Goal: Task Accomplishment & Management: Manage account settings

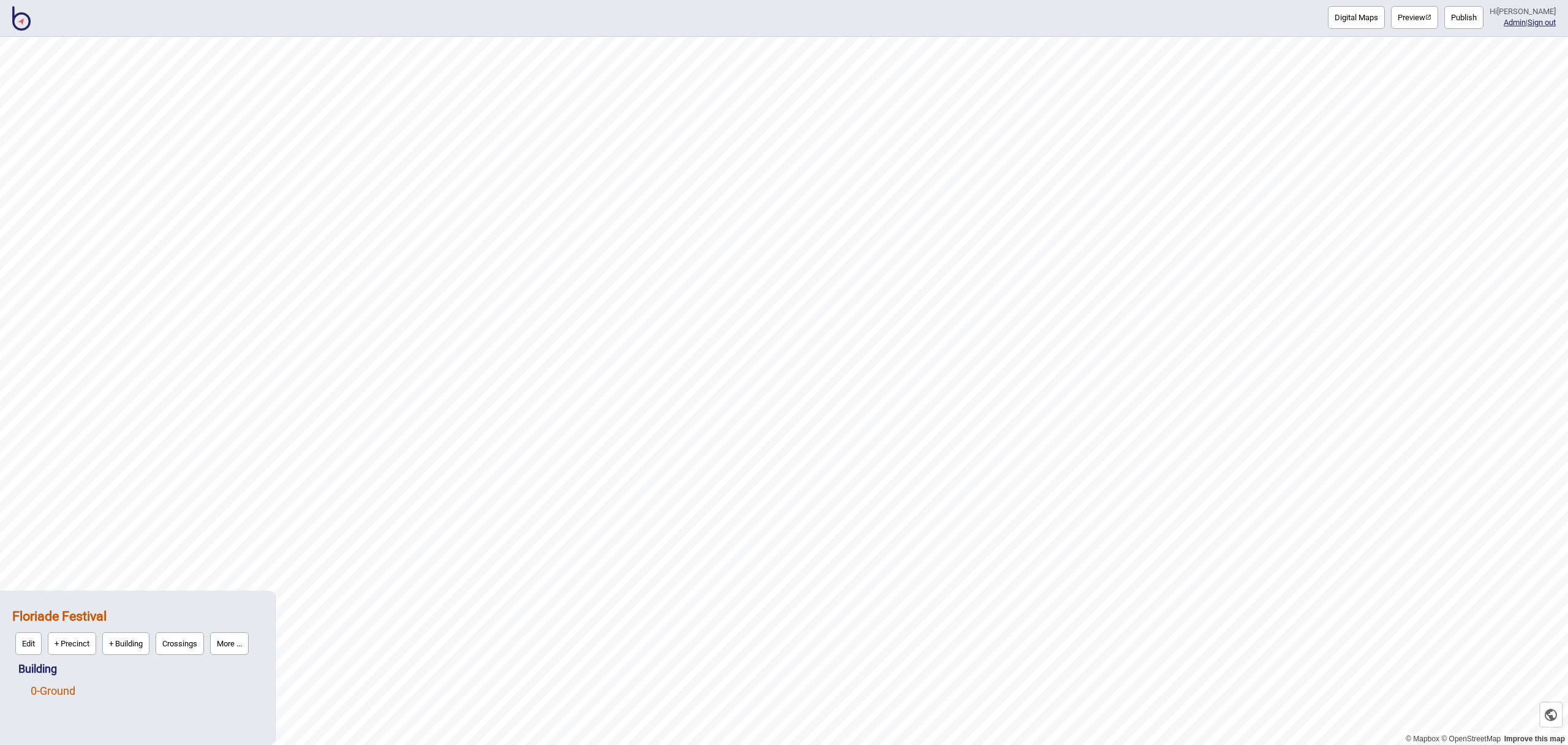
click at [69, 690] on link "0 - Ground" at bounding box center [52, 691] width 45 height 13
click at [49, 689] on button "Edit" at bounding box center [47, 688] width 26 height 23
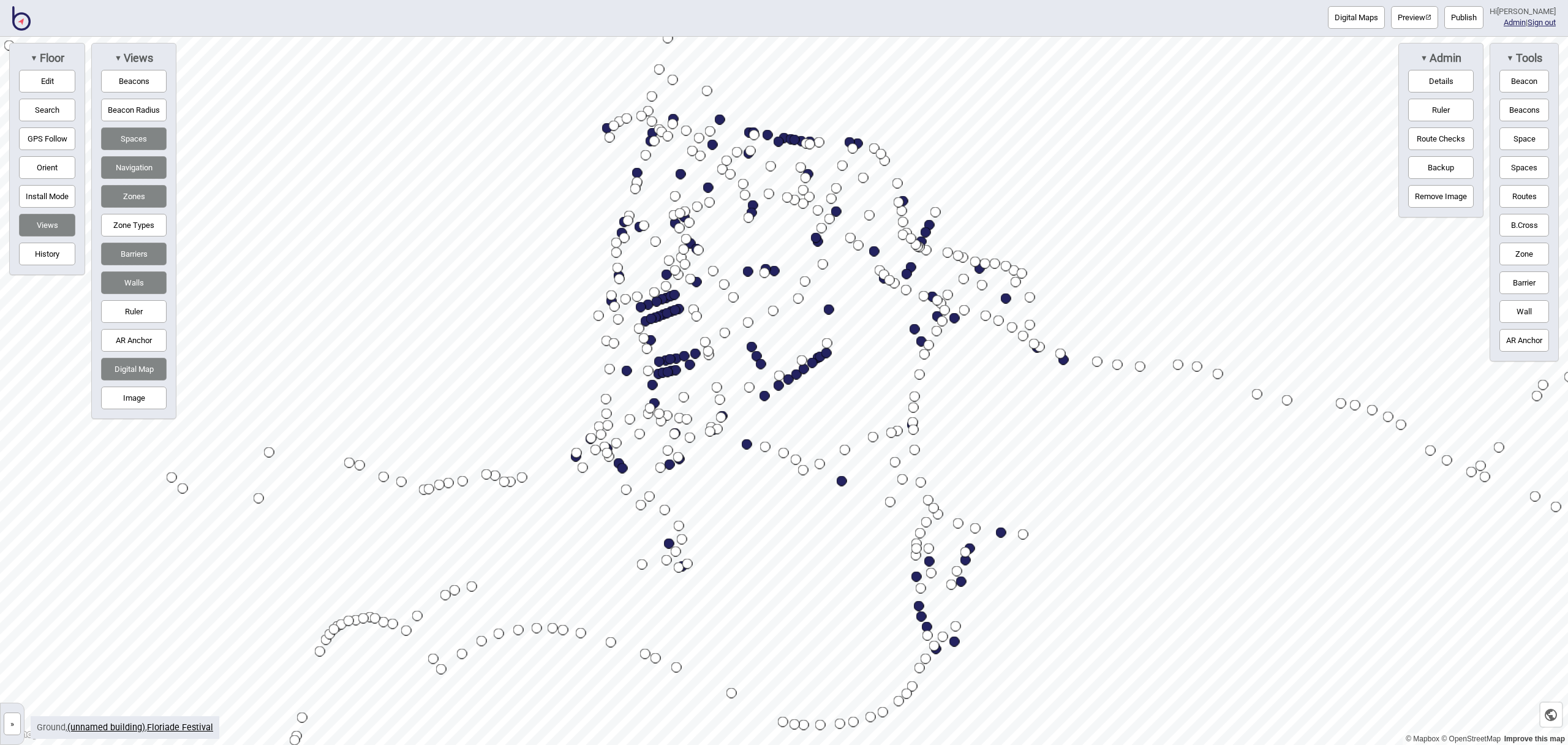
click at [54, 109] on button "Search" at bounding box center [48, 110] width 57 height 23
click at [292, 63] on input at bounding box center [254, 62] width 129 height 25
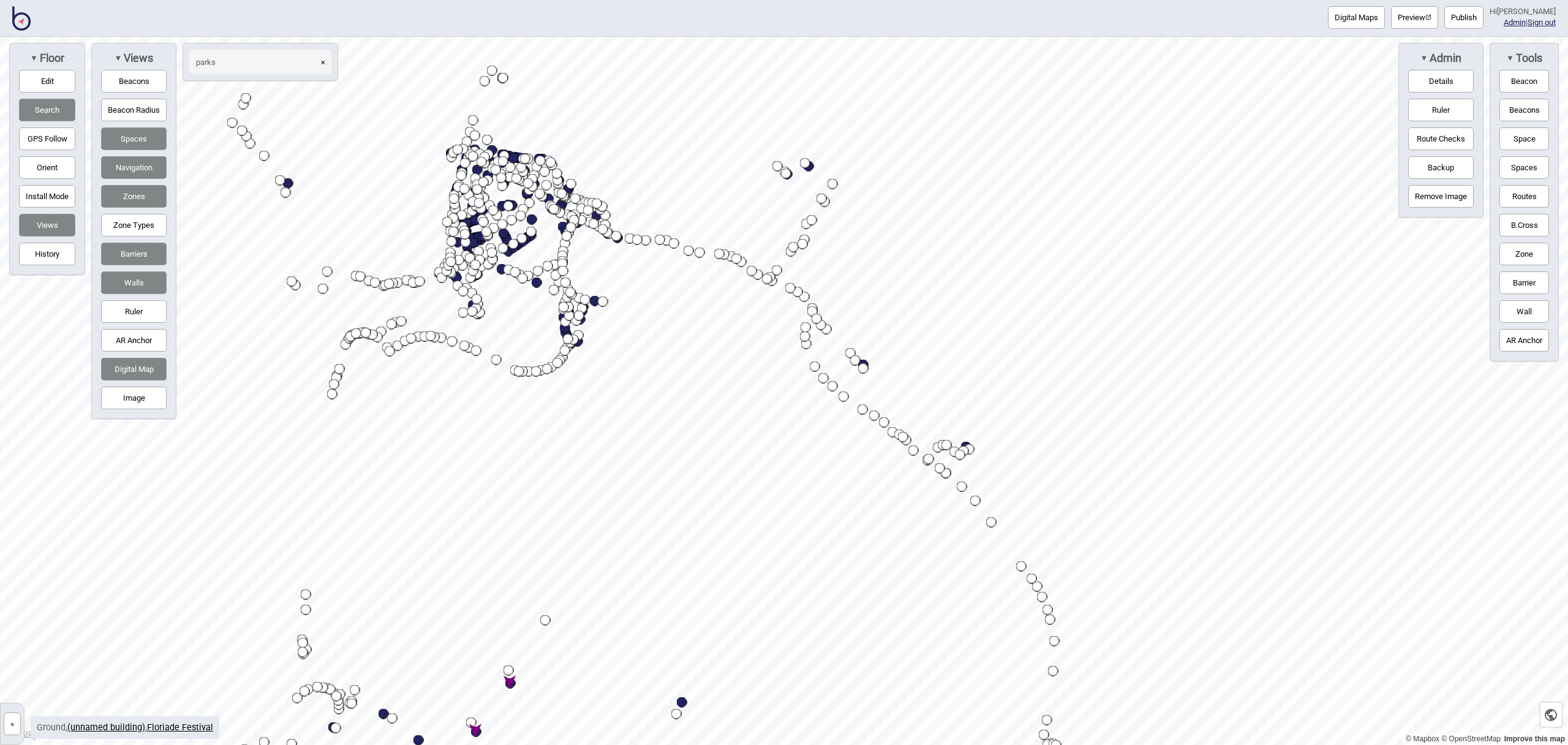
type input "parks"
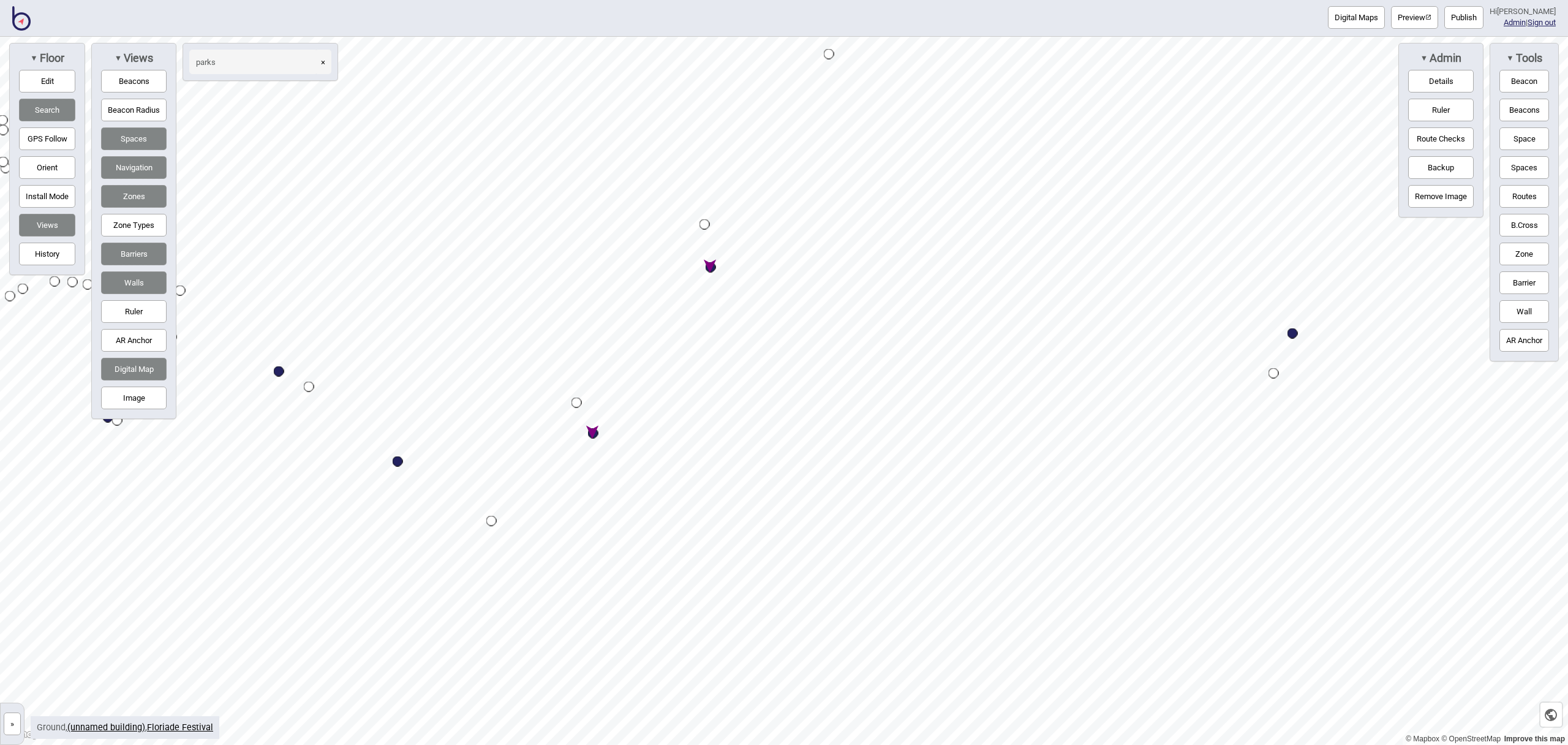
click at [713, 266] on div "Map marker" at bounding box center [710, 267] width 10 height 10
select select "Car Parks"
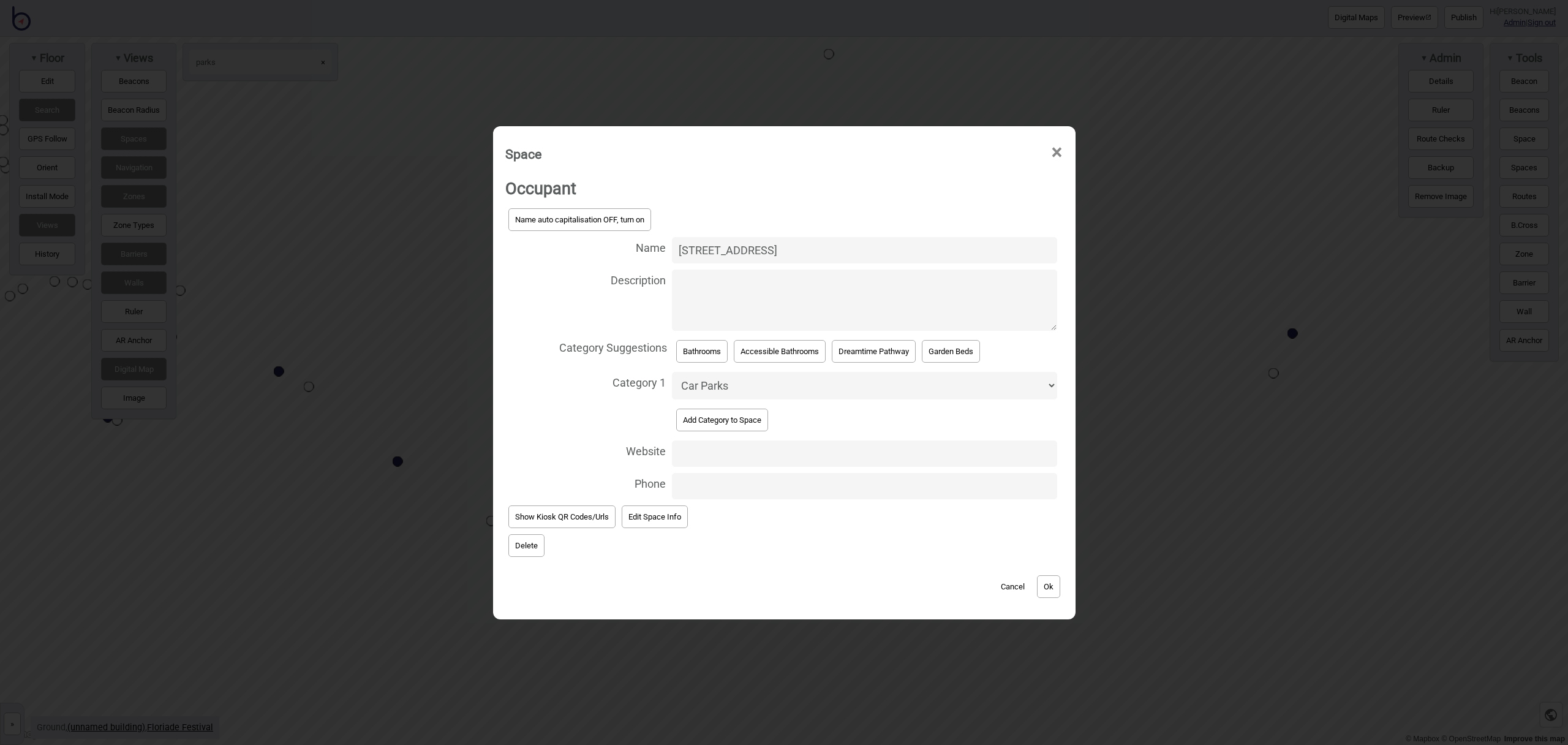
click at [716, 250] on input "25 Parks Way Car Park" at bounding box center [865, 250] width 385 height 26
type input "25 Parkes Way Car Park"
click at [1050, 580] on button "Ok" at bounding box center [1049, 586] width 23 height 23
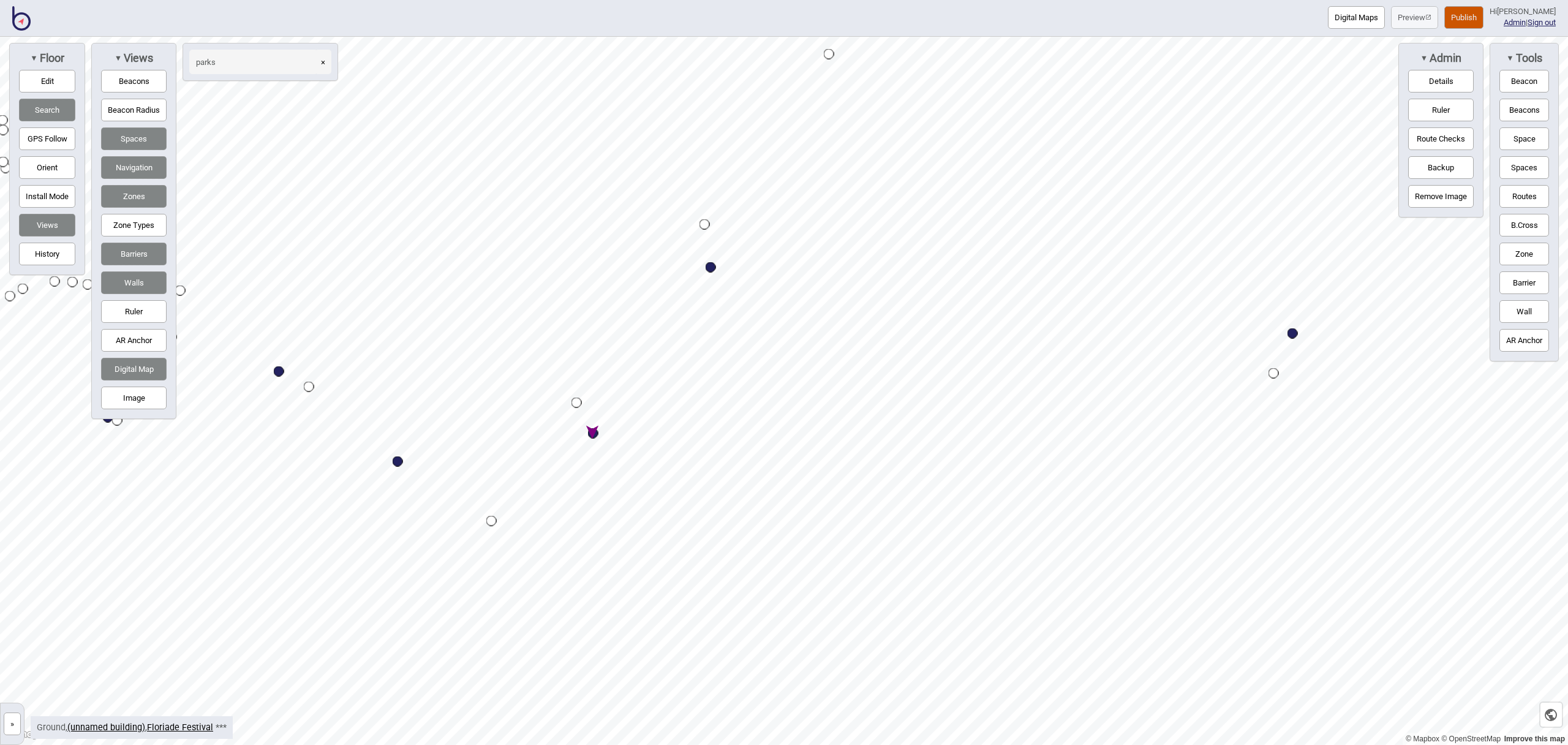
click at [593, 435] on div "Map marker" at bounding box center [593, 433] width 10 height 10
select select "Car Parks"
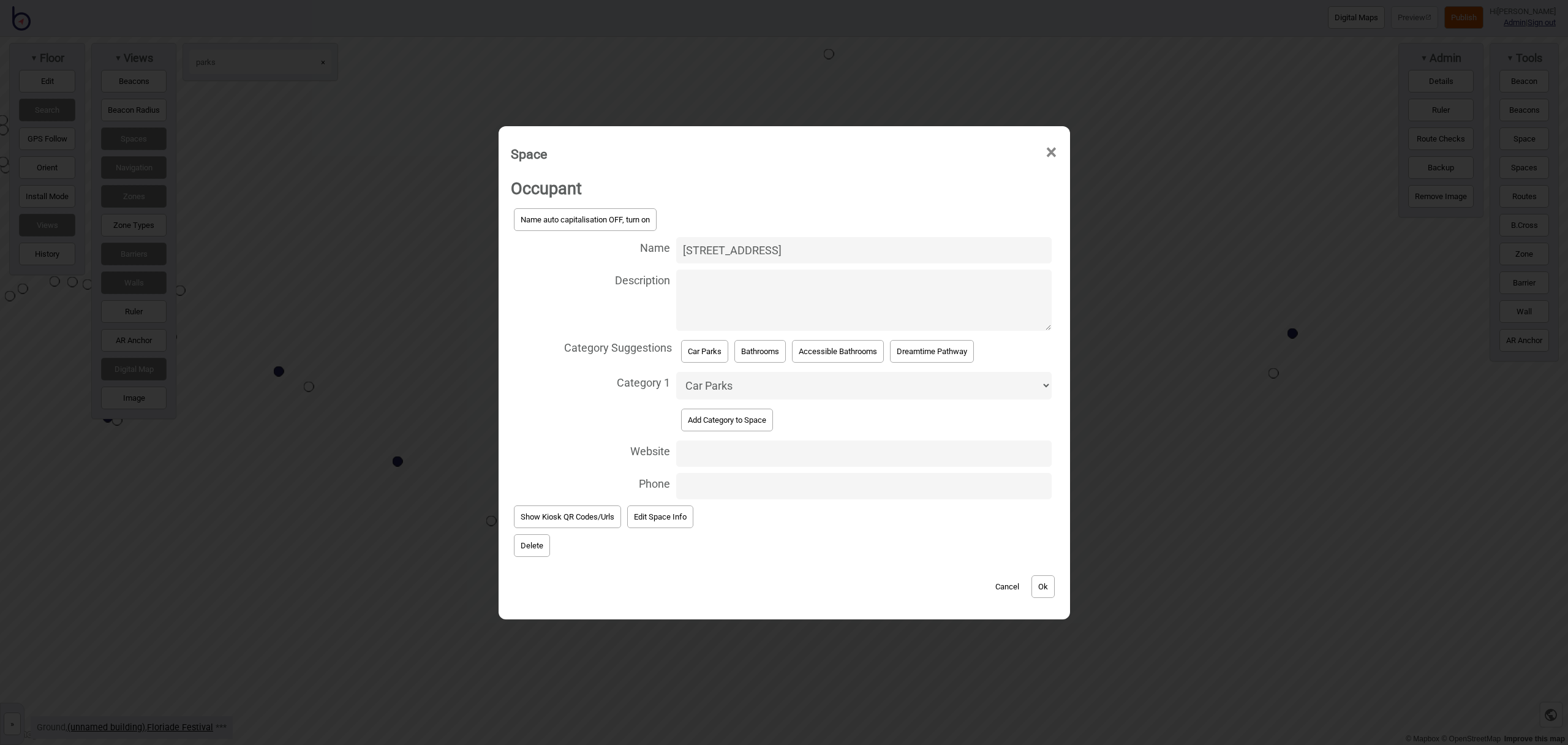
drag, startPoint x: 718, startPoint y: 248, endPoint x: 741, endPoint y: 255, distance: 24.0
click at [718, 248] on input "20 Parks Way Car Park" at bounding box center [864, 250] width 375 height 26
type input "20 Parkes Way Car Park"
click at [1054, 584] on button "Ok" at bounding box center [1043, 586] width 23 height 23
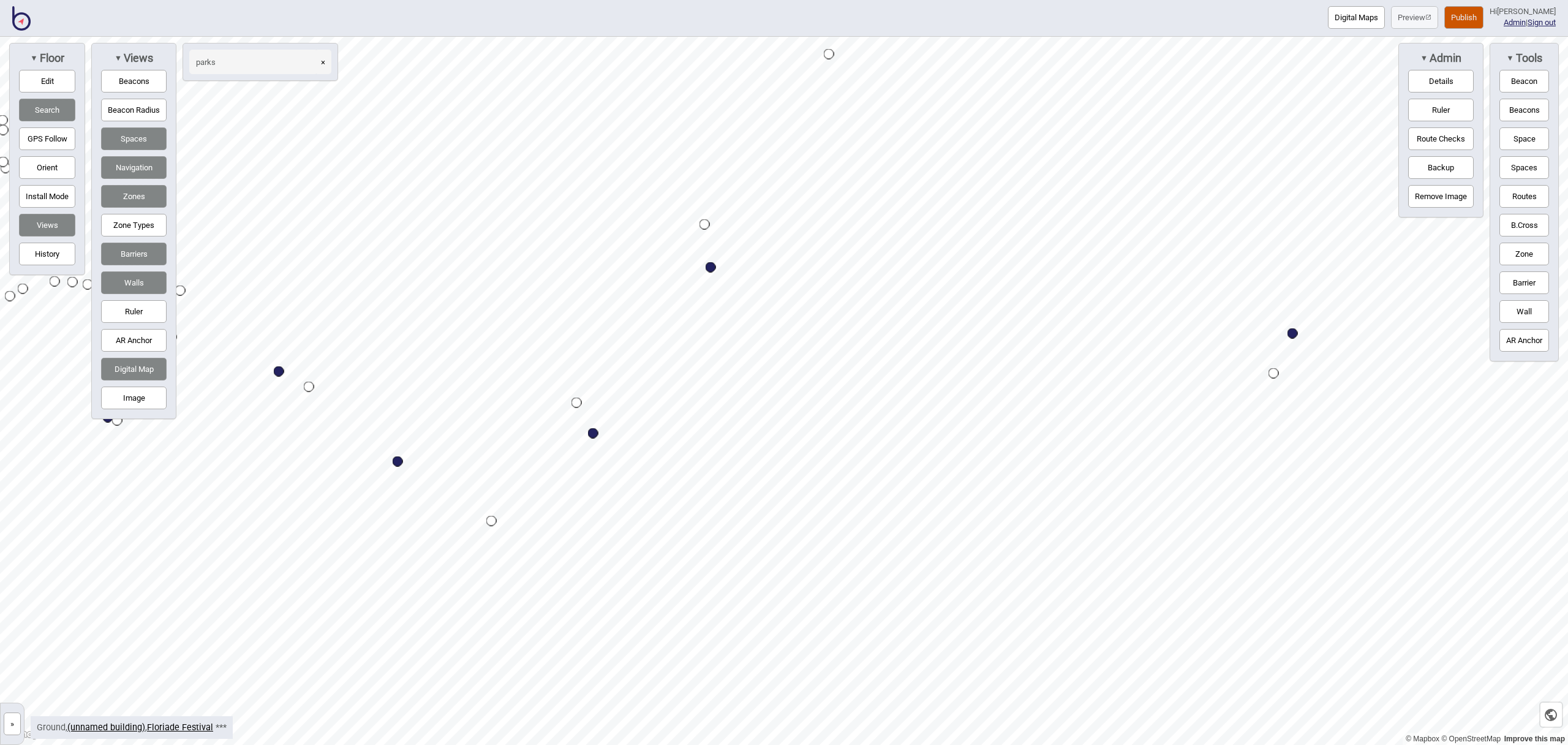
click at [323, 63] on button "×" at bounding box center [323, 62] width 17 height 25
click at [1369, 14] on button "Digital Maps" at bounding box center [1356, 17] width 57 height 23
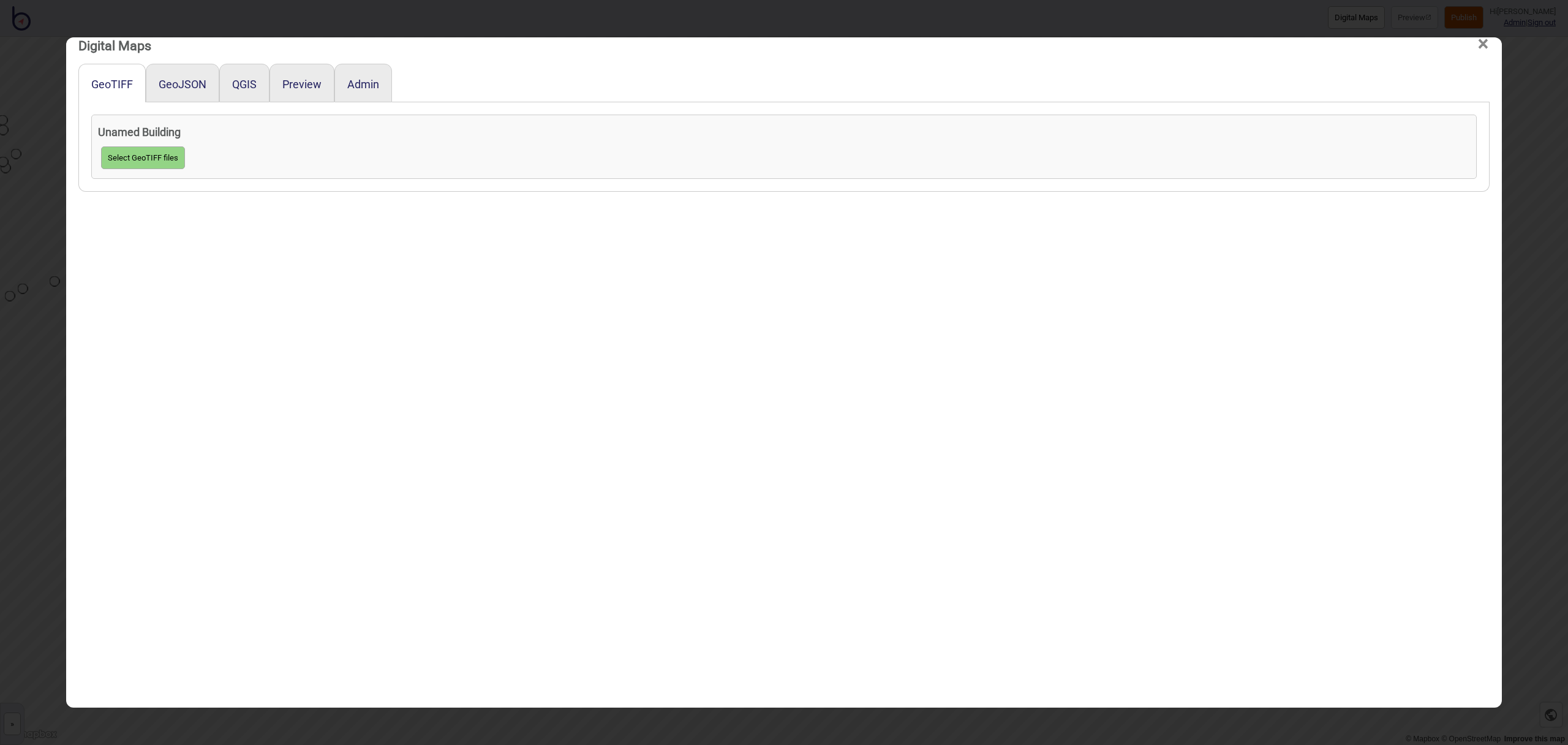
scroll to position [24, 0]
click at [185, 86] on div "GeoJSON" at bounding box center [182, 79] width 74 height 39
click at [185, 83] on button "GeoJSON" at bounding box center [182, 80] width 48 height 13
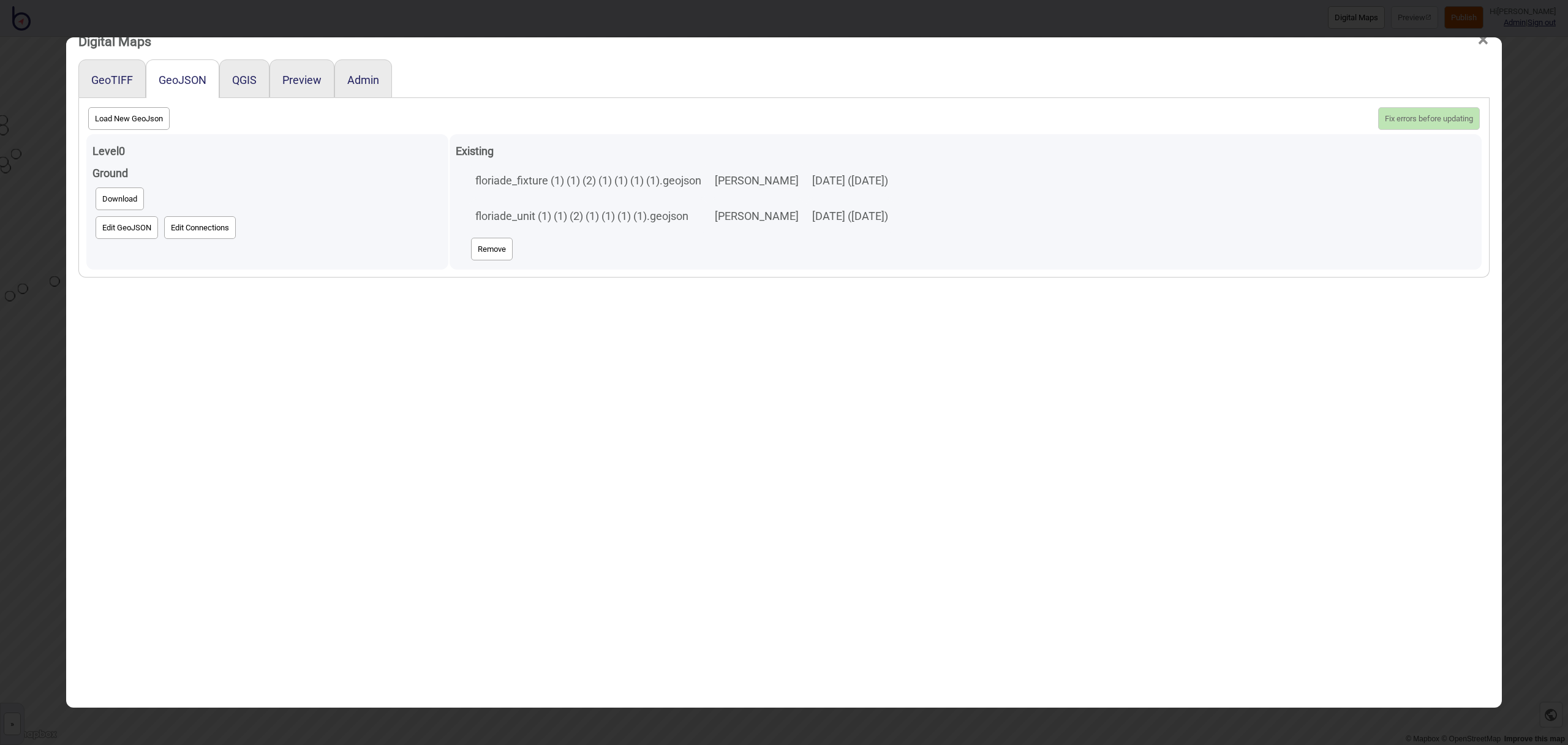
click at [127, 230] on button "Edit GeoJSON" at bounding box center [127, 228] width 63 height 23
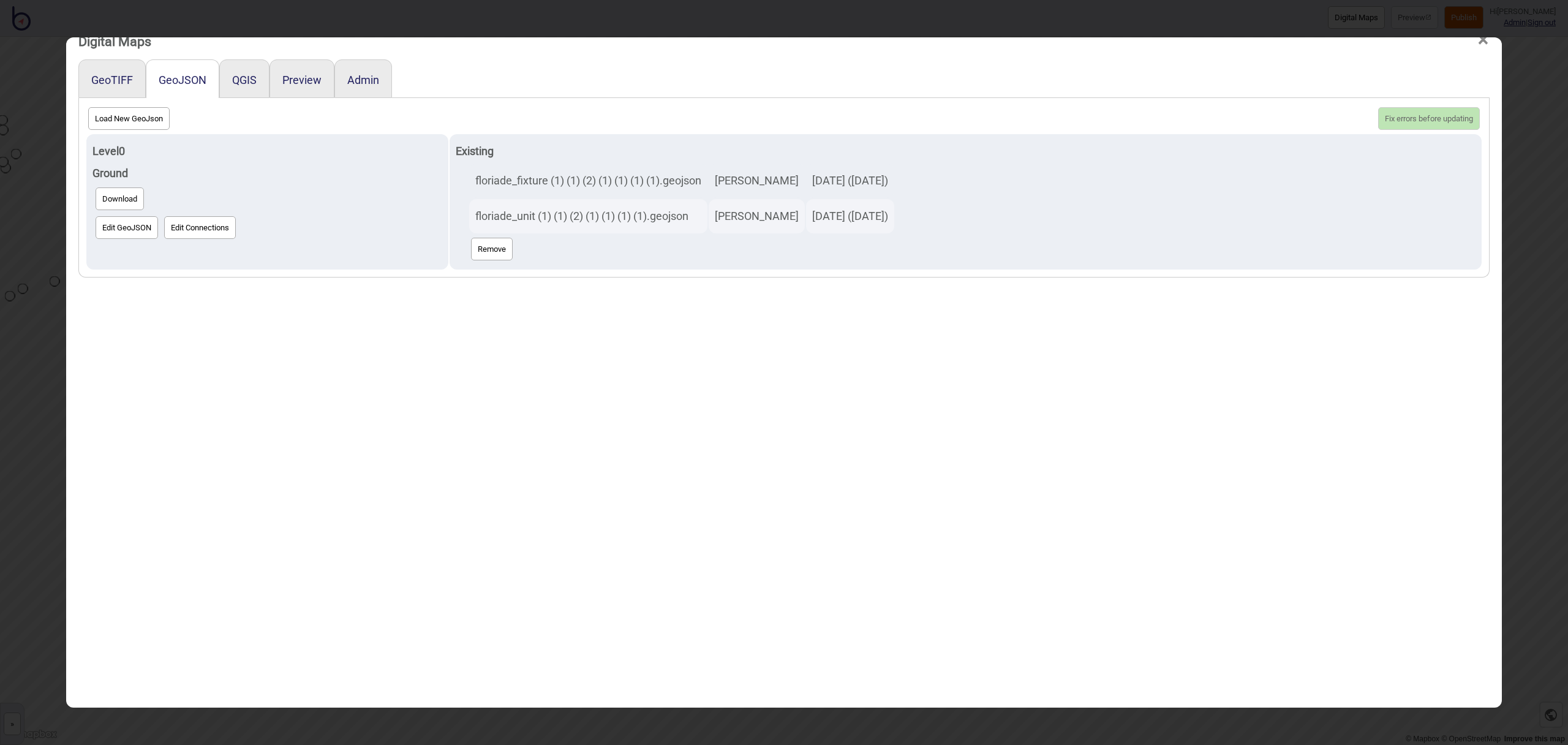
click at [1487, 42] on span "×" at bounding box center [1483, 39] width 13 height 41
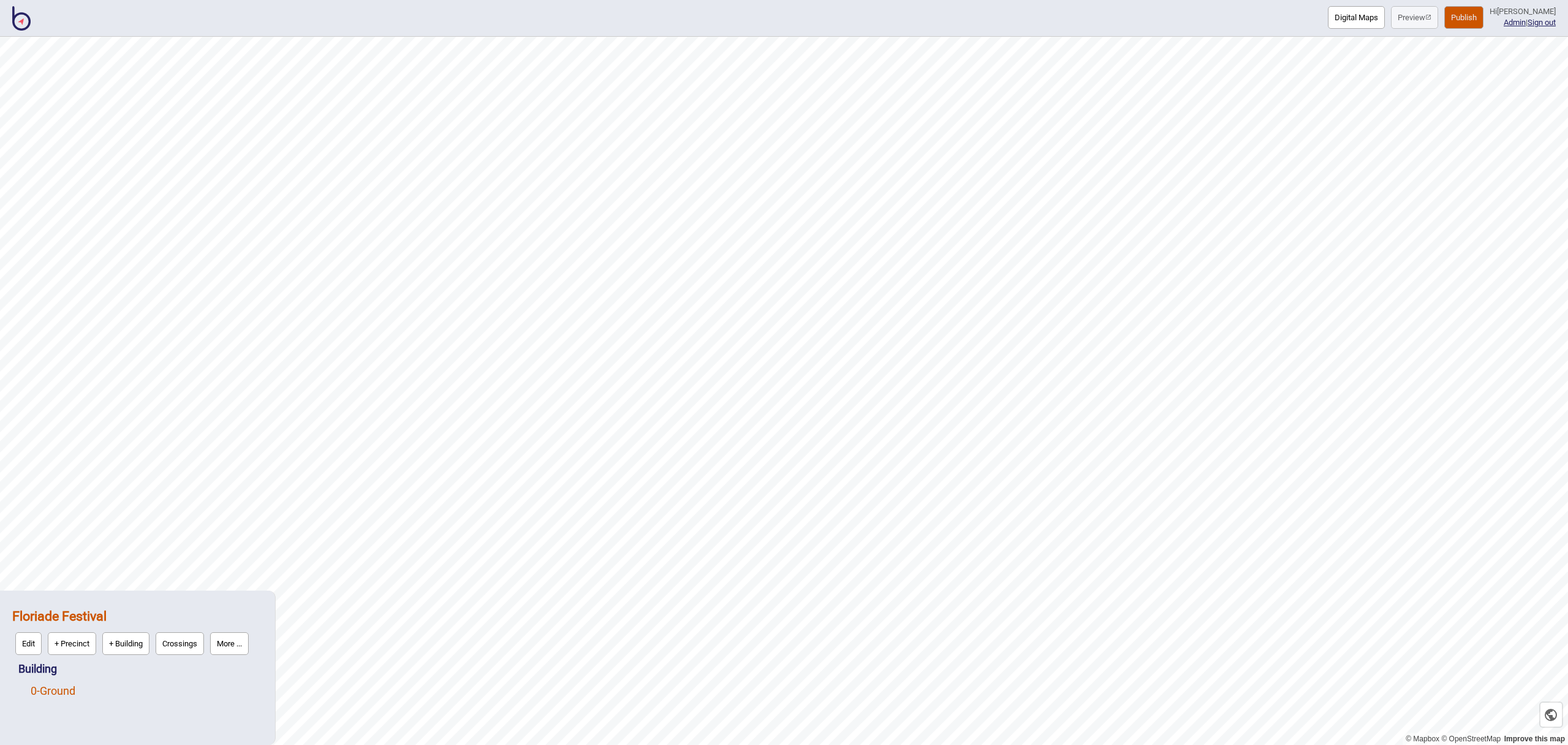
click at [55, 682] on div "0 - Ground" at bounding box center [146, 691] width 232 height 22
click at [60, 687] on link "0 - Ground" at bounding box center [52, 691] width 45 height 13
click at [54, 689] on button "Edit" at bounding box center [47, 688] width 26 height 23
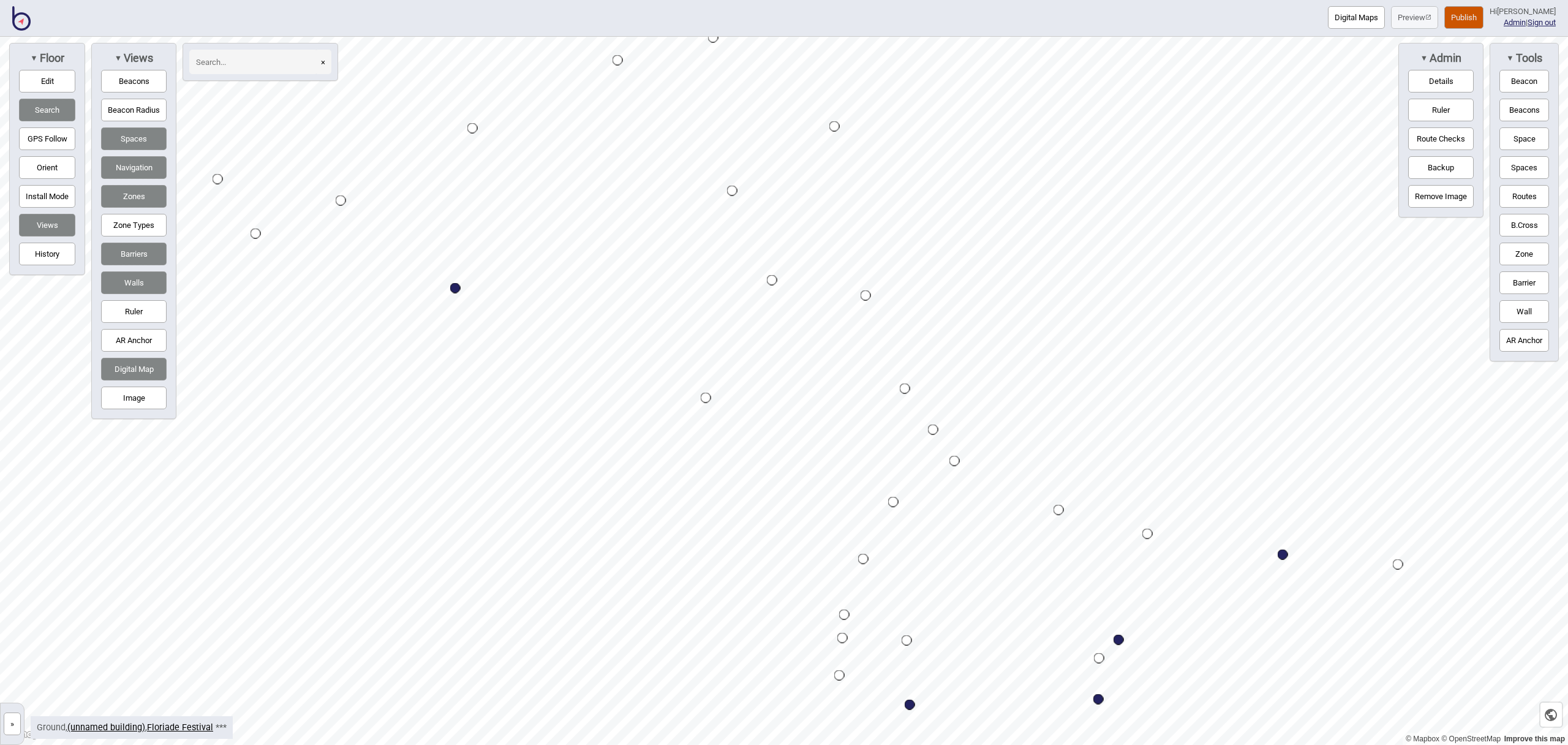
click at [851, 0] on html "Digital Maps Preview Publish Hi John-Ross Admin | Sign out © Mapbox © OpenStree…" at bounding box center [784, 0] width 1568 height 0
click at [1376, 26] on button "Digital Maps" at bounding box center [1356, 17] width 57 height 23
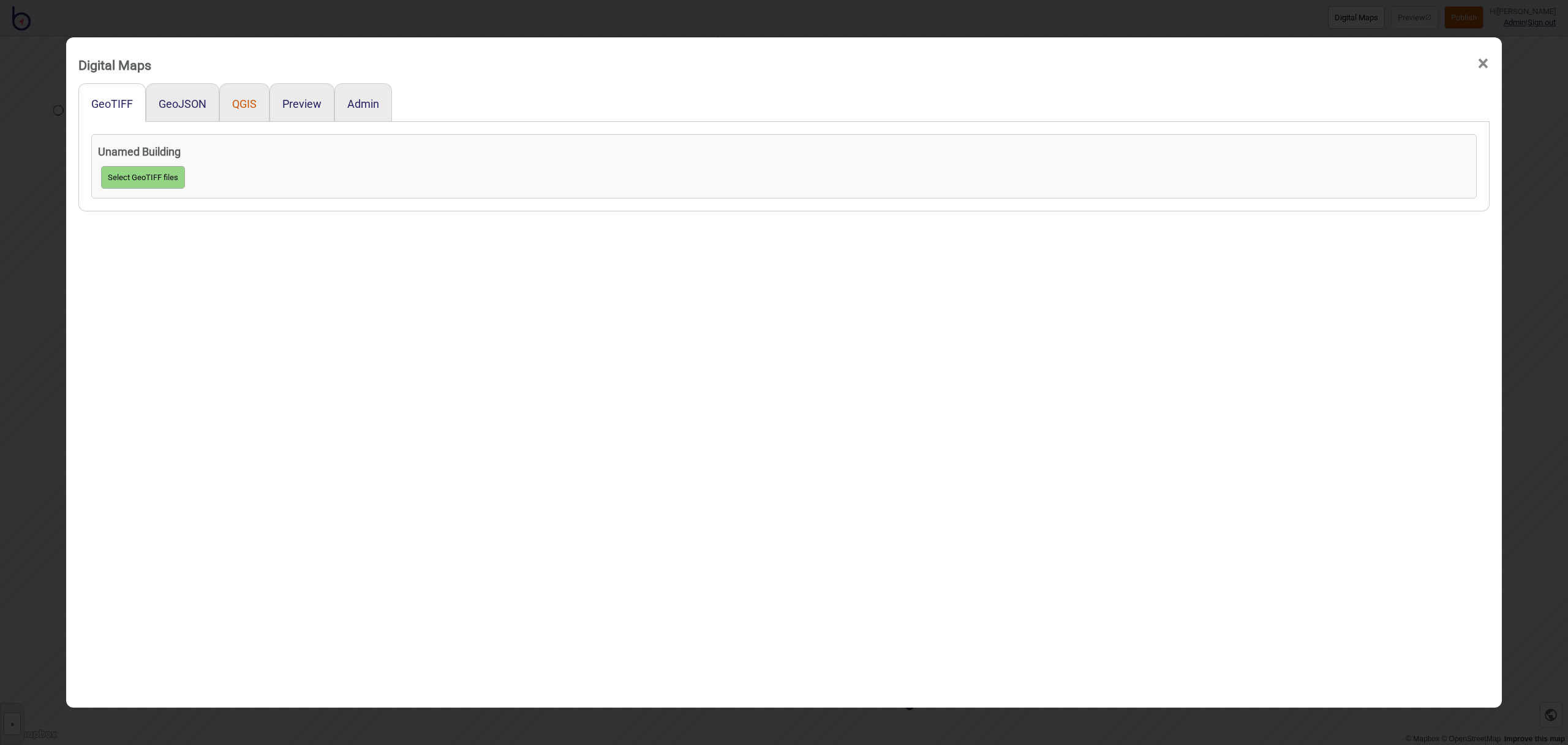
click at [254, 107] on button "QGIS" at bounding box center [245, 103] width 25 height 13
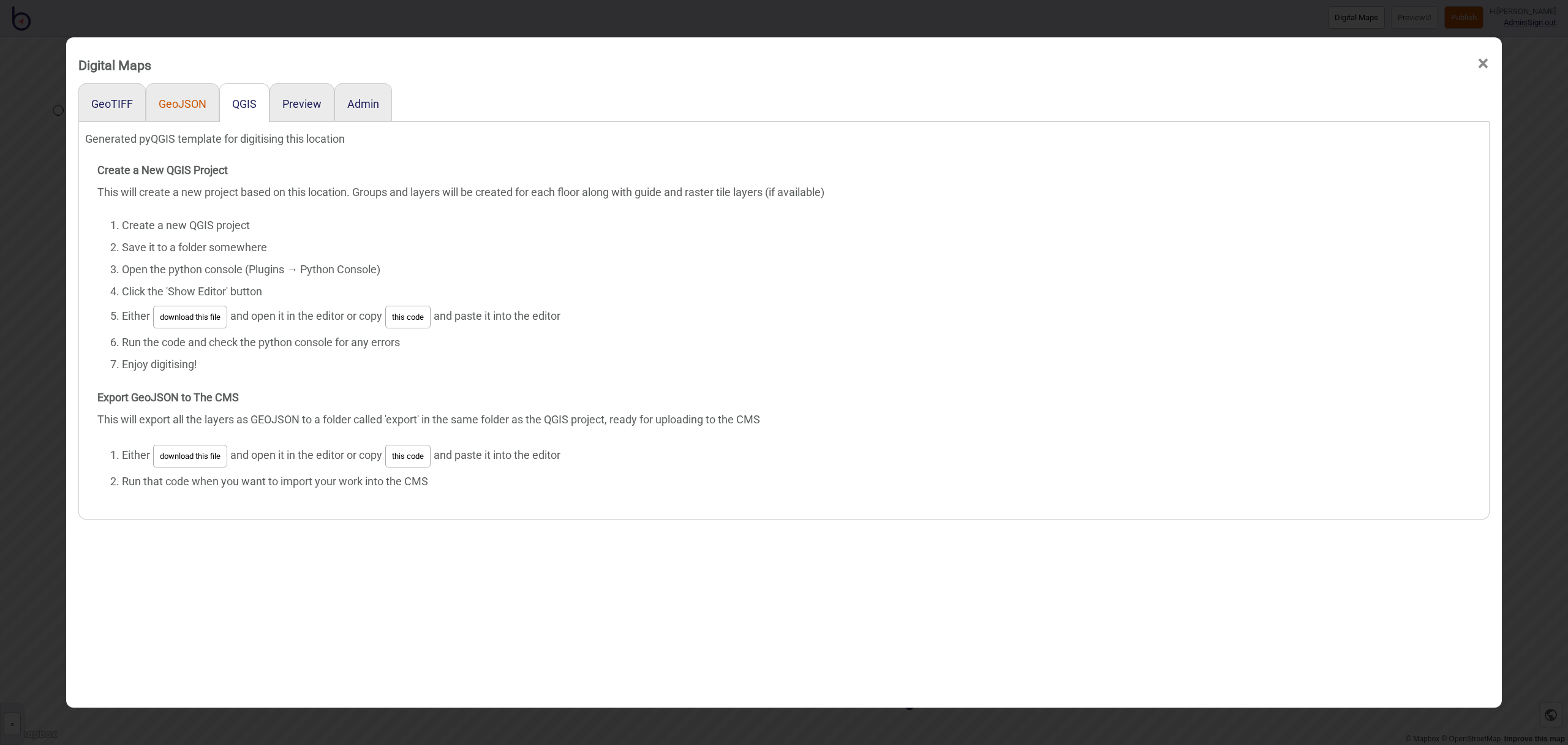
click at [176, 105] on button "GeoJSON" at bounding box center [182, 103] width 48 height 13
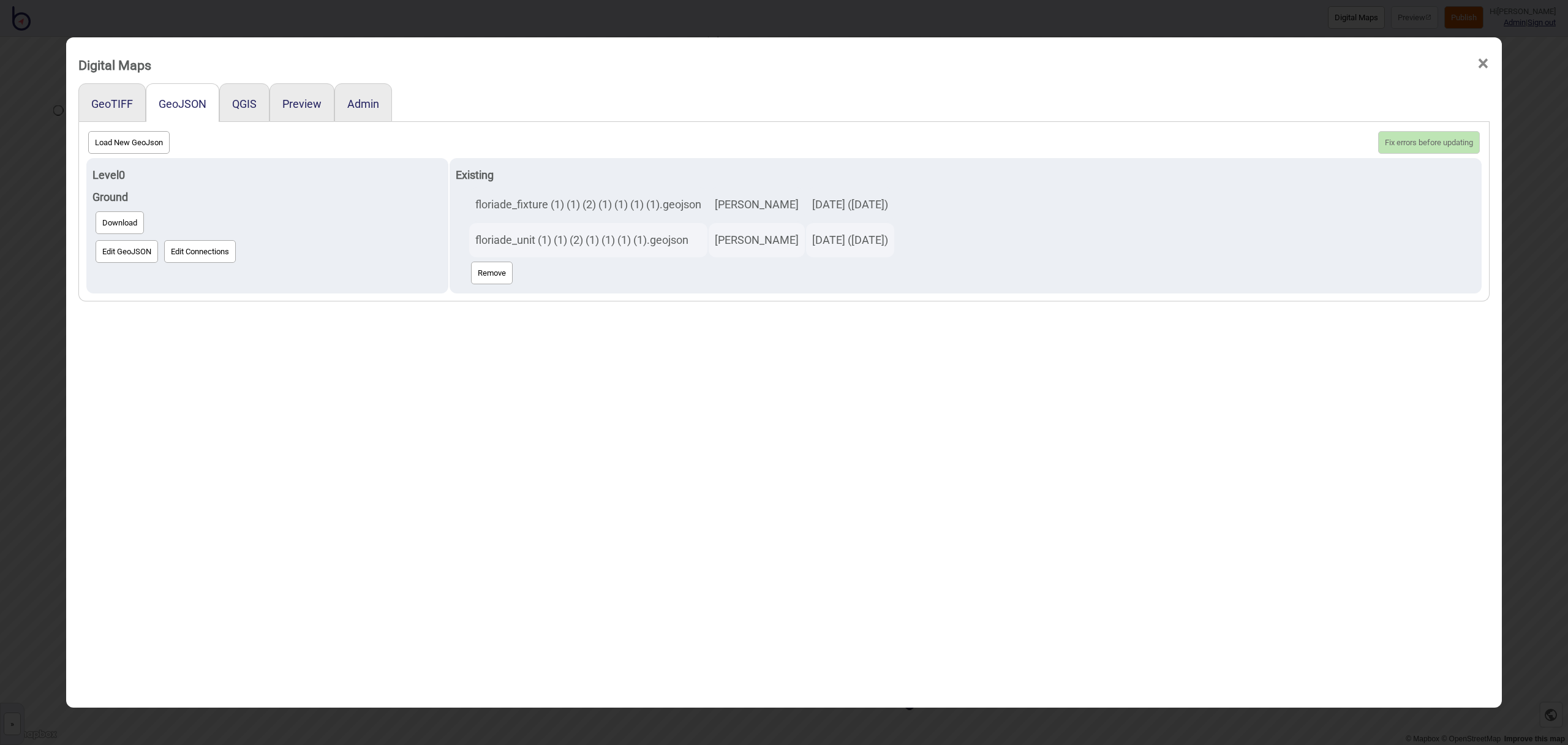
click at [128, 145] on button "Load New GeoJson" at bounding box center [129, 142] width 81 height 23
click input "file" at bounding box center [0, 0] width 0 height 0
select select "floriade_unit (1) (1) (2) (1) (1) (1) (1) (1).geojson"
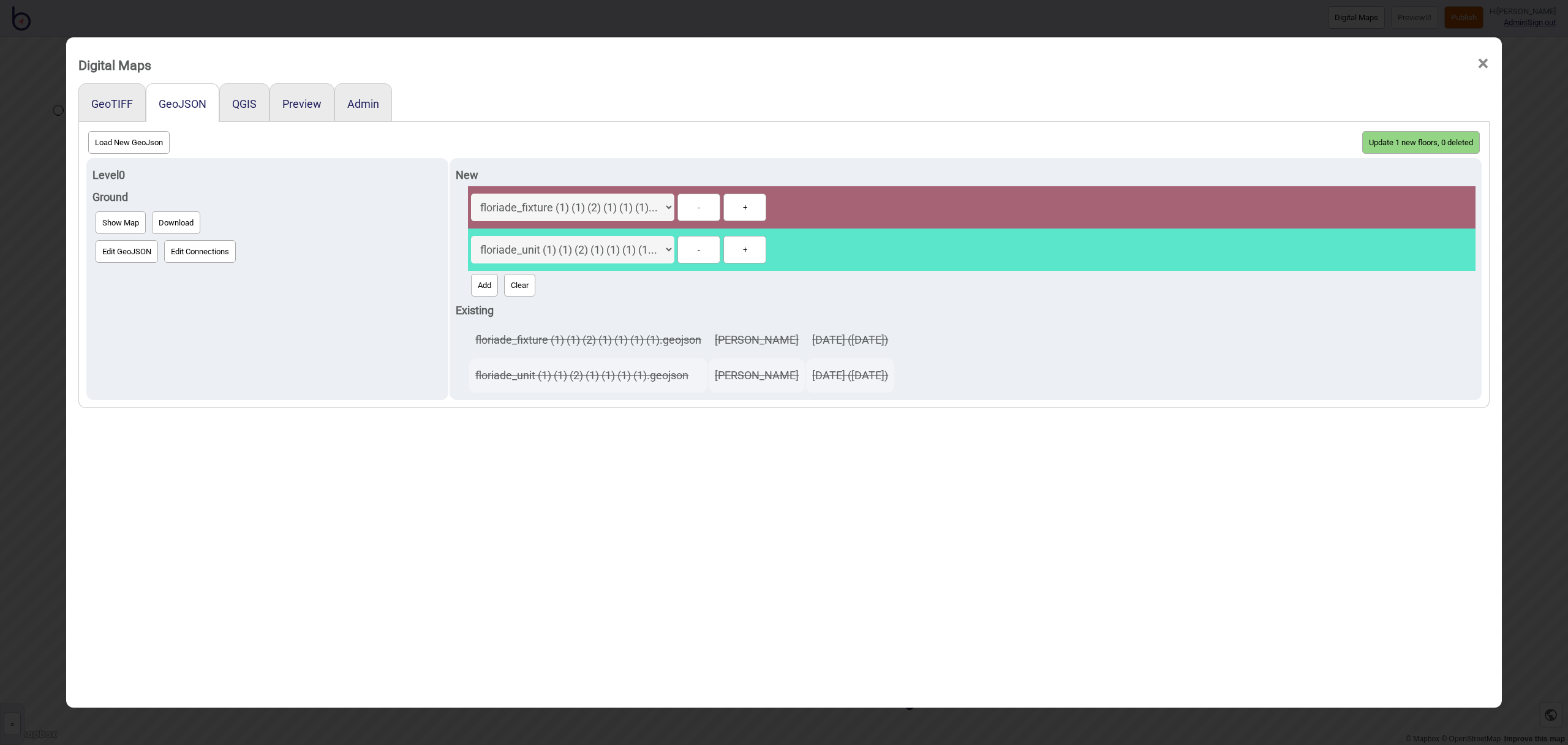
click at [1406, 147] on button "Update 1 new floors, 0 deleted" at bounding box center [1421, 142] width 118 height 23
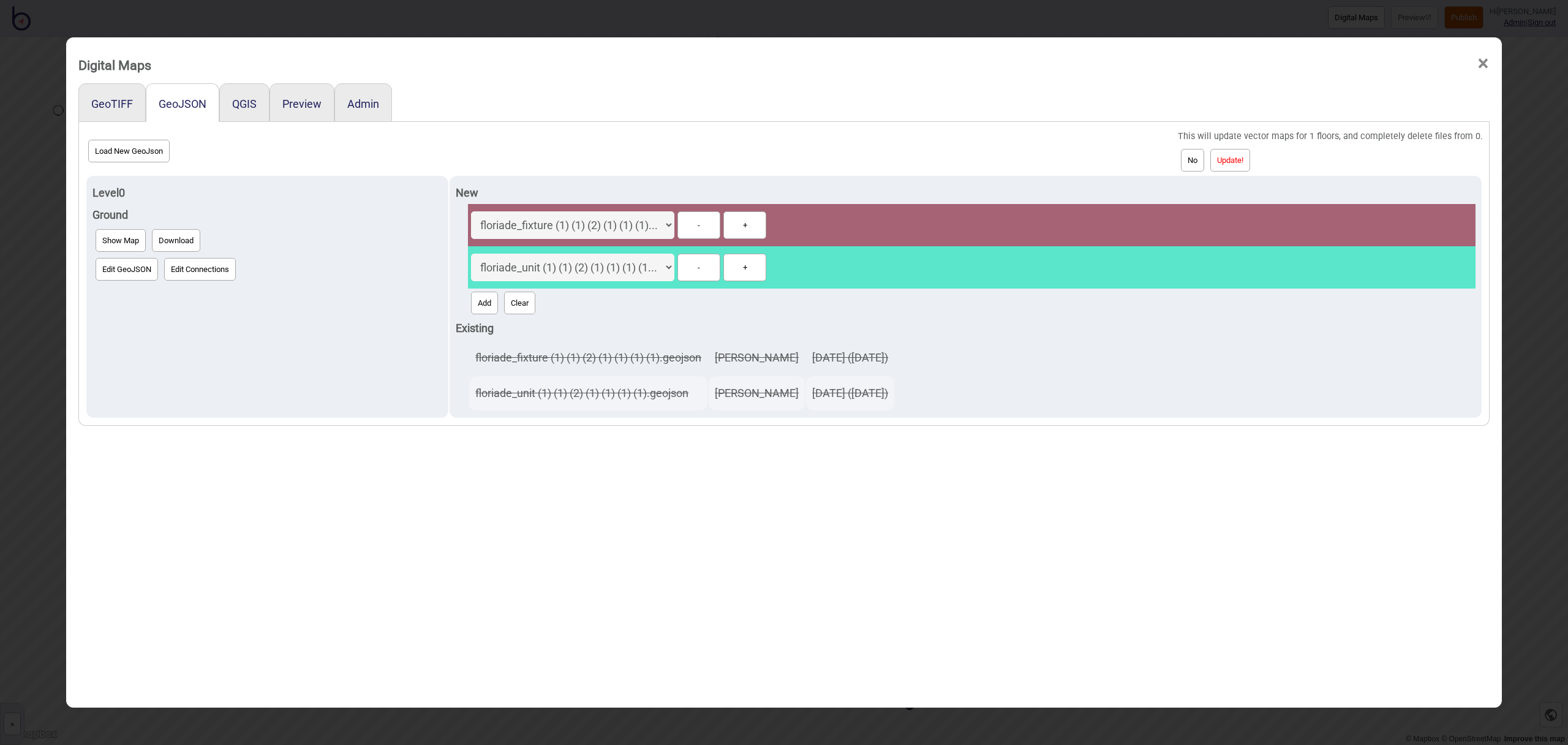
click at [1250, 162] on button "Update!" at bounding box center [1230, 160] width 40 height 23
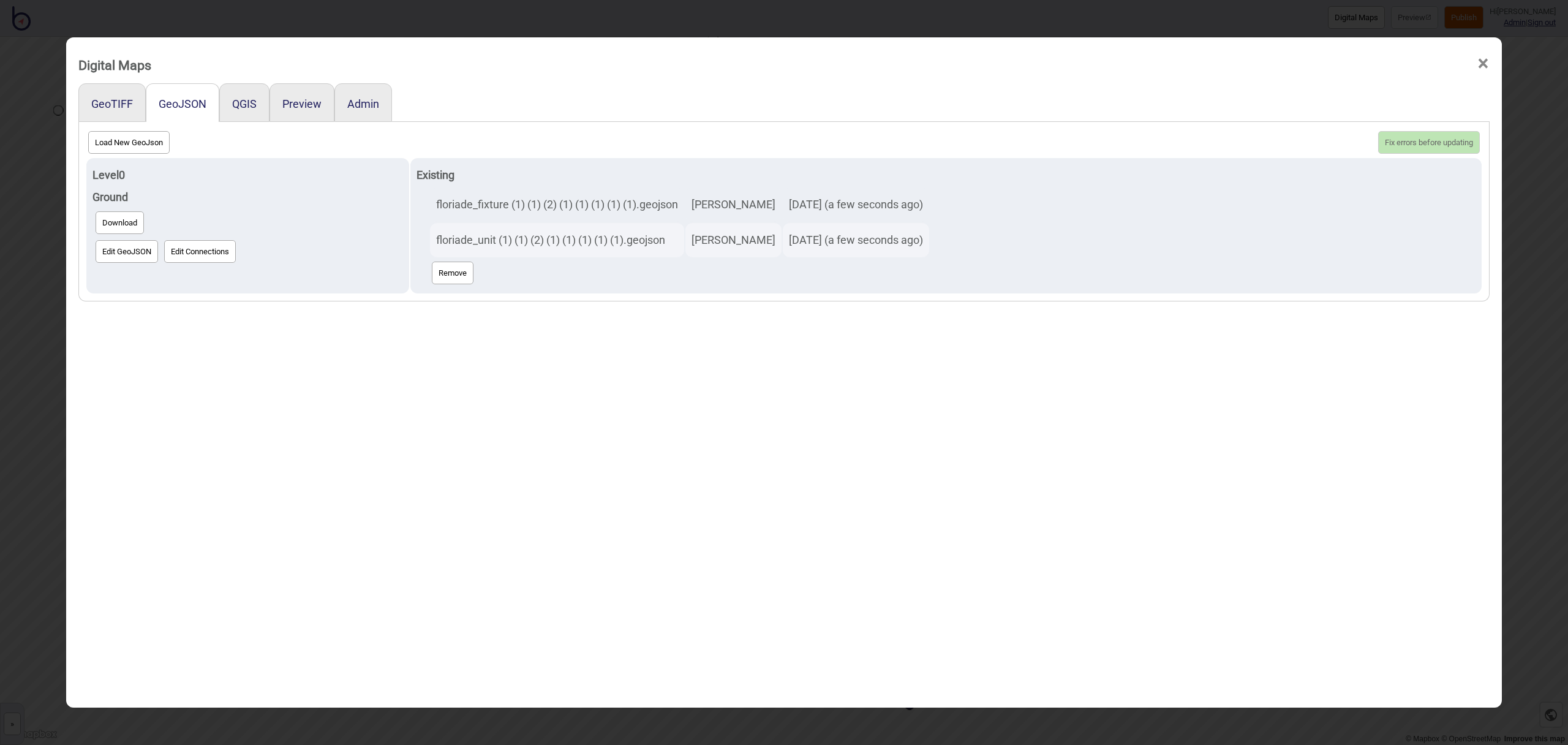
click at [1485, 63] on span "×" at bounding box center [1483, 63] width 13 height 41
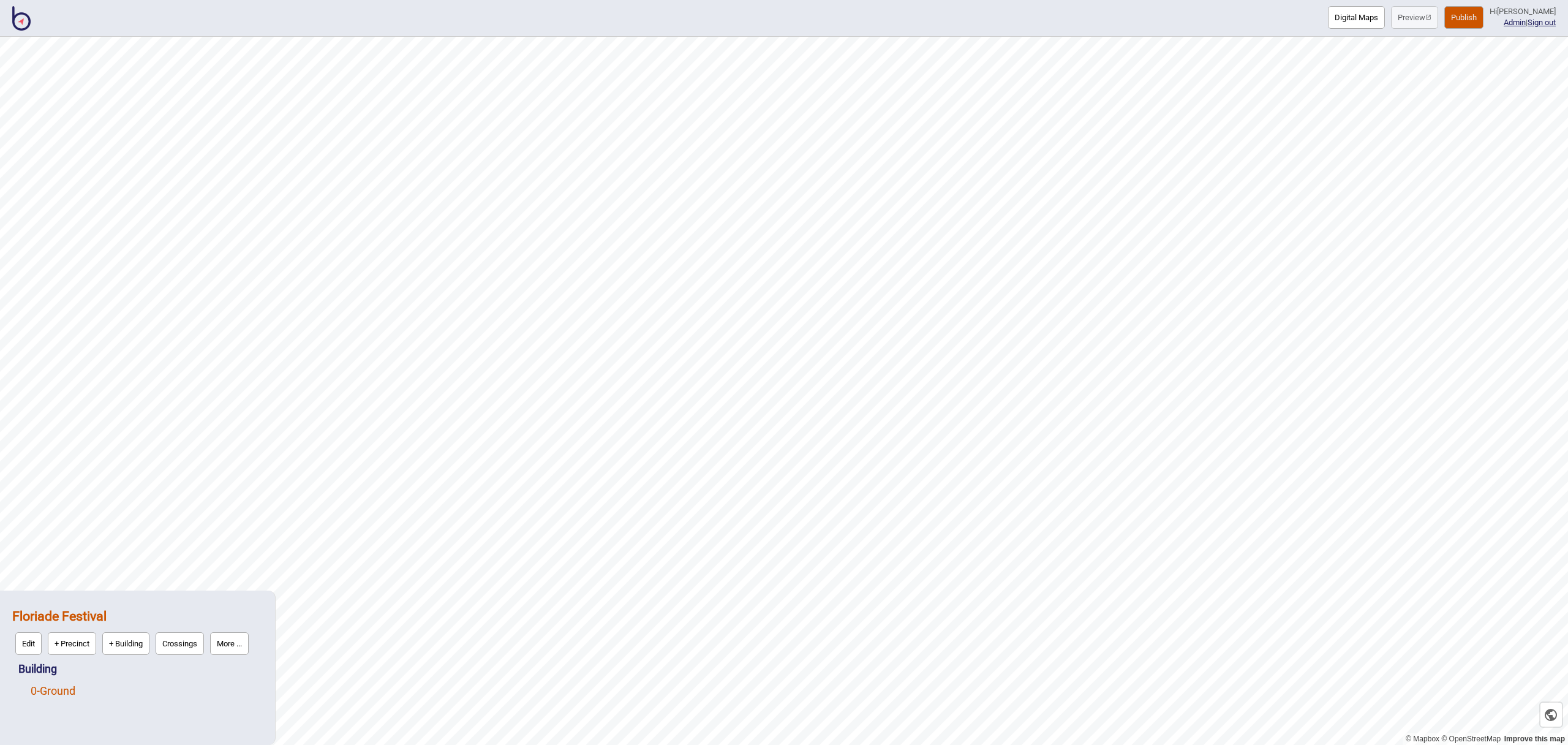
click at [74, 694] on link "0 - Ground" at bounding box center [52, 691] width 45 height 13
click at [47, 691] on button "Edit" at bounding box center [47, 688] width 26 height 23
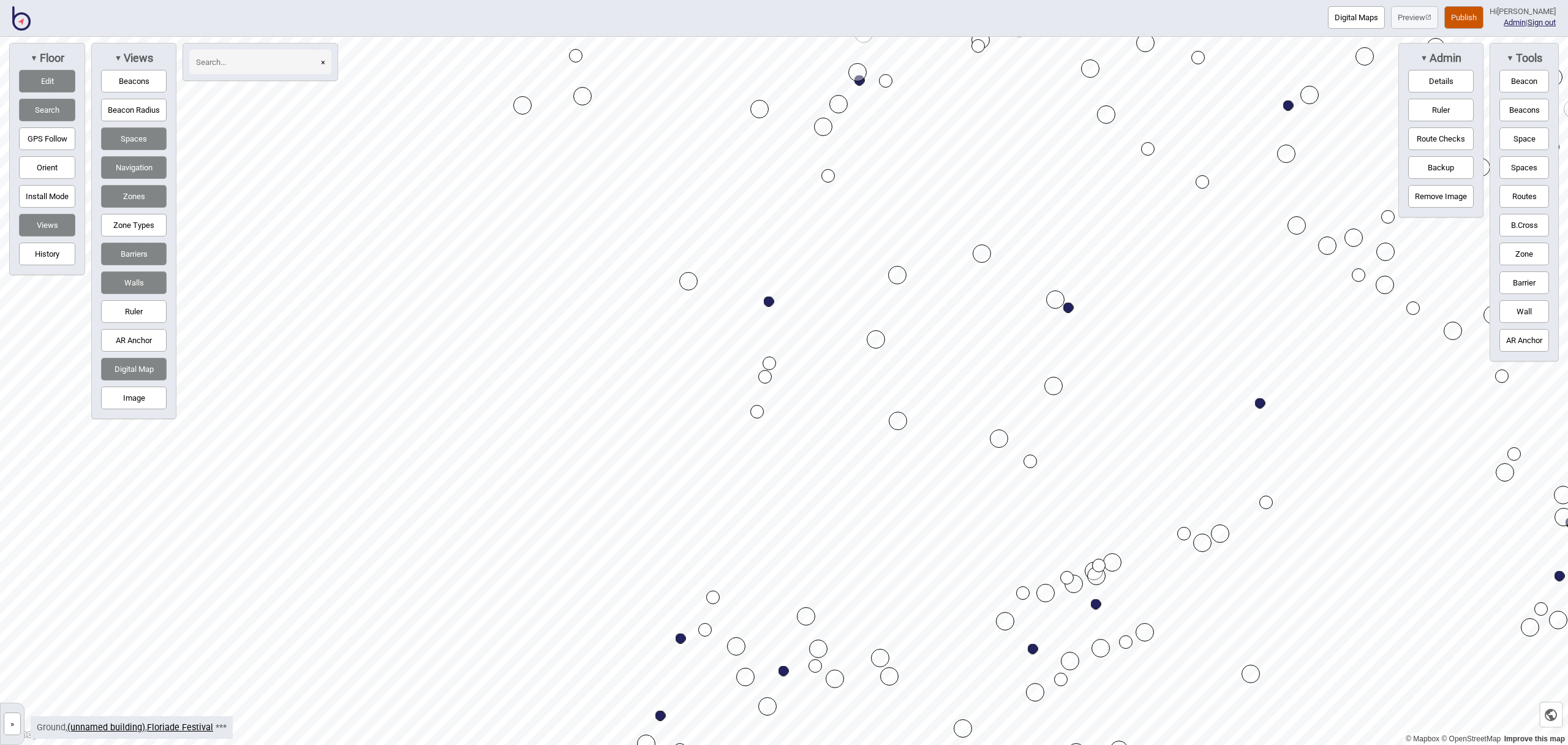
click at [769, 301] on div "Map marker" at bounding box center [769, 301] width 10 height 10
select select "Activities"
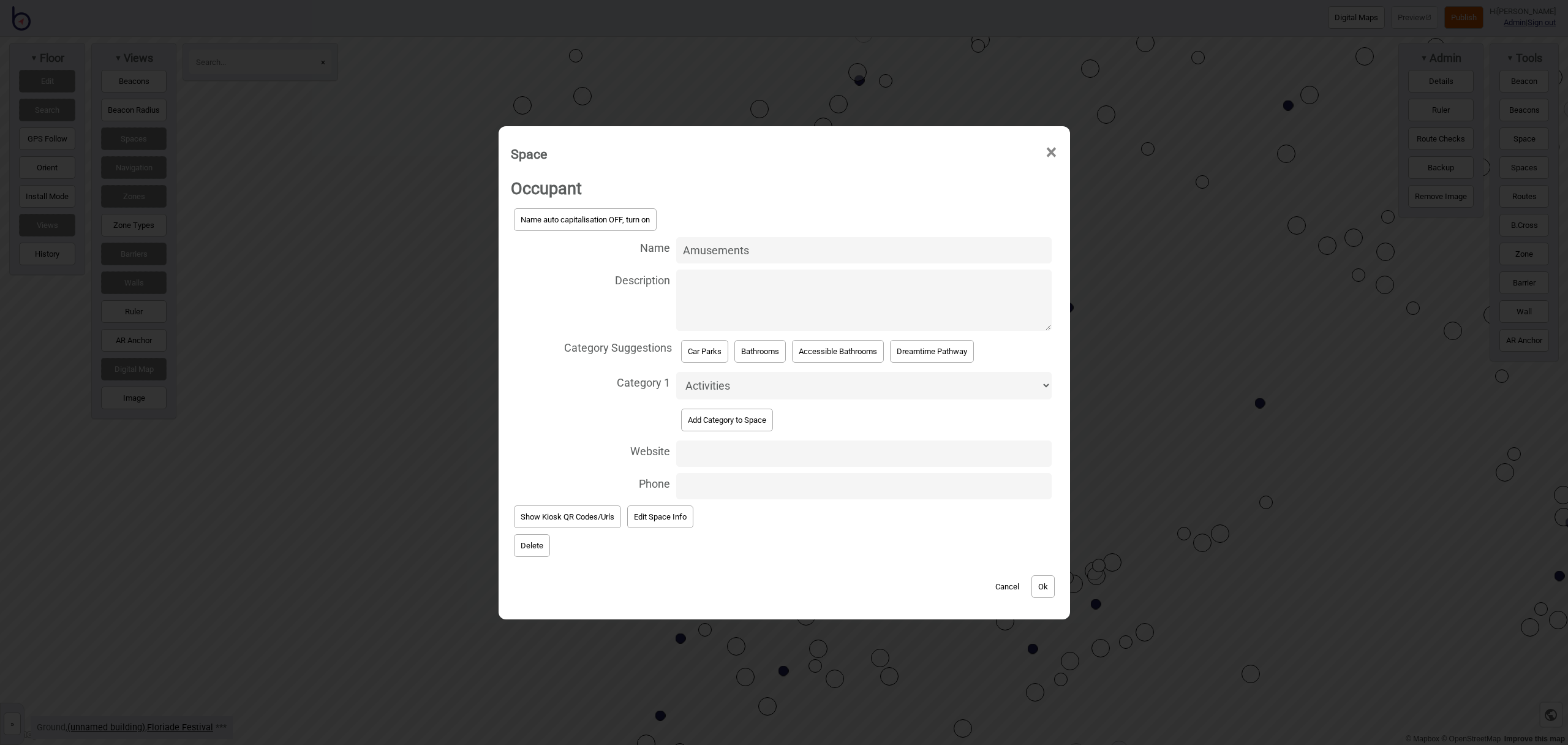
click at [1051, 151] on span "×" at bounding box center [1052, 152] width 13 height 41
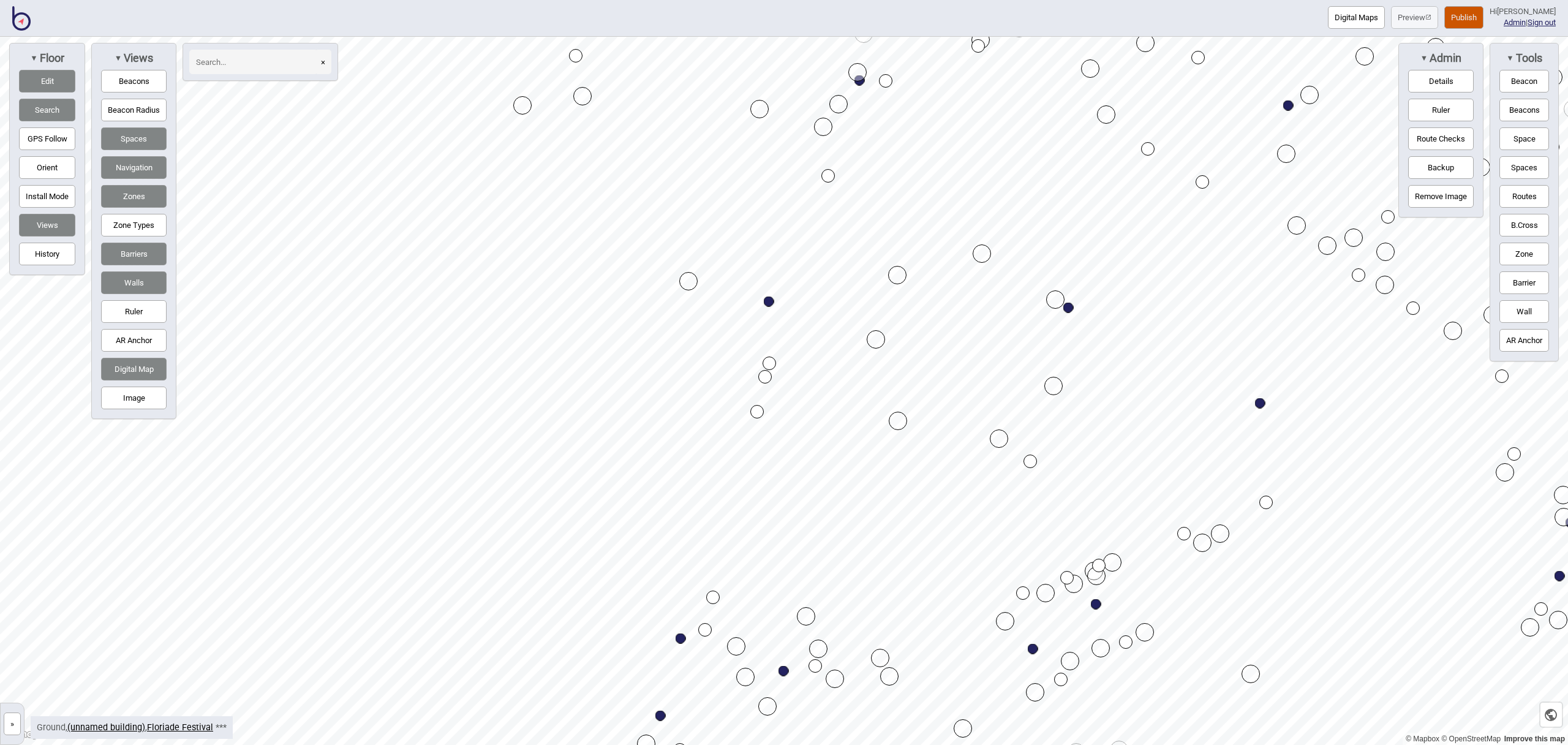
click at [768, 301] on div "Map marker" at bounding box center [769, 301] width 10 height 10
select select "Activities"
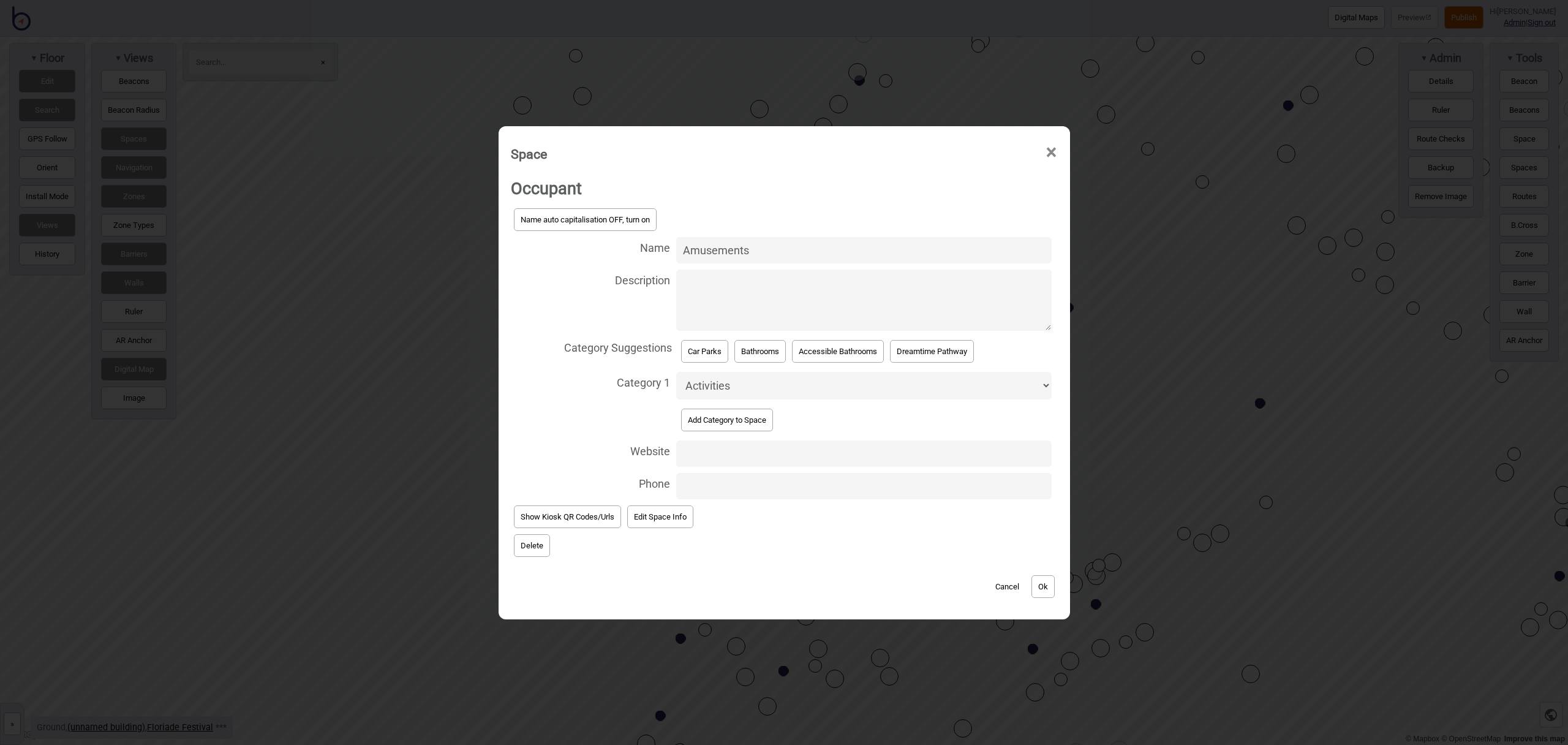
click at [528, 542] on button "Delete" at bounding box center [532, 546] width 36 height 23
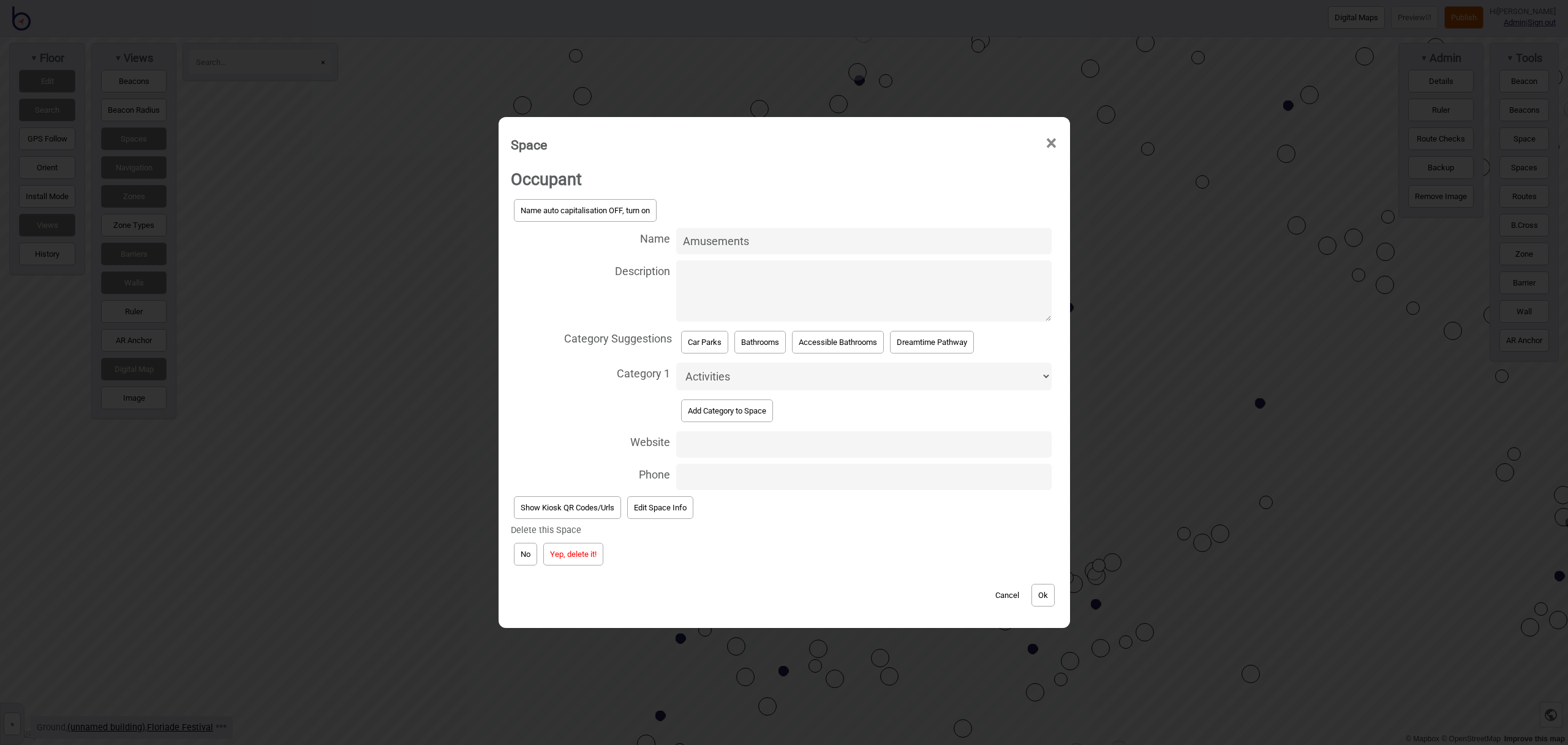
click at [587, 561] on button "Yep, delete it!" at bounding box center [573, 554] width 60 height 23
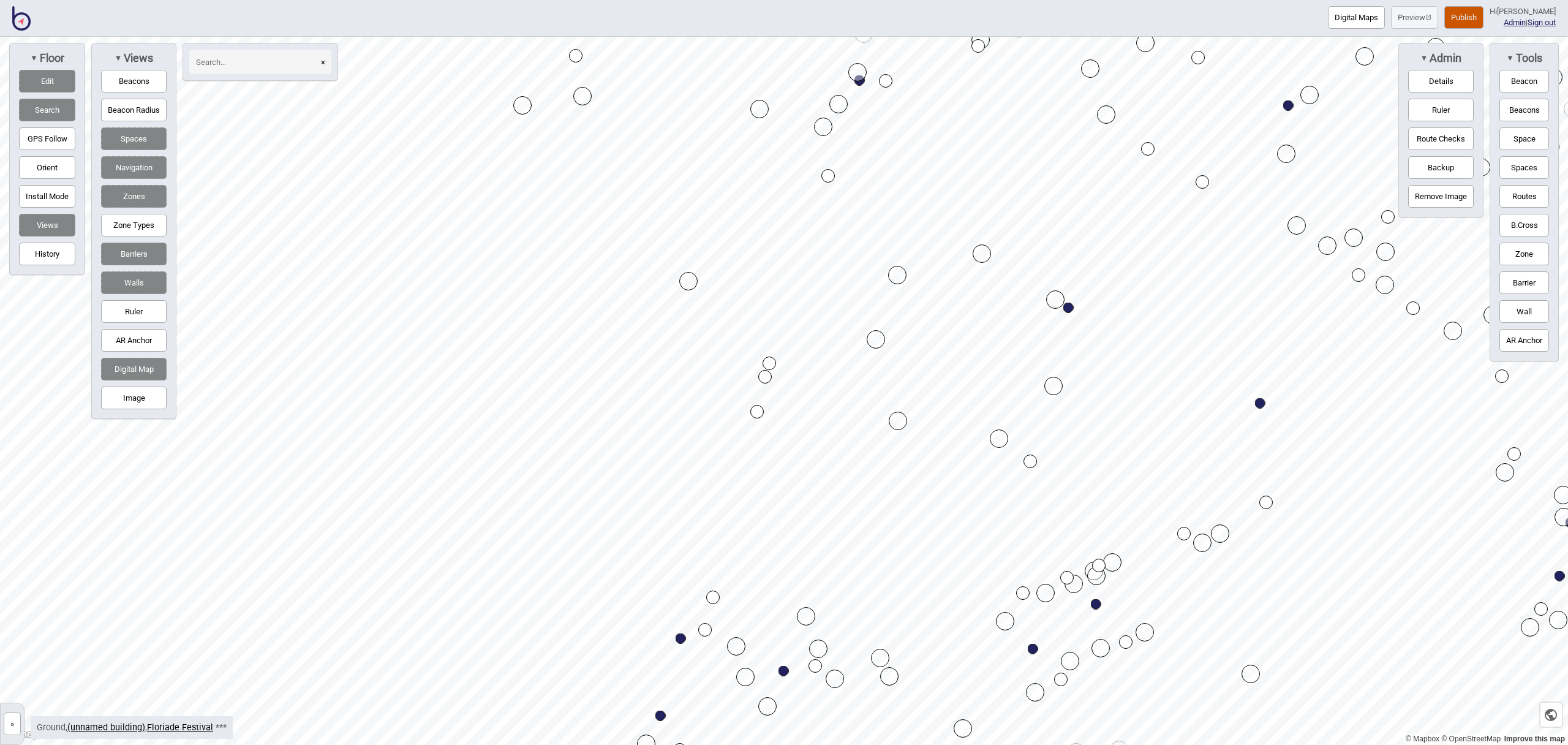
click at [1529, 135] on button "Space" at bounding box center [1525, 139] width 50 height 23
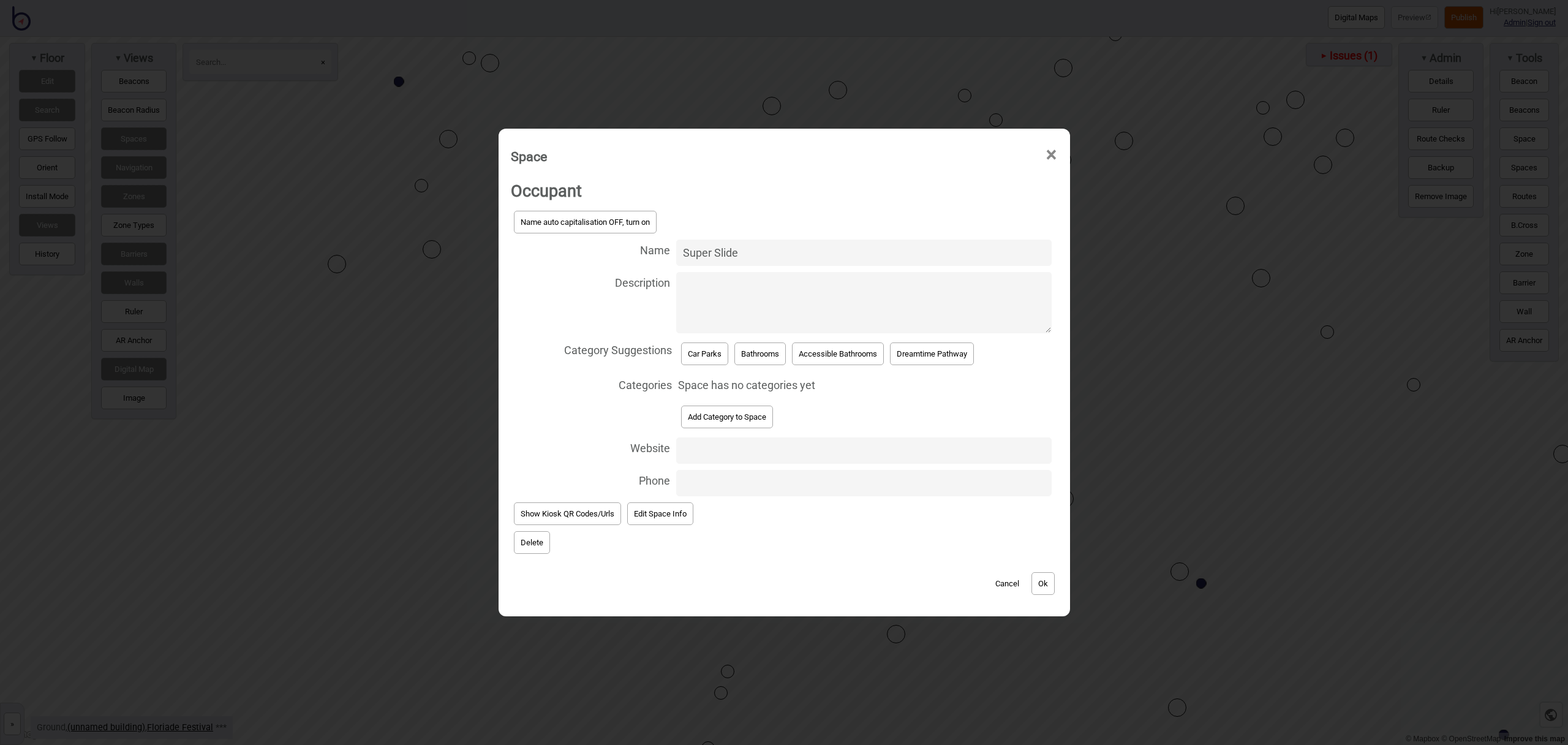
type input "Super Slide"
click at [765, 417] on button "Add Category to Space" at bounding box center [727, 417] width 92 height 23
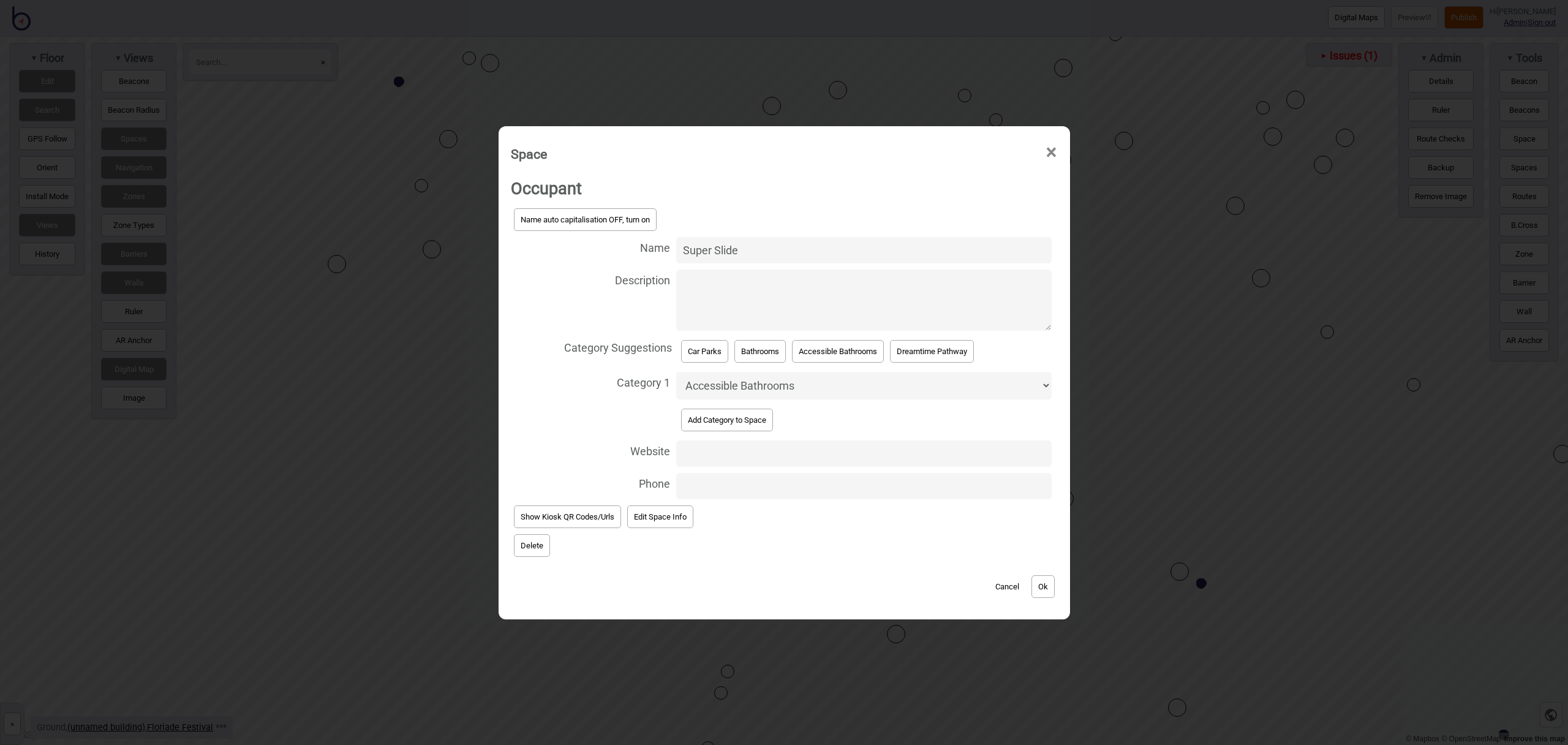
click at [756, 387] on select "Accessible Bathrooms Activities Bathrooms Bike Areas Car Parks Change Rooms Cit…" at bounding box center [864, 386] width 375 height 28
select select "Games and Entertainment"
click at [676, 372] on select "Accessible Bathrooms Activities Bathrooms Bike Areas Car Parks Change Rooms Cit…" at bounding box center [864, 386] width 375 height 28
click at [1051, 586] on button "Ok" at bounding box center [1043, 586] width 23 height 23
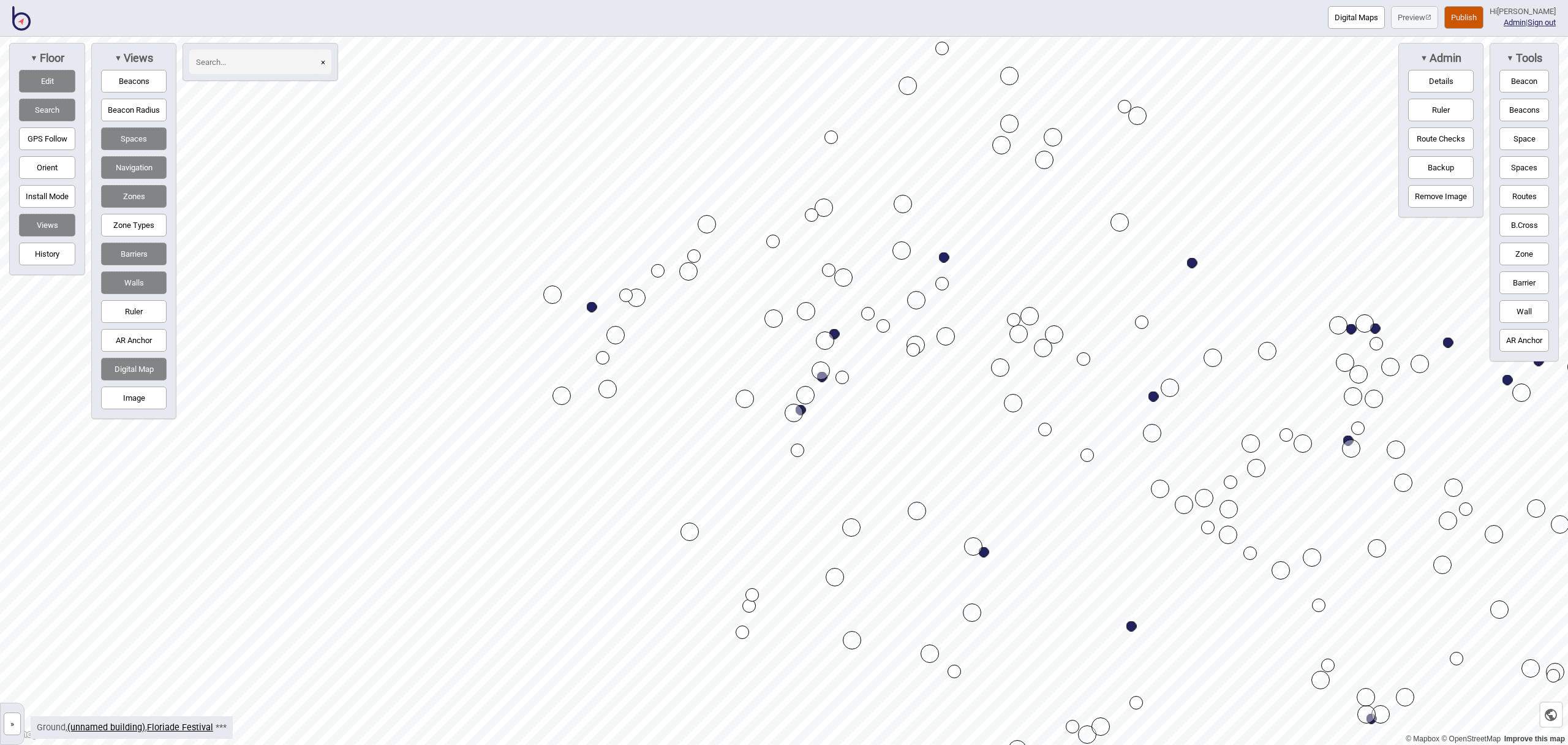
click at [945, 259] on div "Map marker" at bounding box center [944, 257] width 10 height 10
select select "Activities"
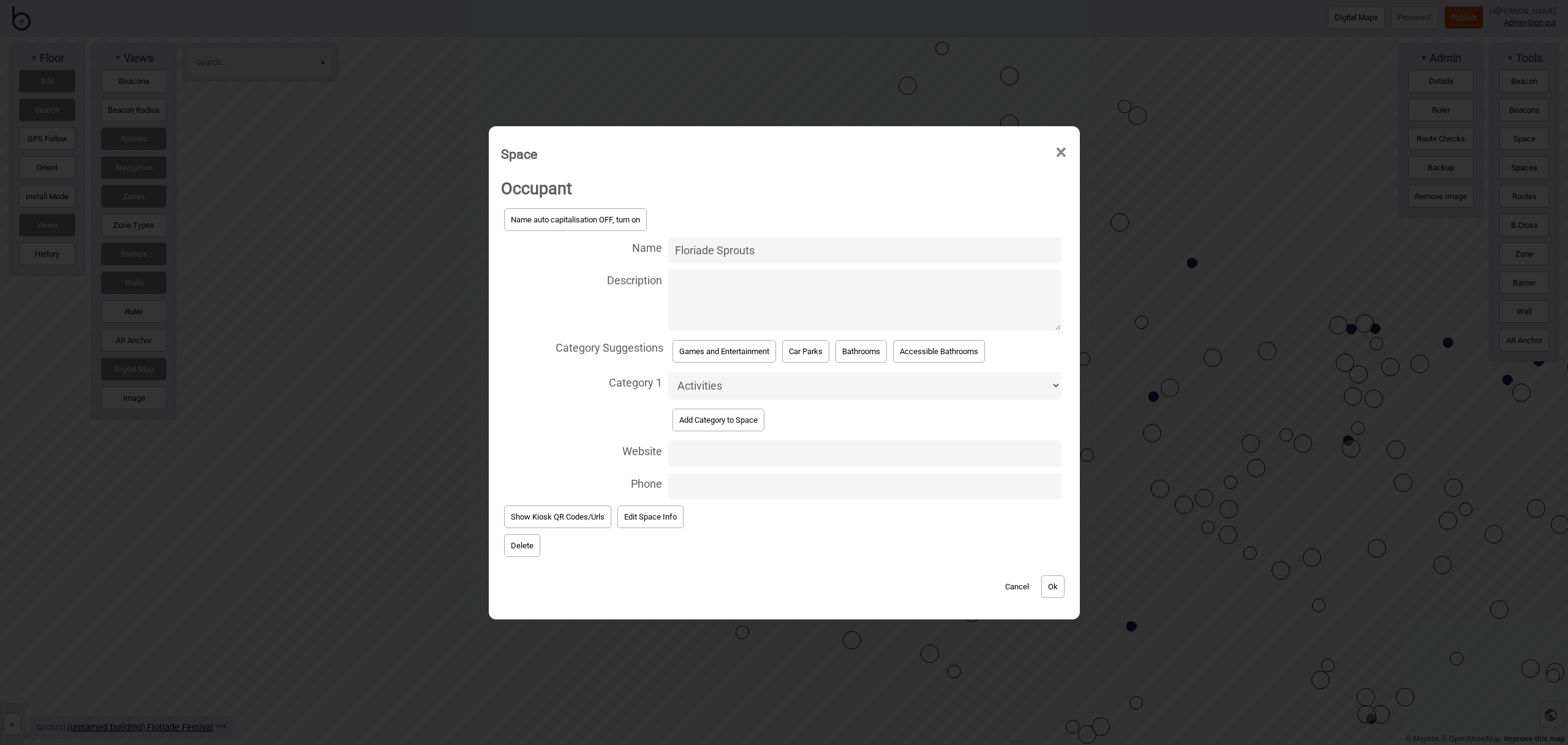
click at [1065, 150] on span "×" at bounding box center [1061, 152] width 13 height 41
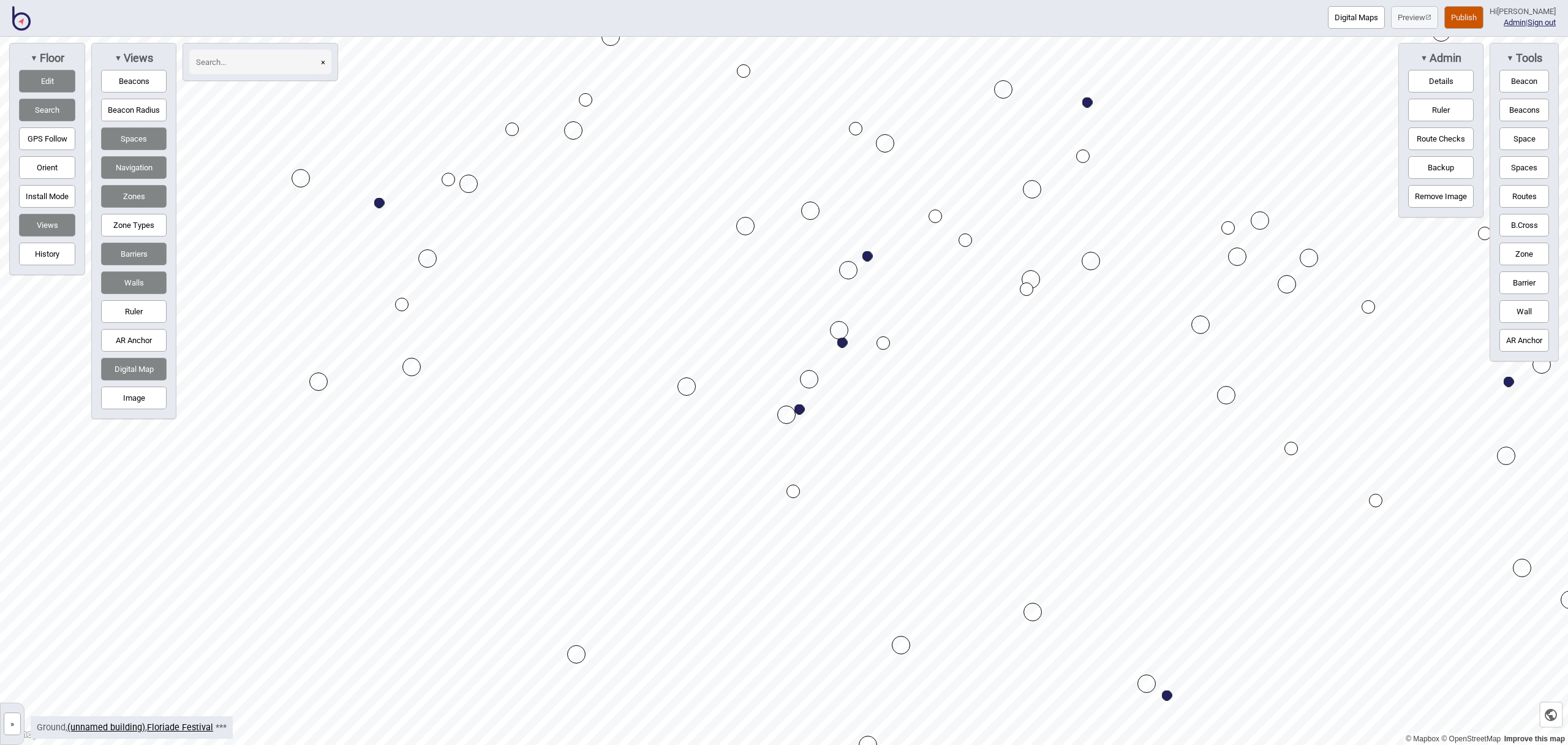
click at [802, 409] on div "Map marker" at bounding box center [799, 409] width 10 height 10
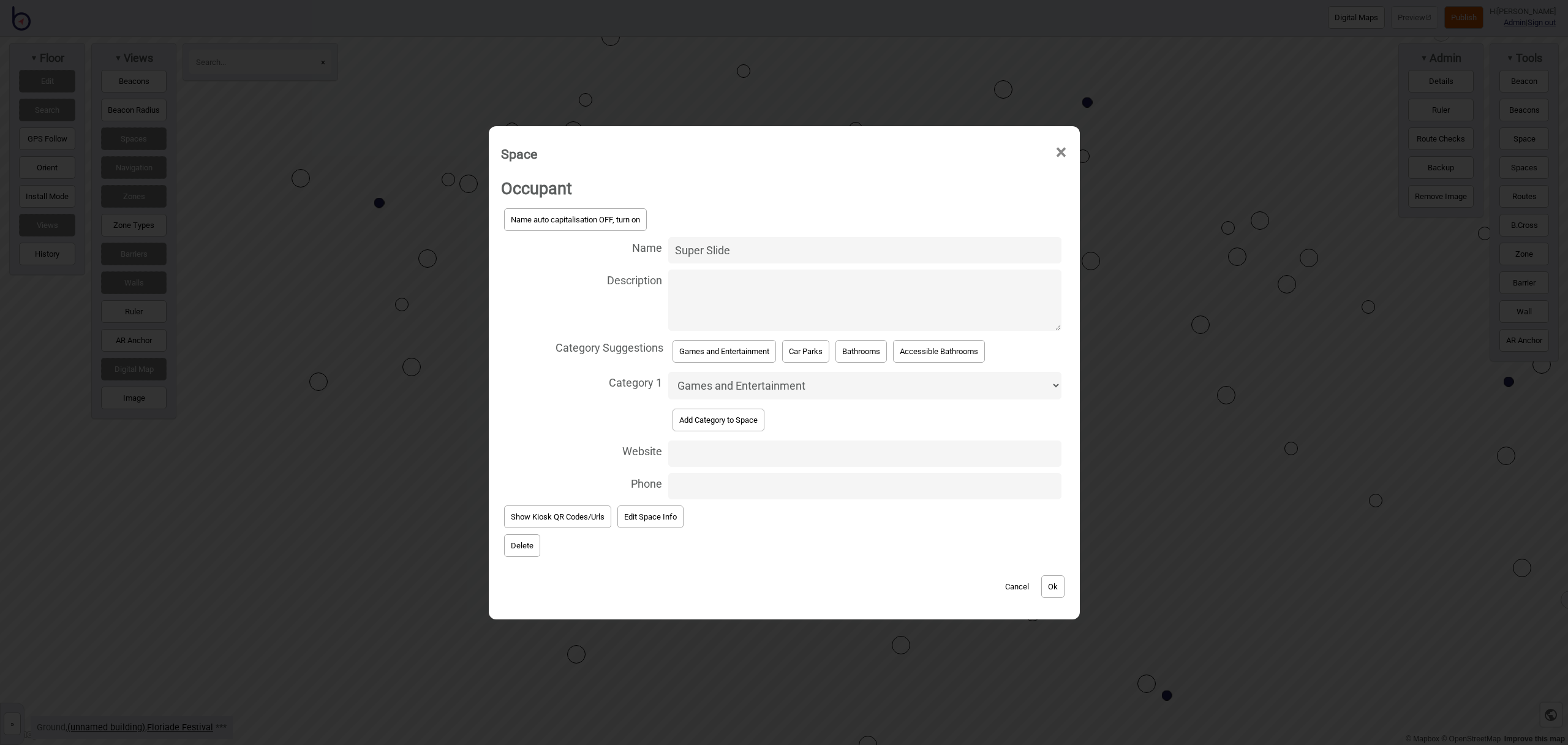
click at [830, 388] on select "Accessible Bathrooms Activities Bathrooms Bike Areas Car Parks Change Rooms Cit…" at bounding box center [864, 386] width 392 height 28
select select "Activities"
click at [668, 372] on select "Accessible Bathrooms Activities Bathrooms Bike Areas Car Parks Change Rooms Cit…" at bounding box center [864, 386] width 392 height 28
click at [1052, 586] on button "Ok" at bounding box center [1053, 586] width 23 height 23
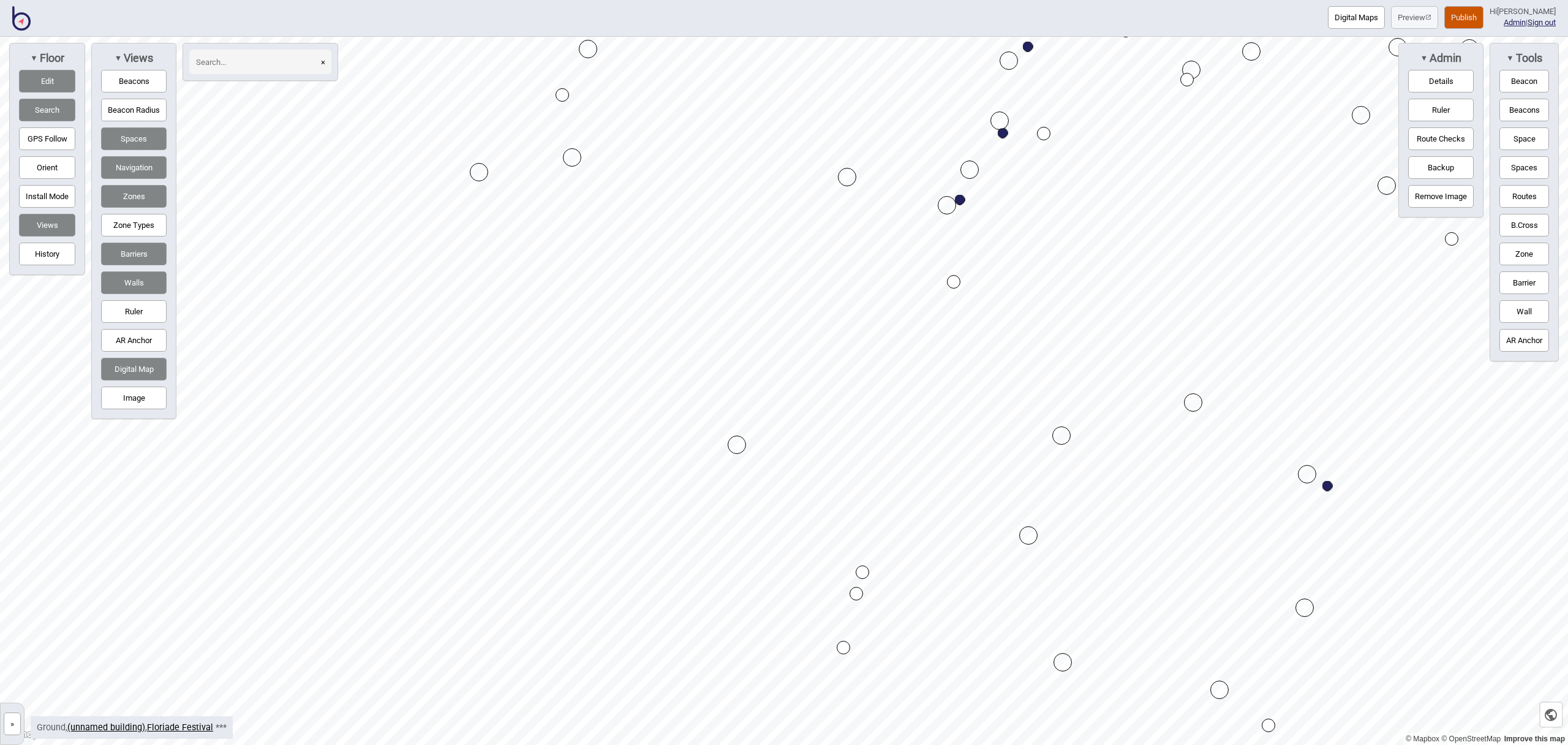
click at [1529, 142] on button "Space" at bounding box center [1525, 139] width 50 height 23
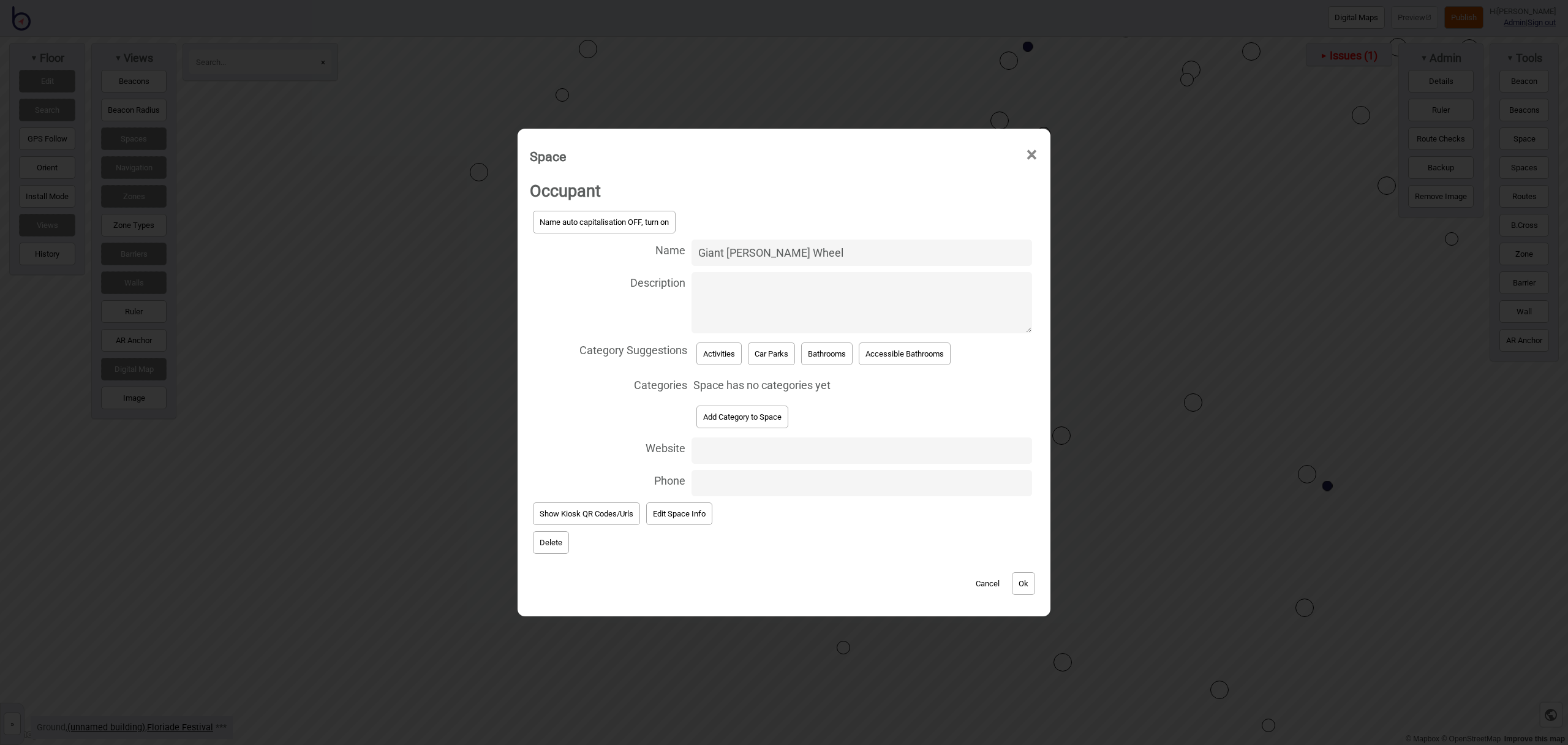
type input "Giant [PERSON_NAME] Wheel"
click at [727, 350] on button "Activities" at bounding box center [719, 354] width 46 height 23
select select "Activities"
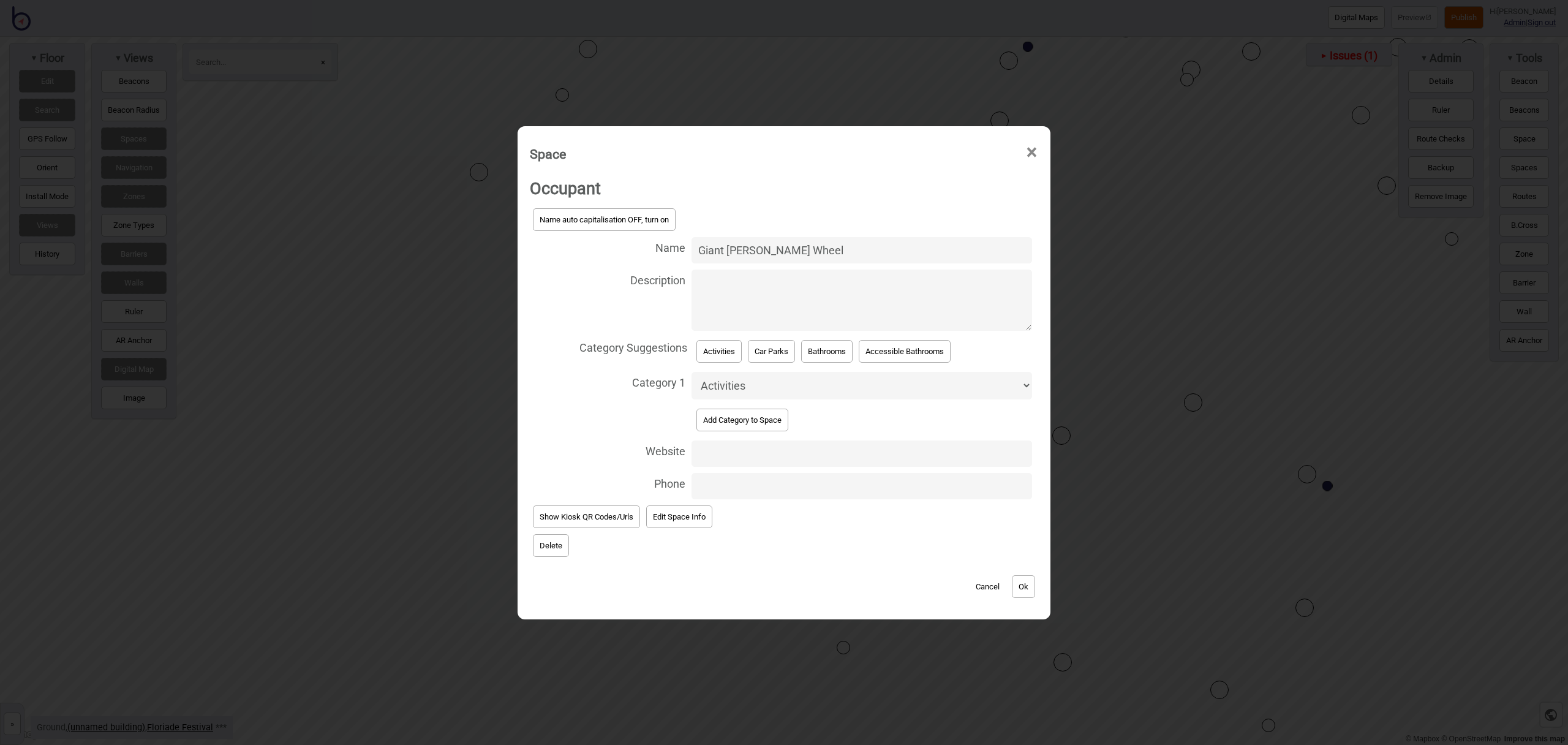
click at [1035, 588] on button "Ok" at bounding box center [1024, 586] width 23 height 23
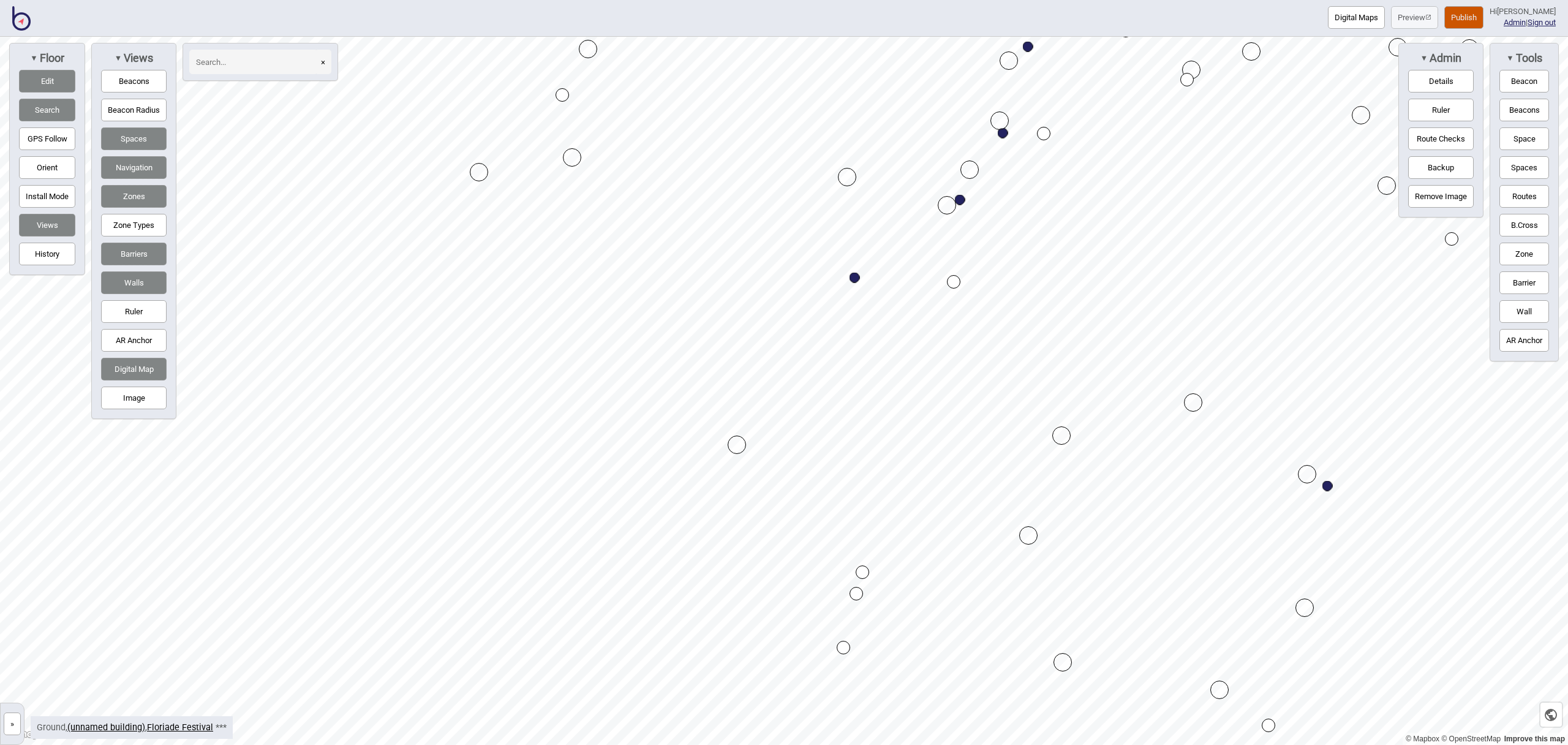
click at [1517, 132] on button "Space" at bounding box center [1525, 139] width 50 height 23
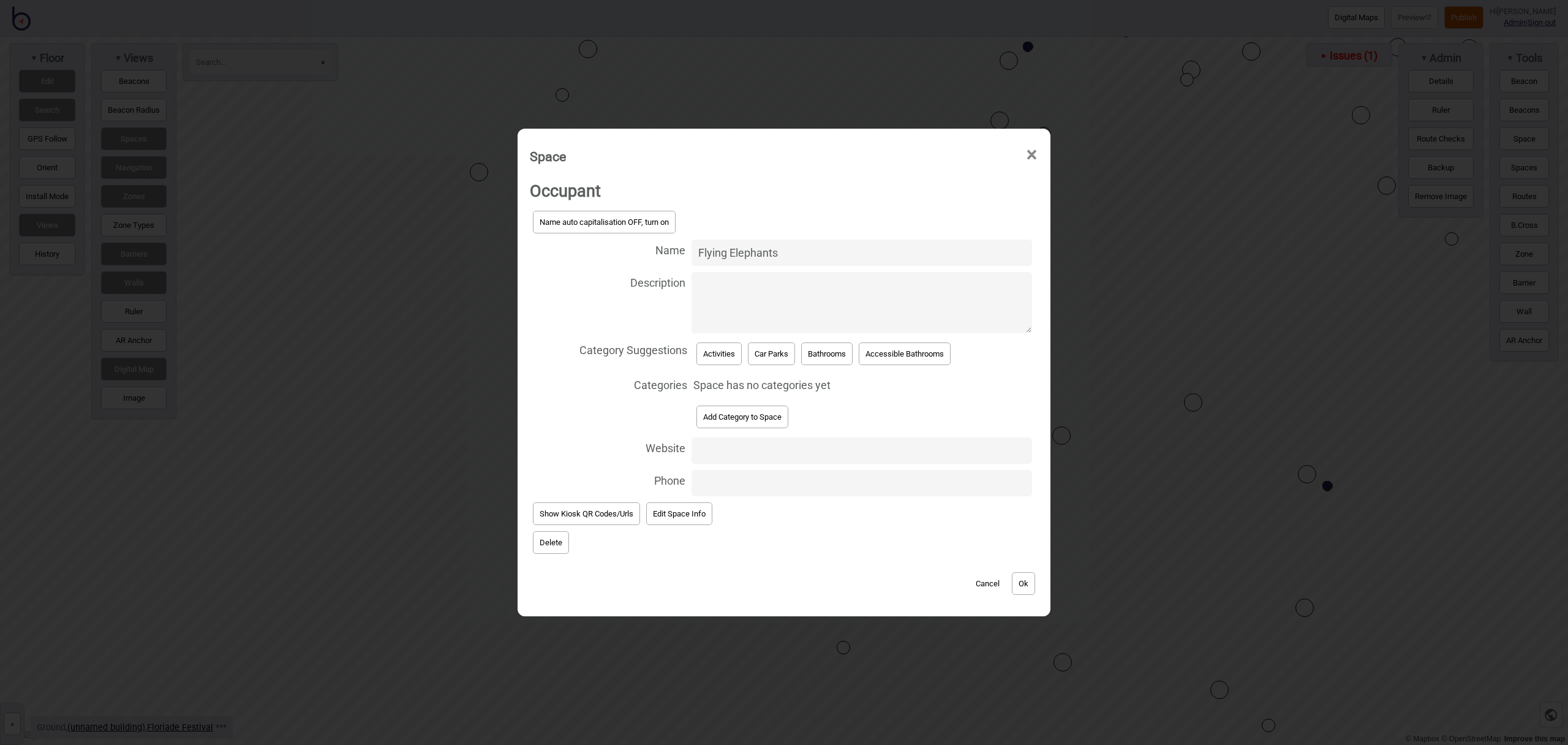
type input "Flying Elephants"
click at [710, 354] on button "Activities" at bounding box center [719, 354] width 46 height 23
select select "Activities"
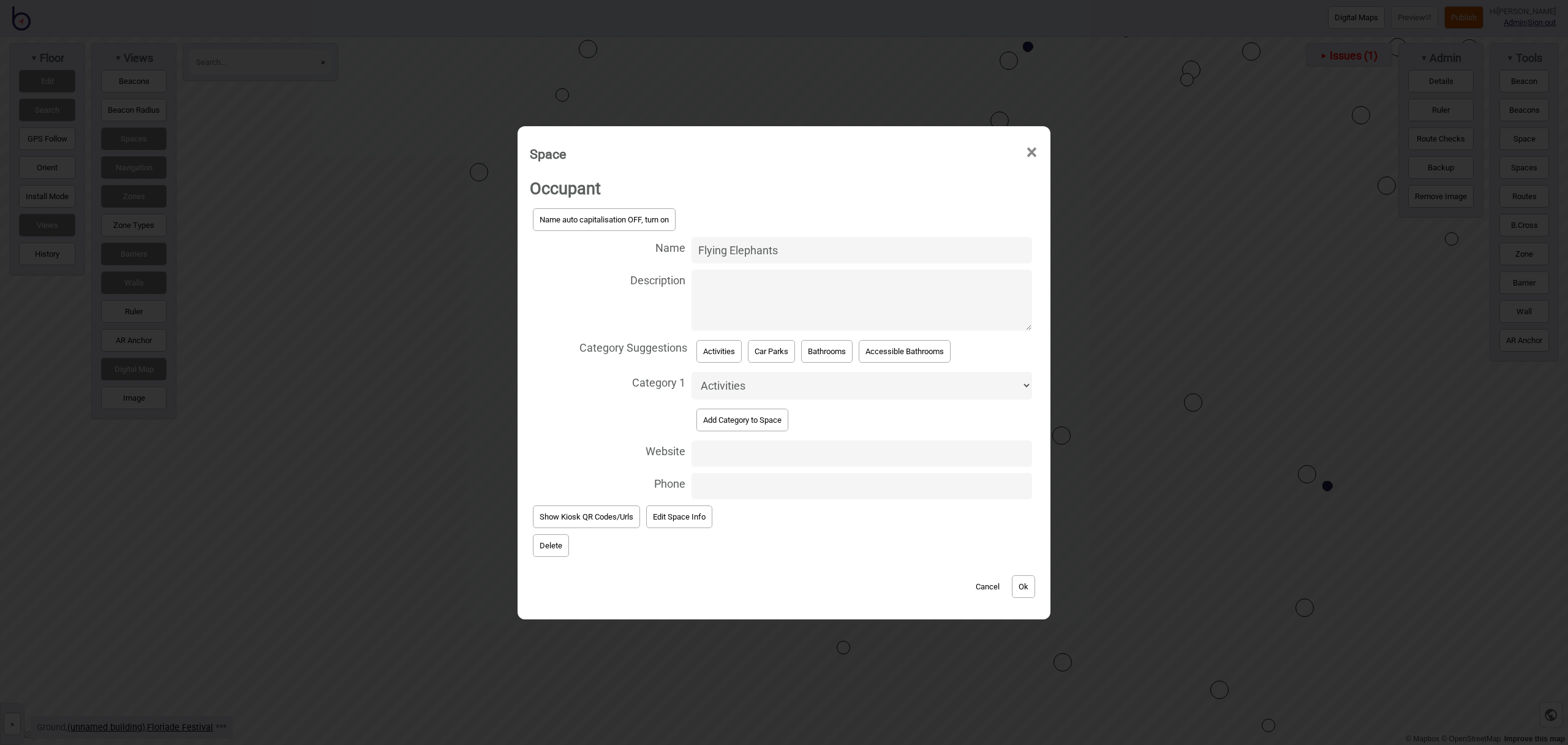
click at [1026, 577] on button "Ok" at bounding box center [1024, 586] width 23 height 23
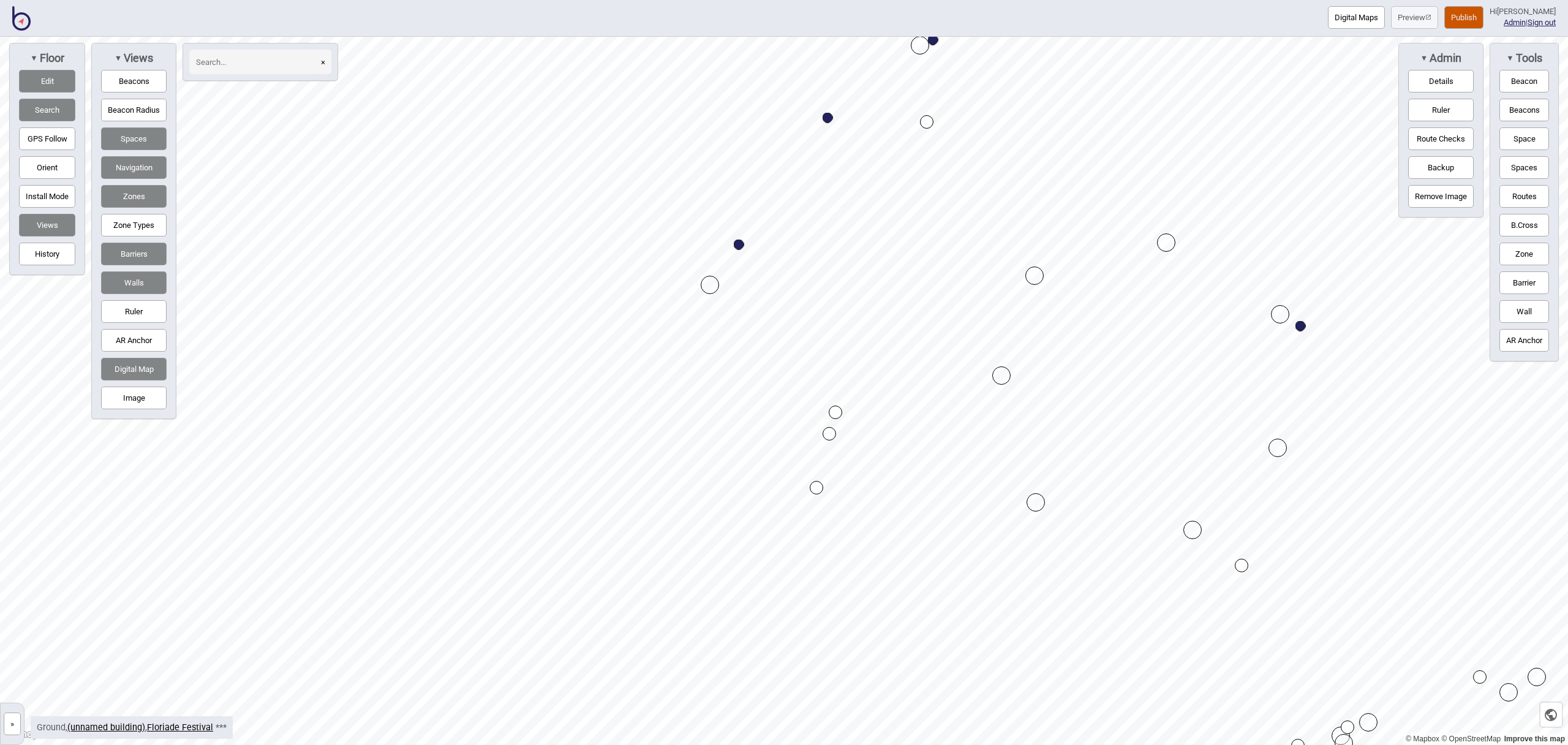
click at [1514, 140] on button "Space" at bounding box center [1525, 139] width 50 height 23
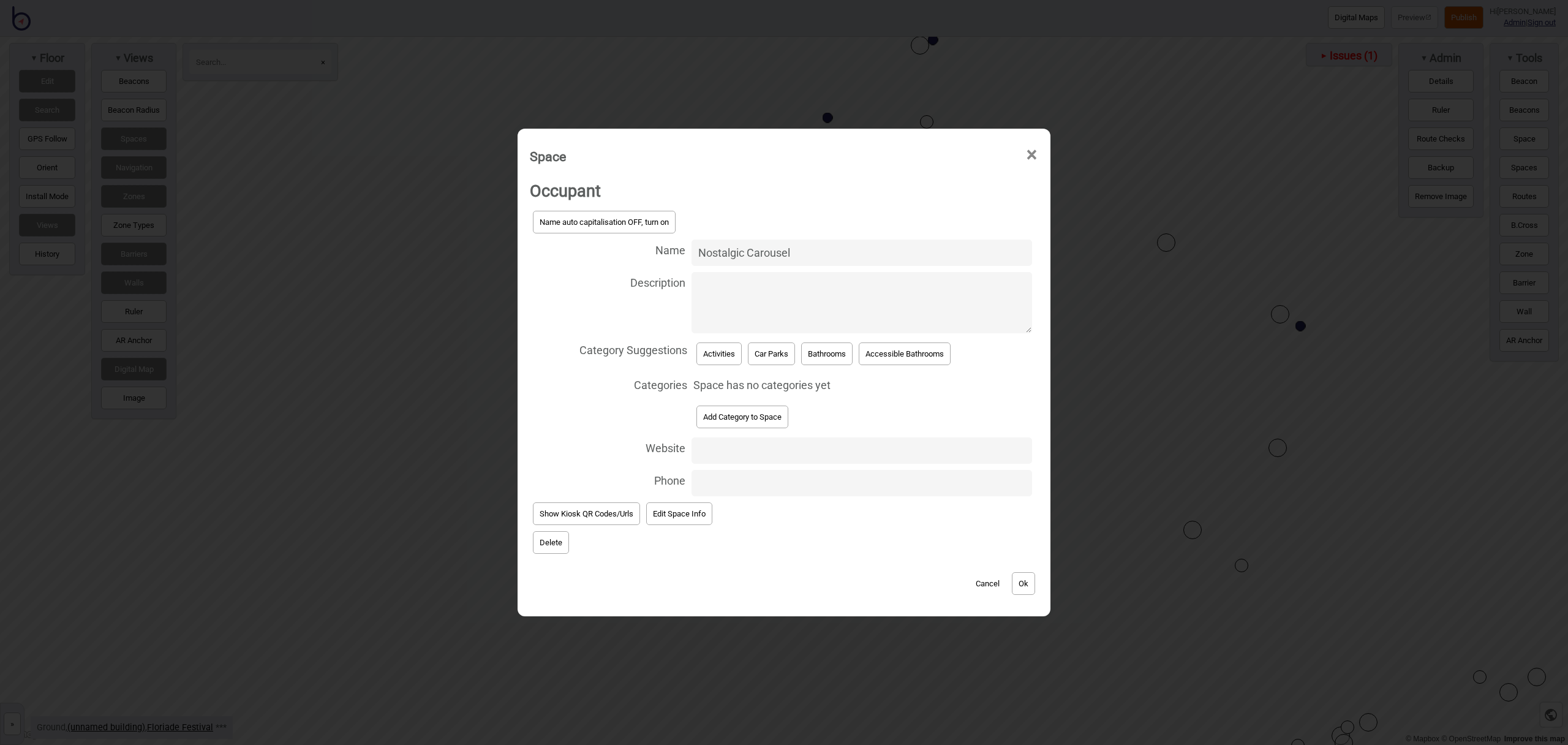
type input "Nostalgic Carousel"
click at [732, 354] on button "Activities" at bounding box center [719, 354] width 46 height 23
select select "Activities"
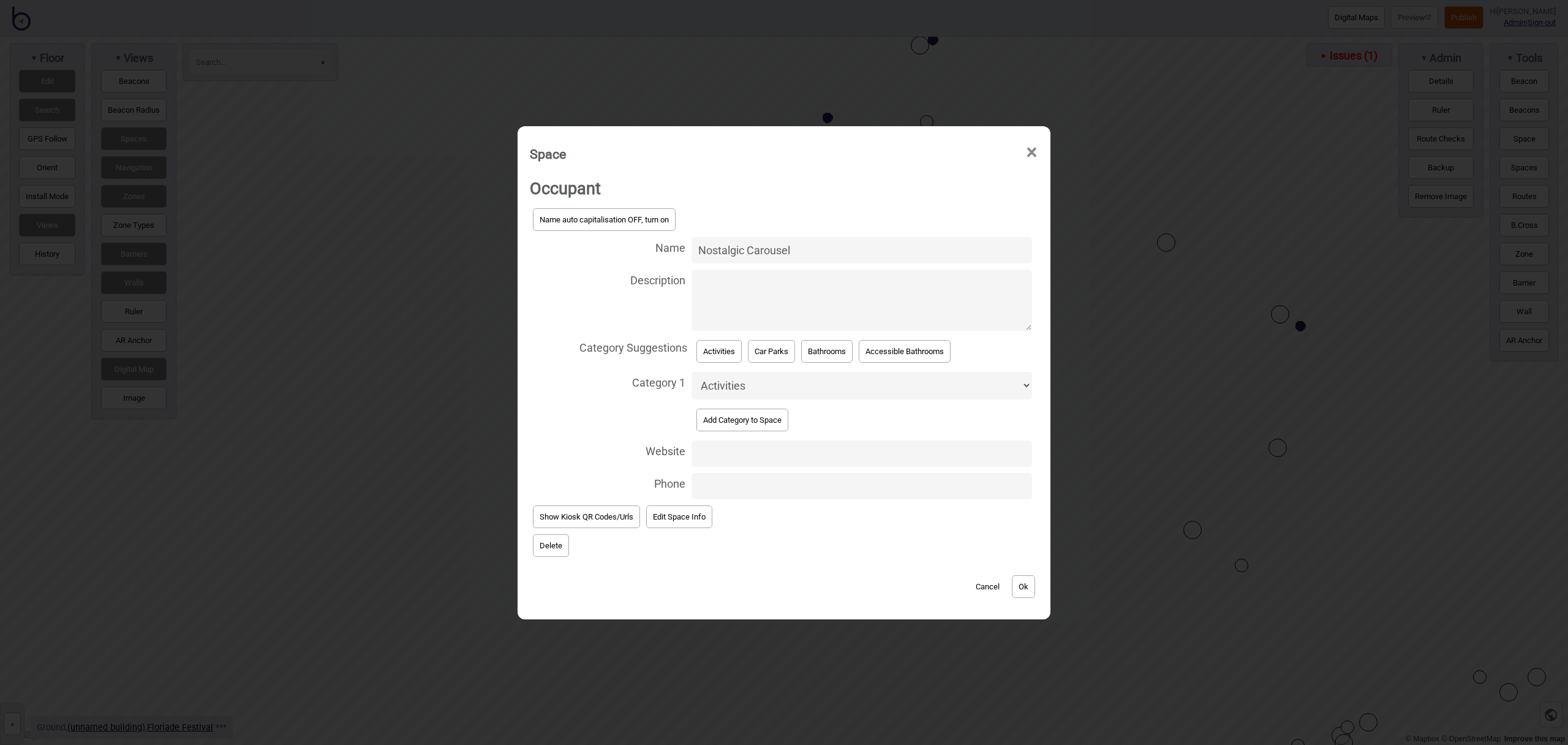
click at [1026, 587] on button "Ok" at bounding box center [1024, 586] width 23 height 23
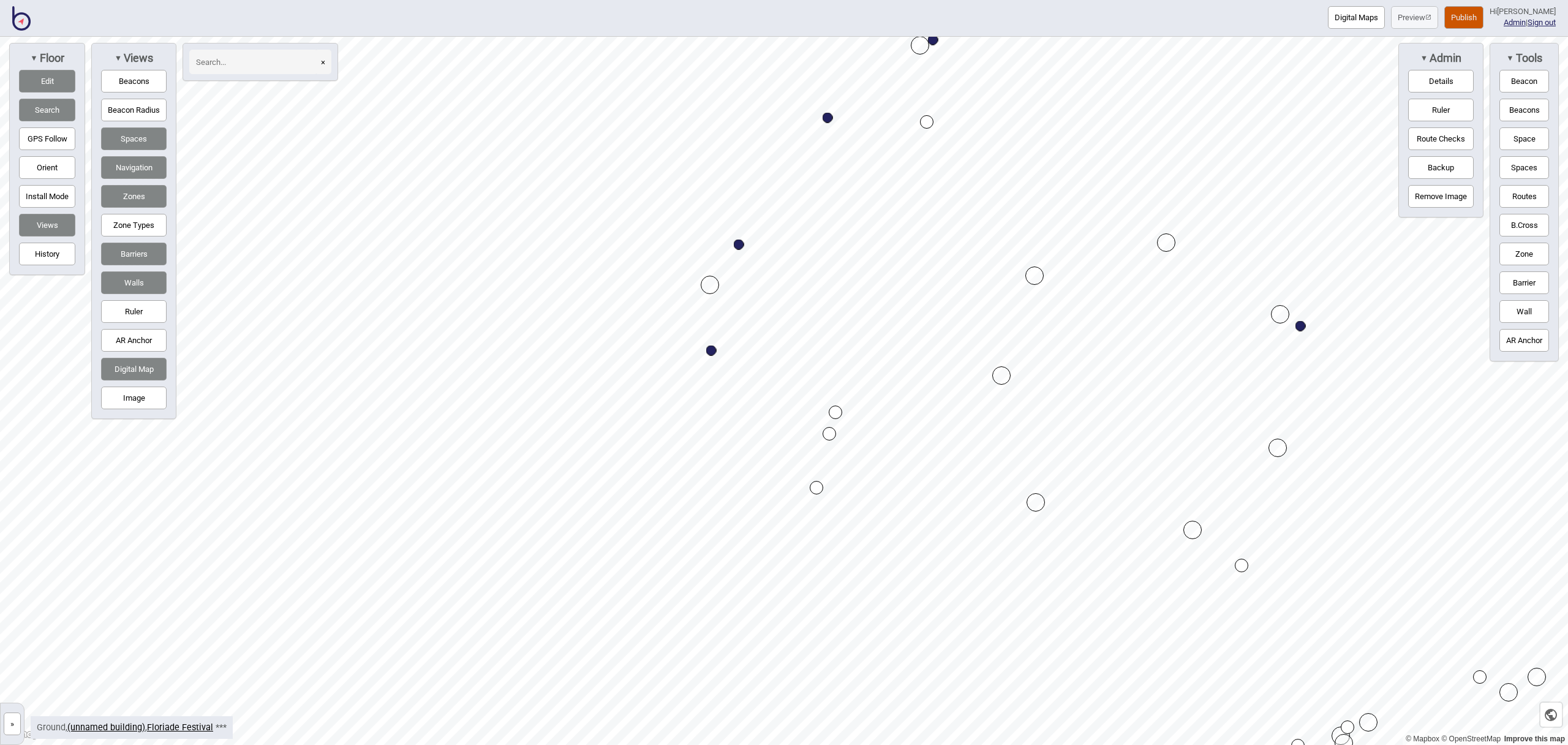
click at [1534, 137] on button "Space" at bounding box center [1525, 139] width 50 height 23
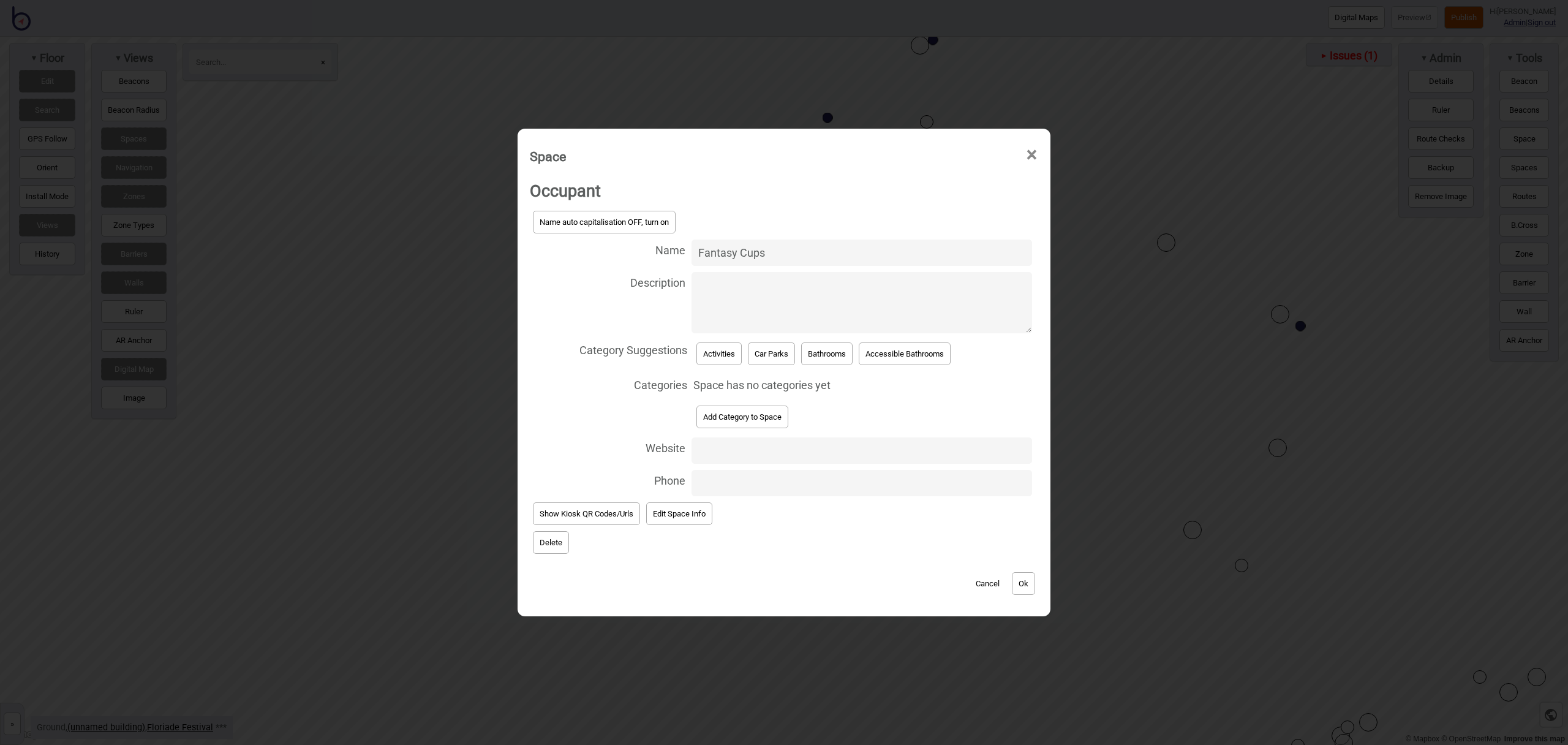
type input "Fantasy Cups"
click at [722, 353] on button "Activities" at bounding box center [719, 354] width 46 height 23
select select "Activities"
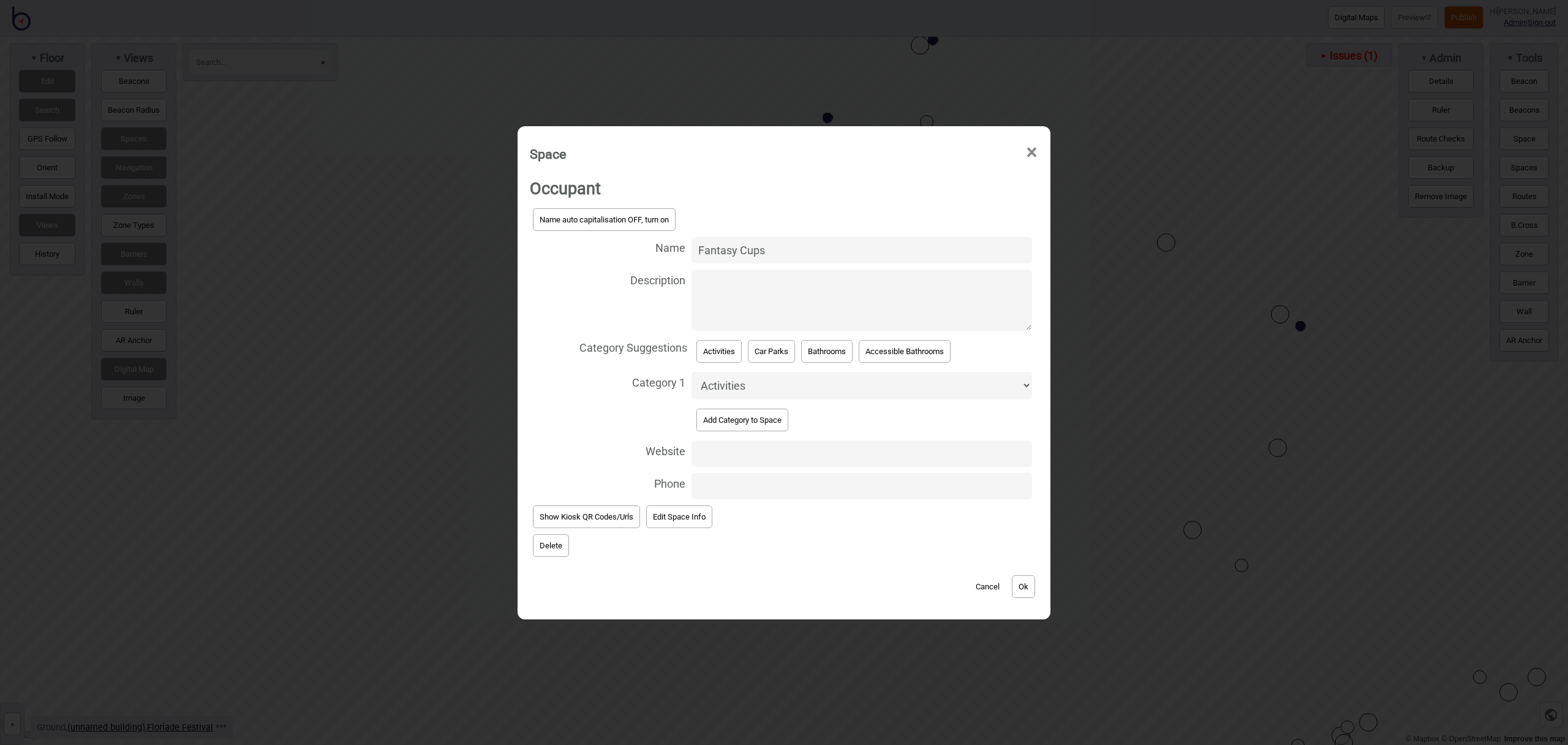
click at [1023, 575] on button "Ok" at bounding box center [1024, 586] width 23 height 23
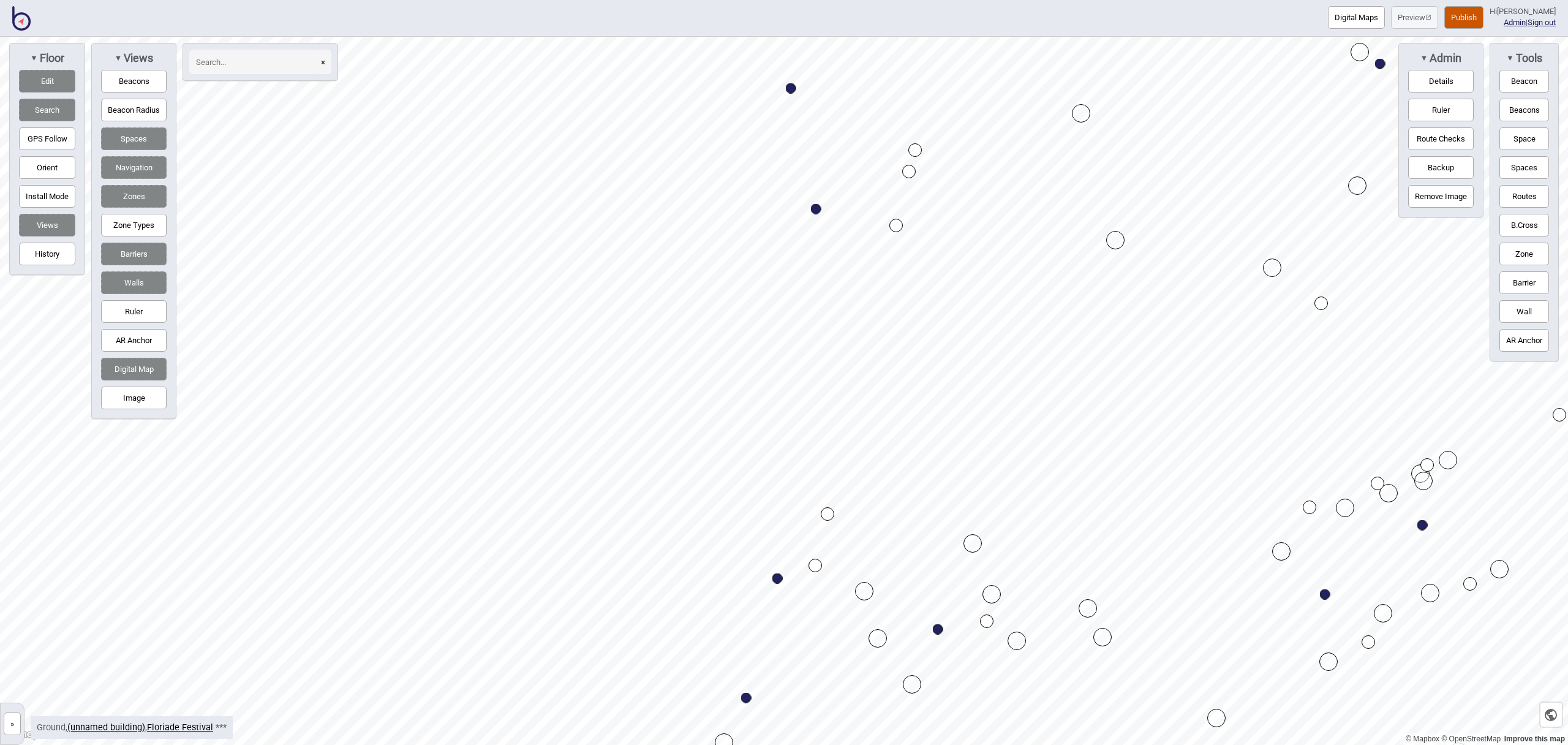
click at [1528, 143] on button "Space" at bounding box center [1525, 139] width 50 height 23
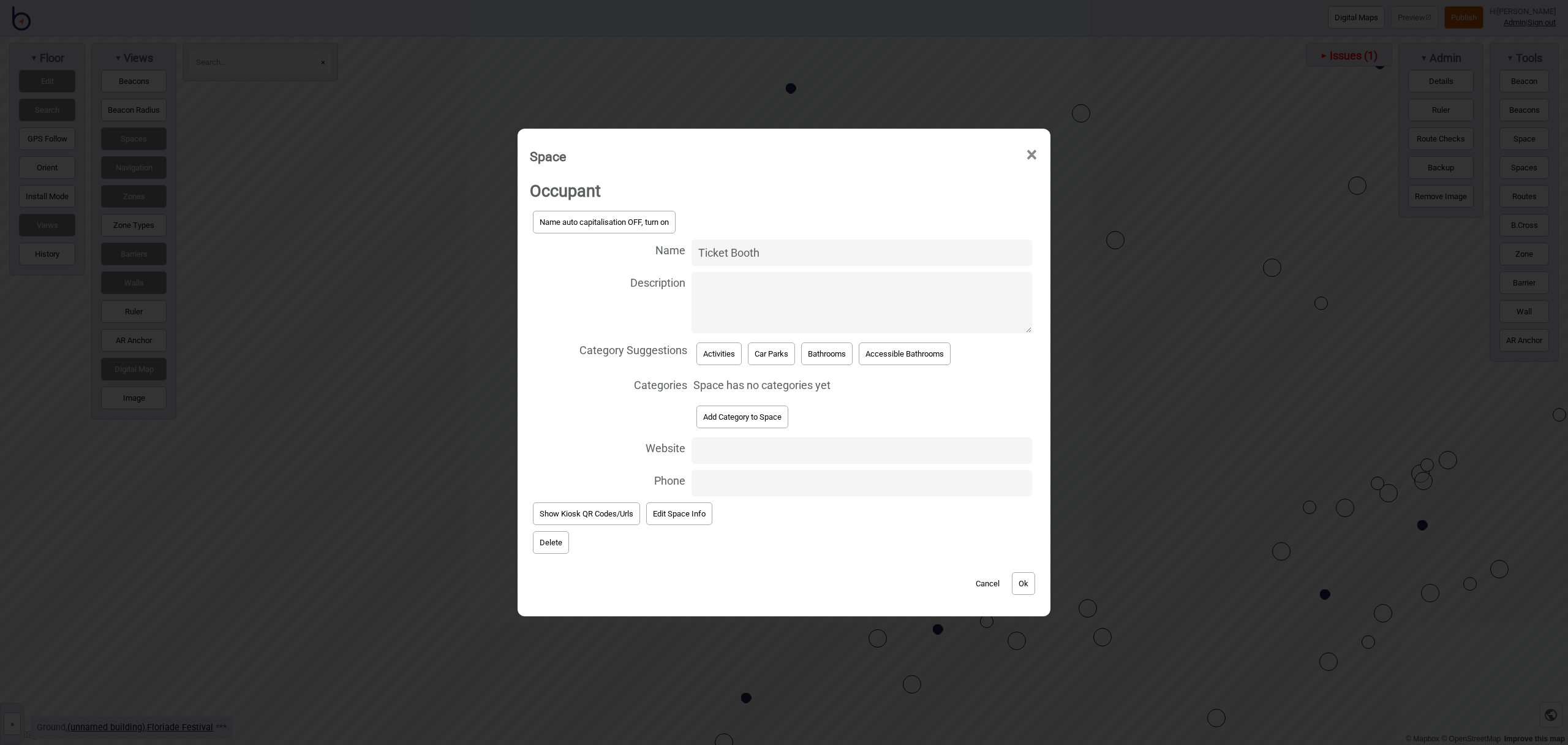
type input "Ticket Booth"
click at [724, 351] on button "Activities" at bounding box center [719, 354] width 46 height 23
select select "Activities"
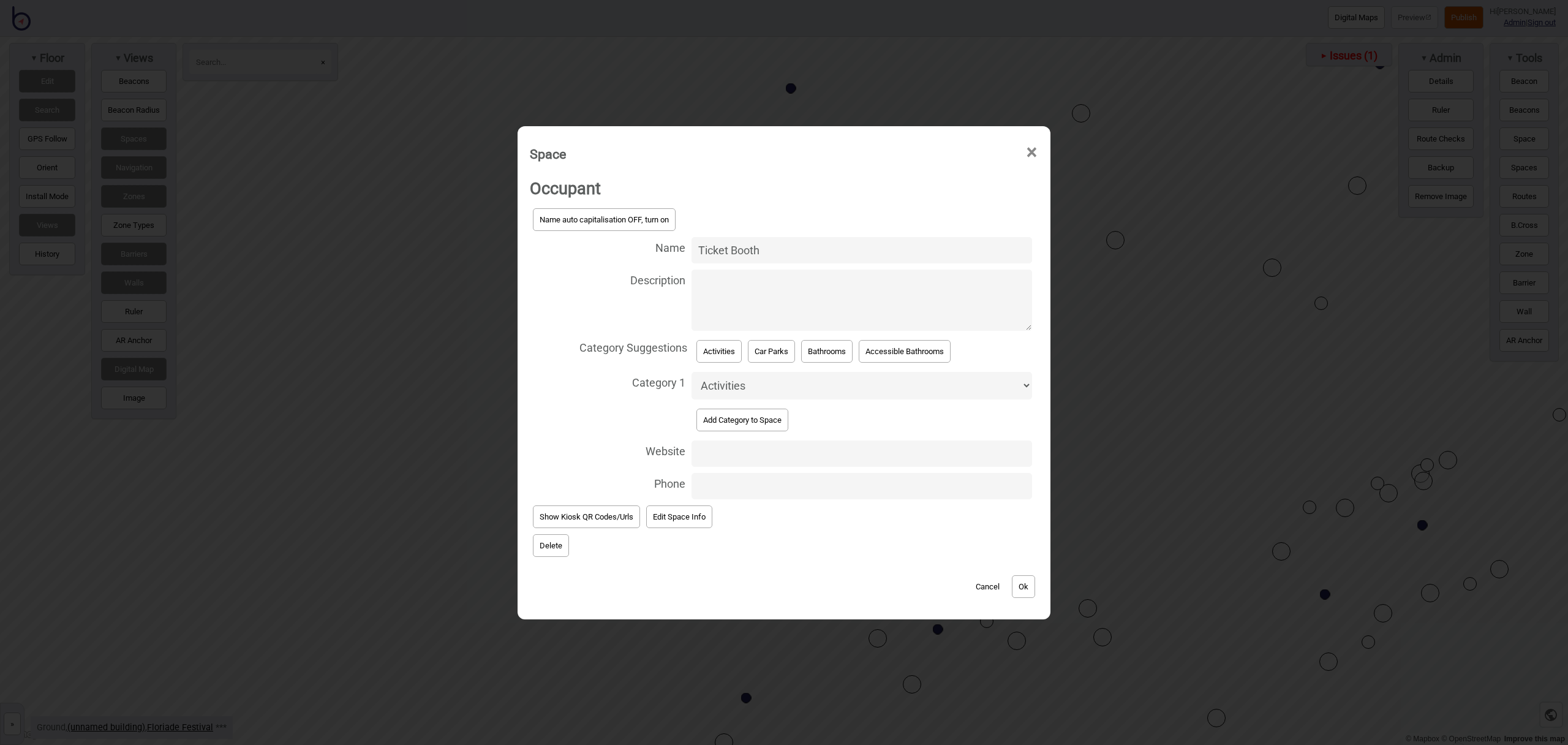
click at [1029, 590] on button "Ok" at bounding box center [1024, 586] width 23 height 23
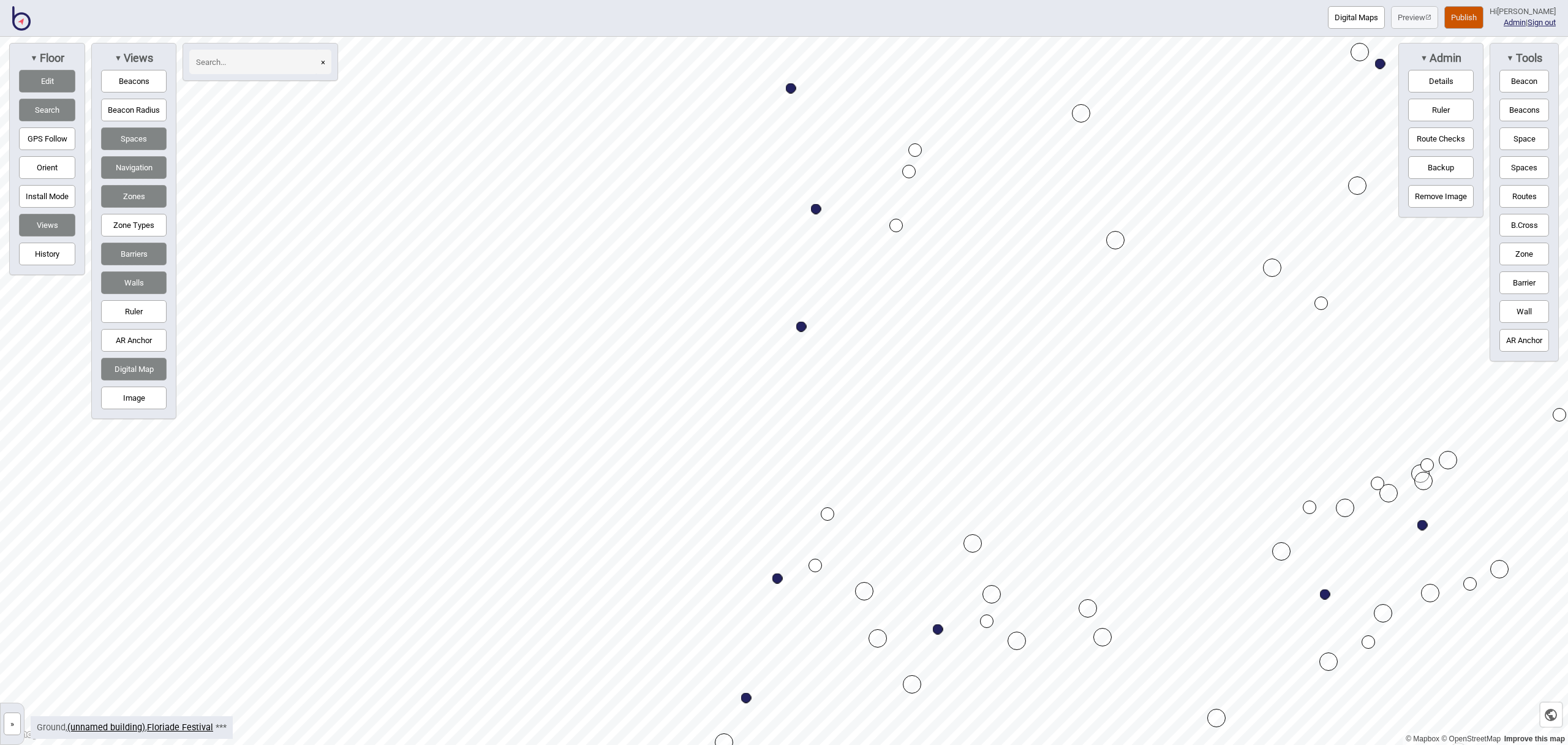
click at [1518, 172] on button "Spaces" at bounding box center [1525, 168] width 50 height 23
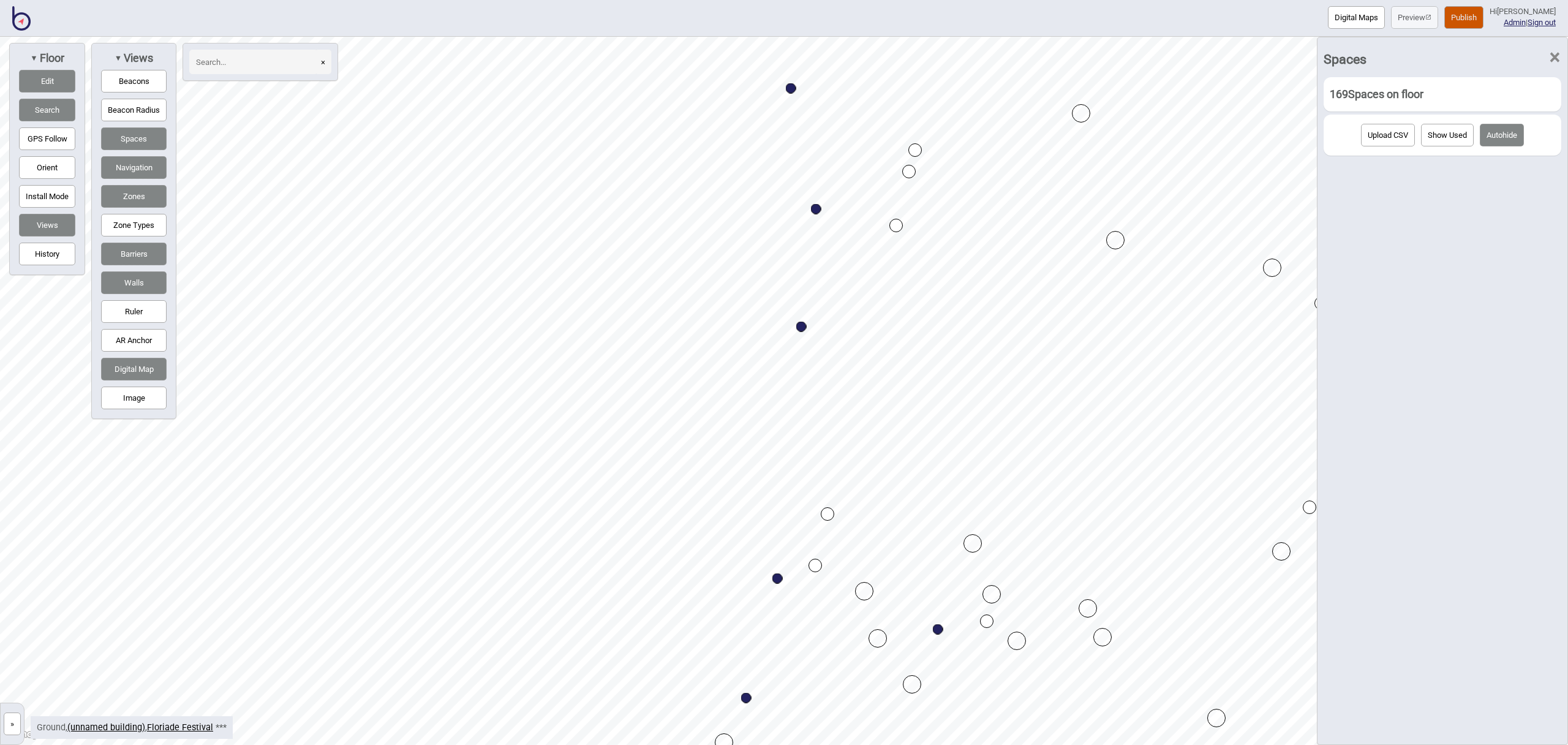
click at [1554, 52] on span "×" at bounding box center [1555, 57] width 13 height 41
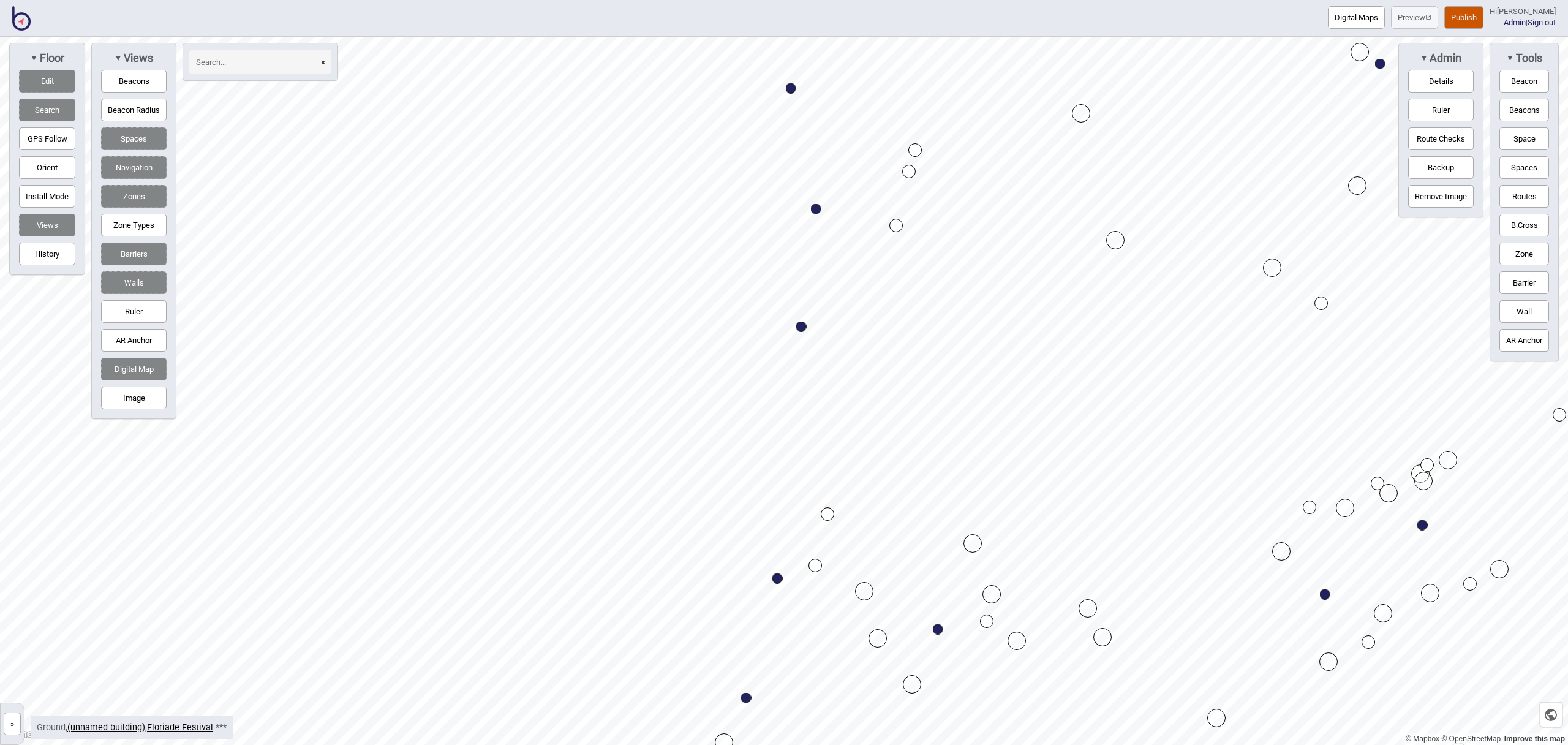
drag, startPoint x: 1525, startPoint y: 143, endPoint x: 1509, endPoint y: 153, distance: 18.9
click at [1525, 143] on button "Space" at bounding box center [1525, 139] width 50 height 23
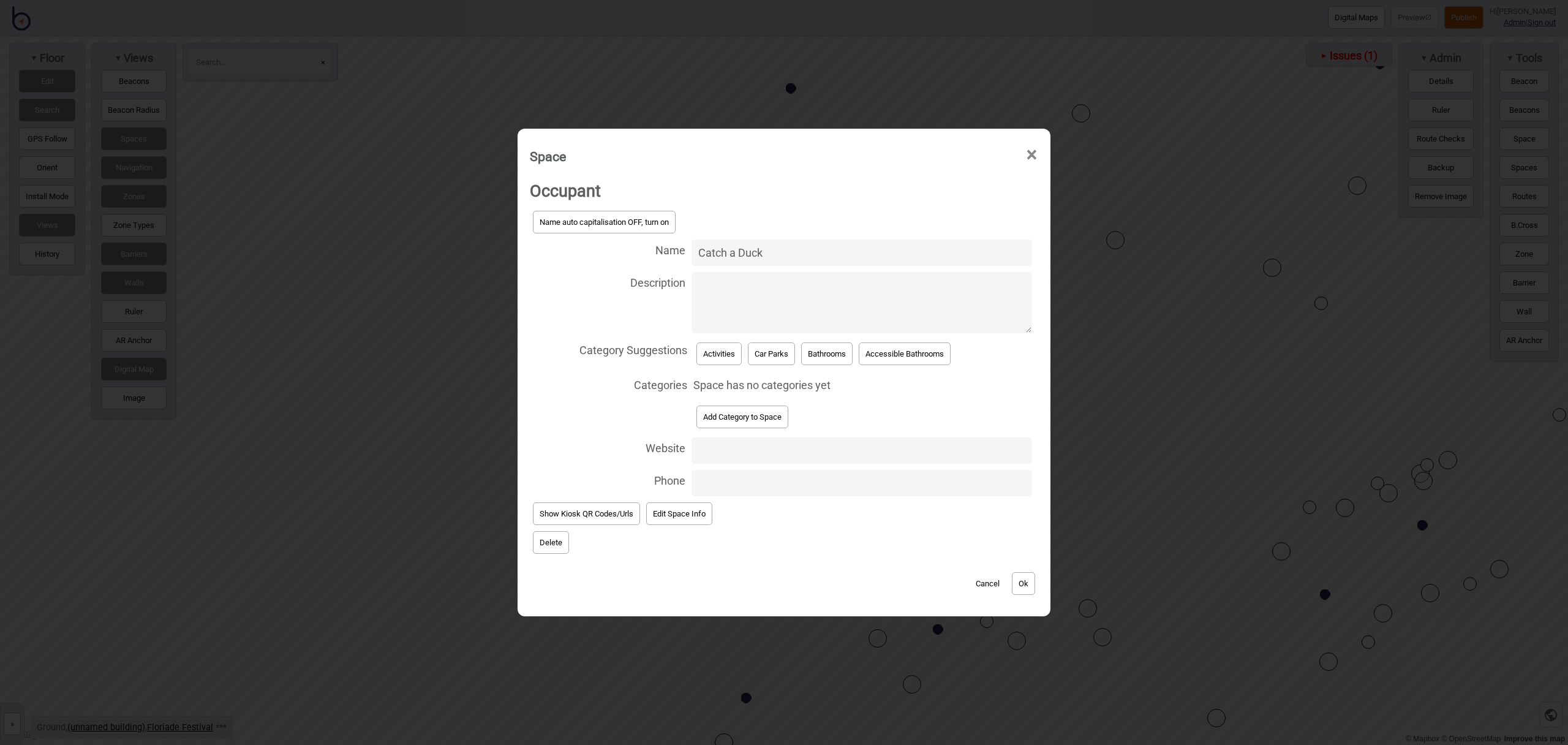
type input "Catch a Duck"
click at [725, 355] on button "Activities" at bounding box center [719, 354] width 46 height 23
select select "Activities"
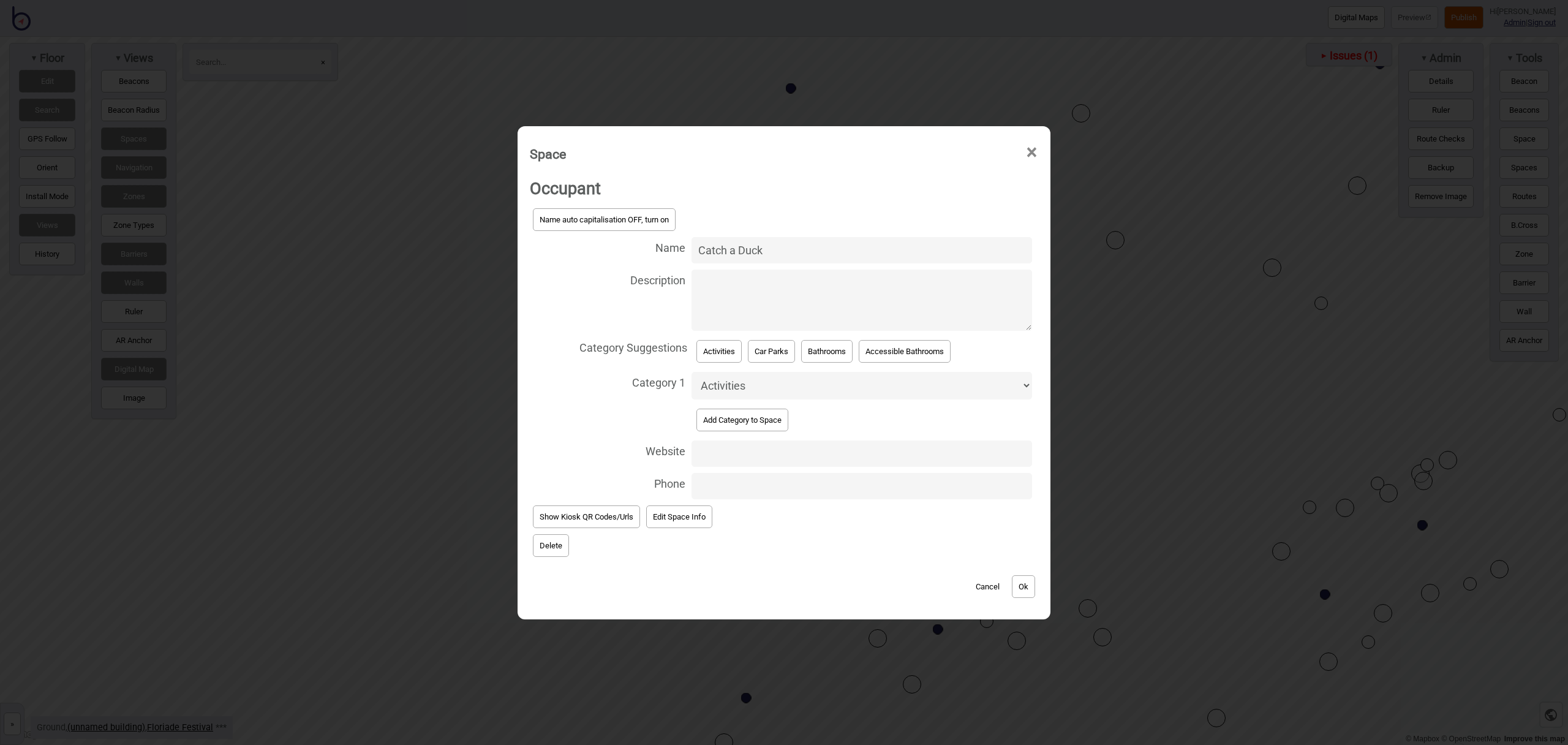
click at [1029, 590] on button "Ok" at bounding box center [1024, 586] width 23 height 23
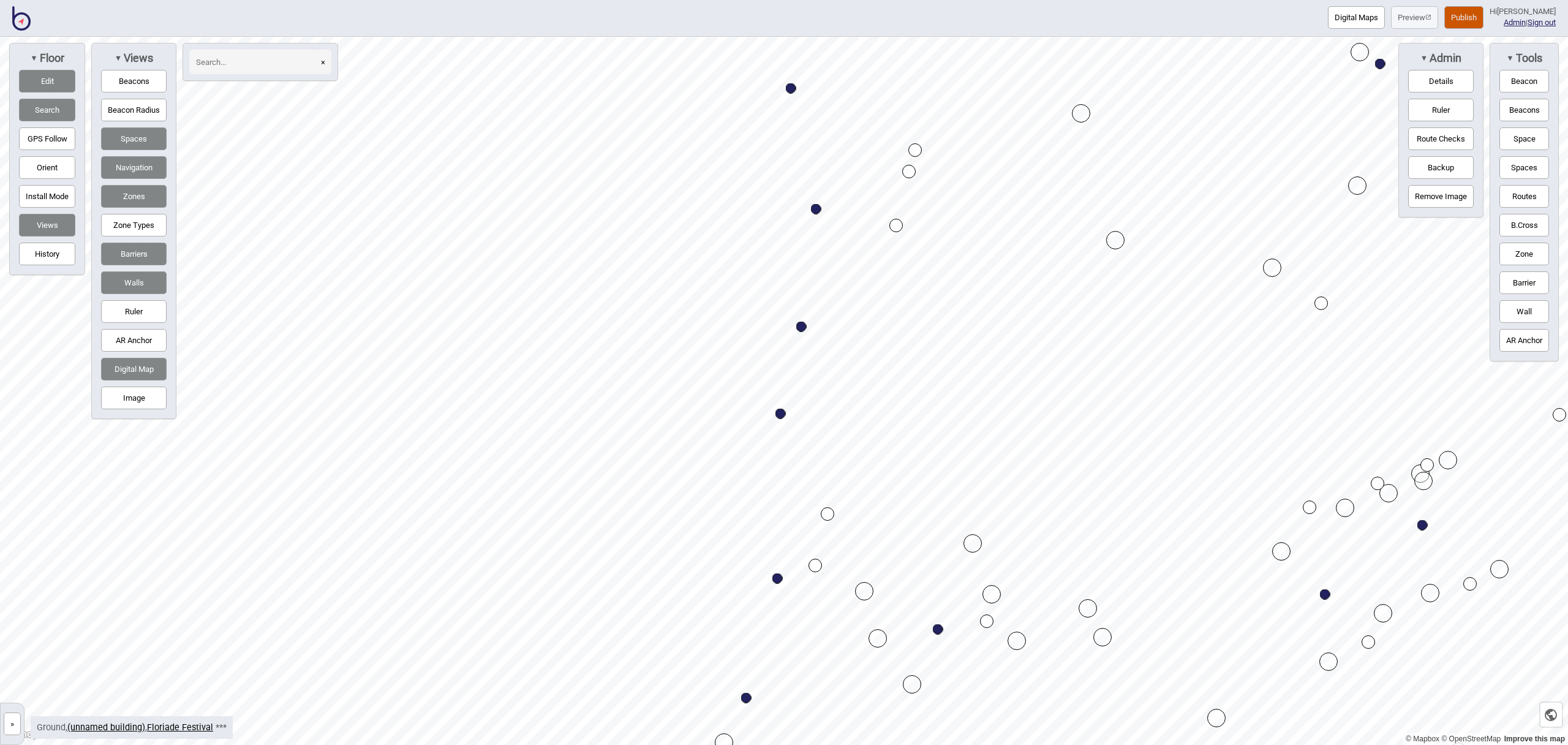
click at [1522, 140] on button "Space" at bounding box center [1525, 139] width 50 height 23
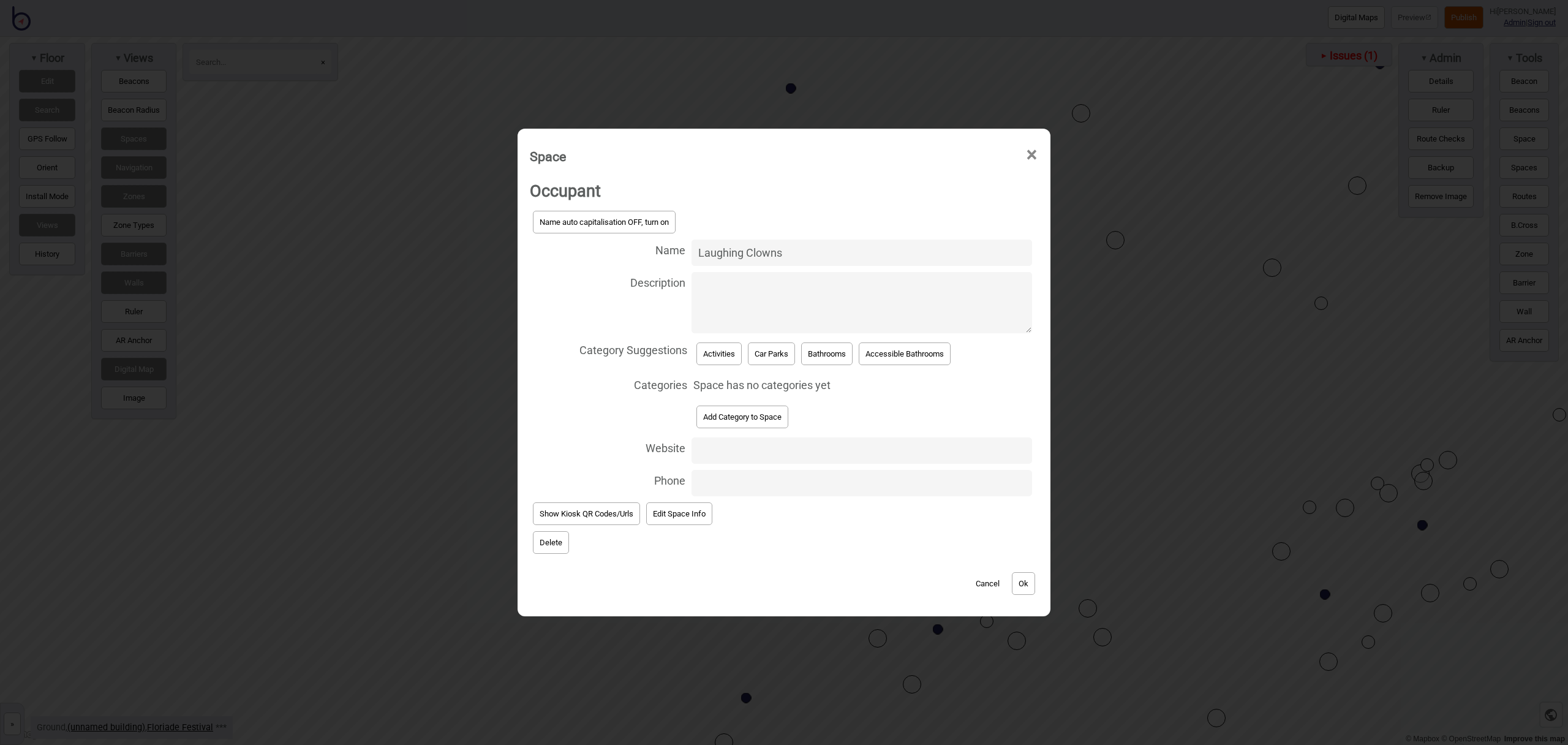
type input "Laughing Clowns"
click at [715, 363] on button "Activities" at bounding box center [719, 354] width 46 height 23
select select "Activities"
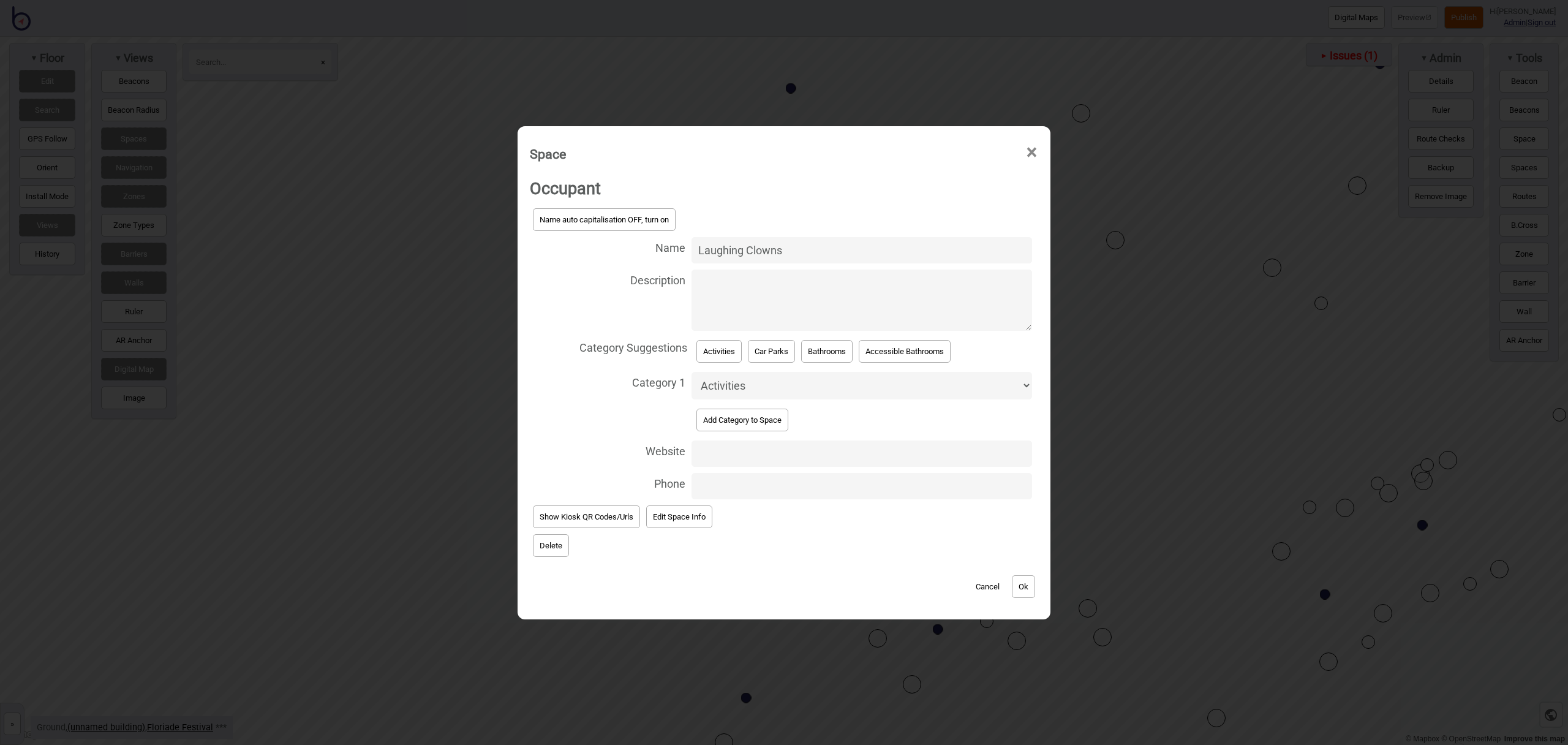
click at [1027, 586] on button "Ok" at bounding box center [1024, 586] width 23 height 23
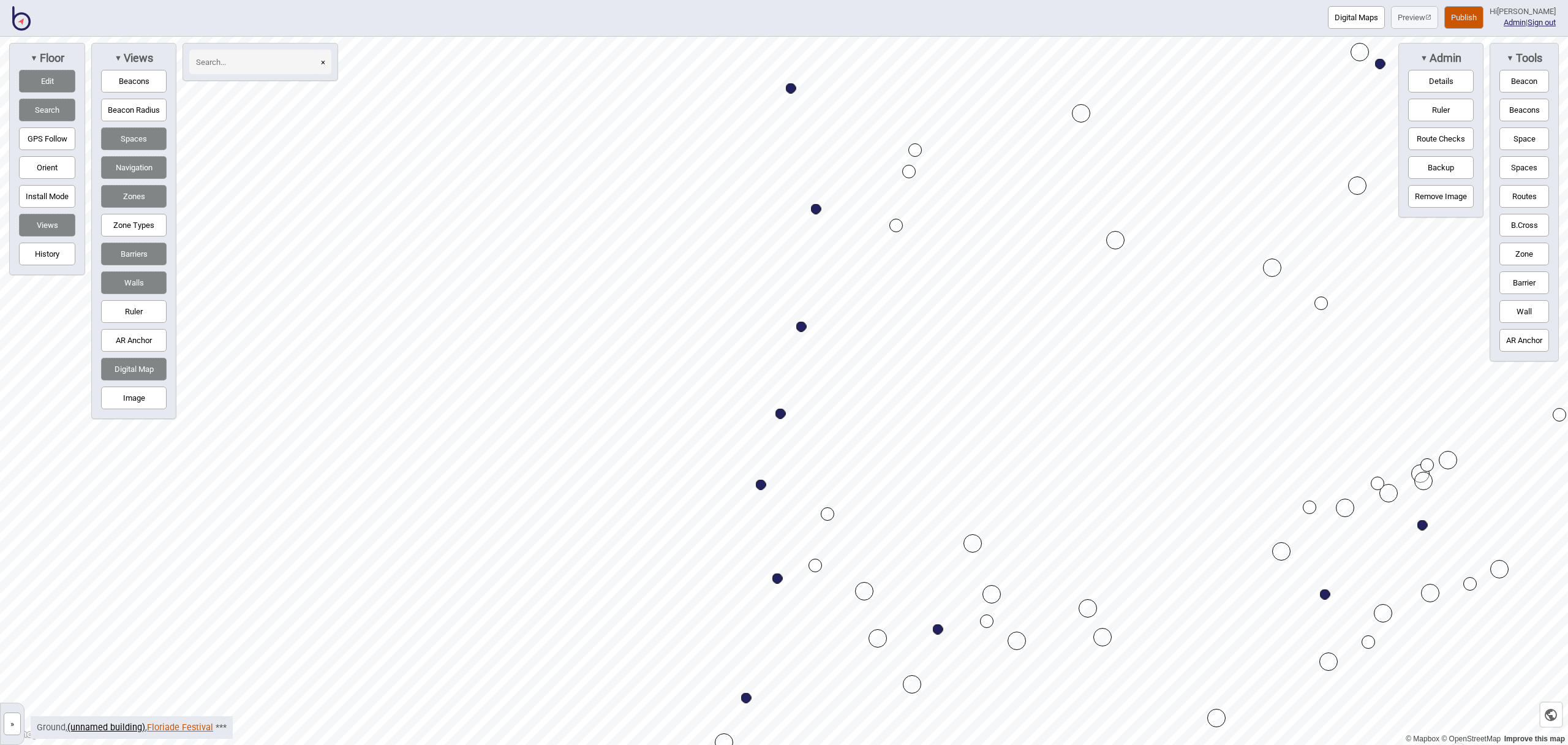
click at [181, 725] on link "Floriade Festival" at bounding box center [180, 727] width 66 height 10
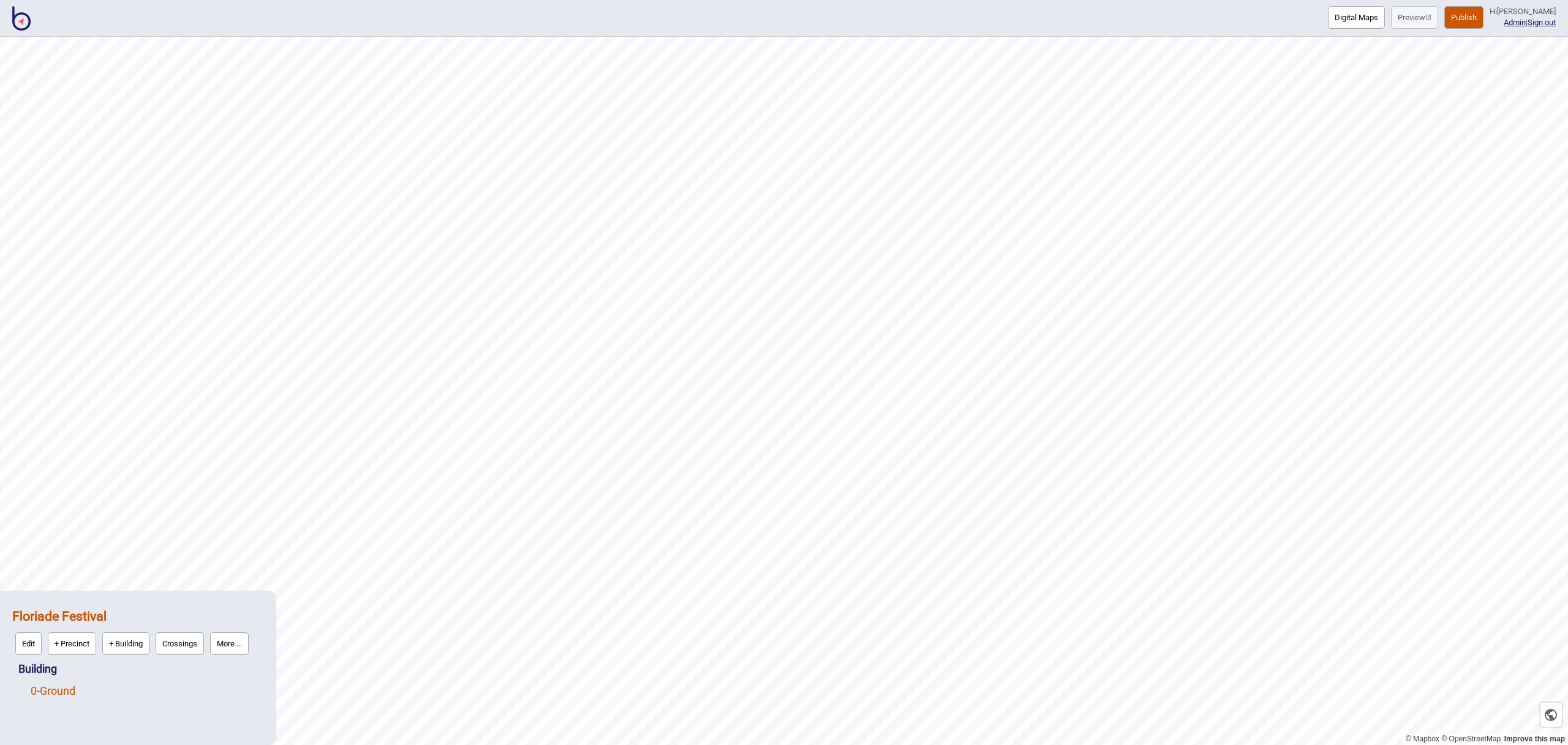
click at [62, 692] on link "0 - Ground" at bounding box center [52, 691] width 45 height 13
click at [120, 690] on button "Vector" at bounding box center [125, 688] width 36 height 23
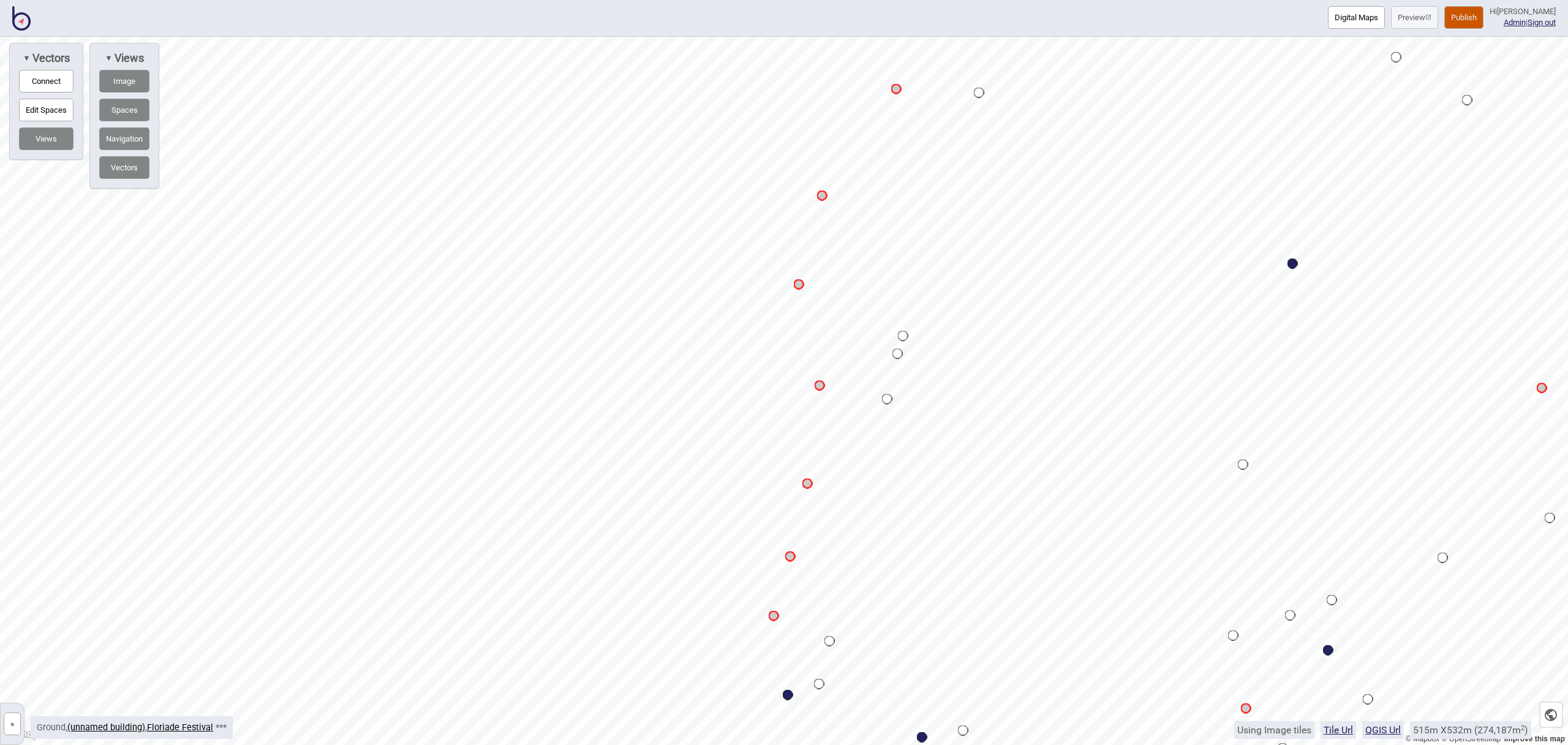
click at [45, 87] on button "Connect" at bounding box center [46, 81] width 54 height 23
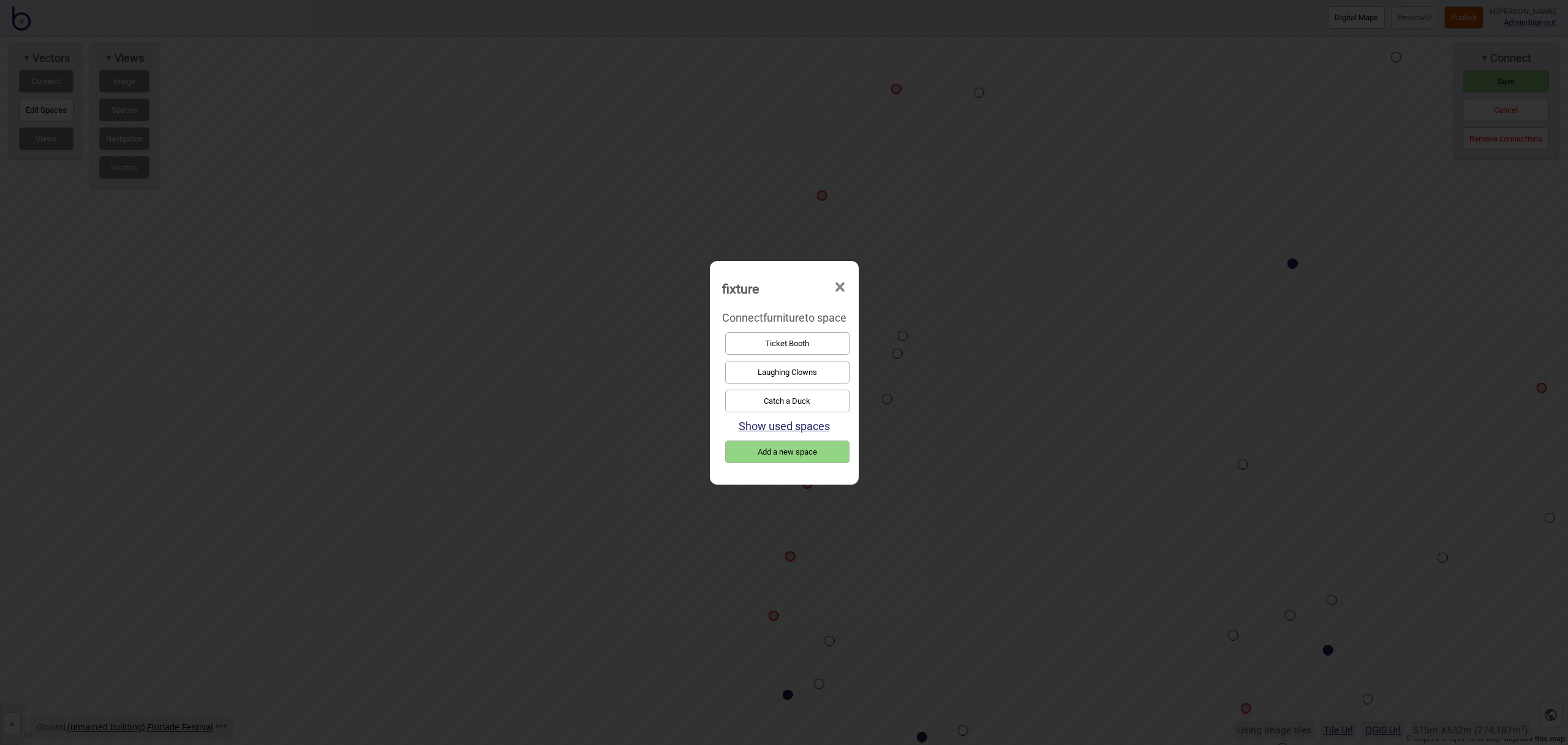
click at [781, 371] on button "Laughing Clowns" at bounding box center [787, 372] width 124 height 23
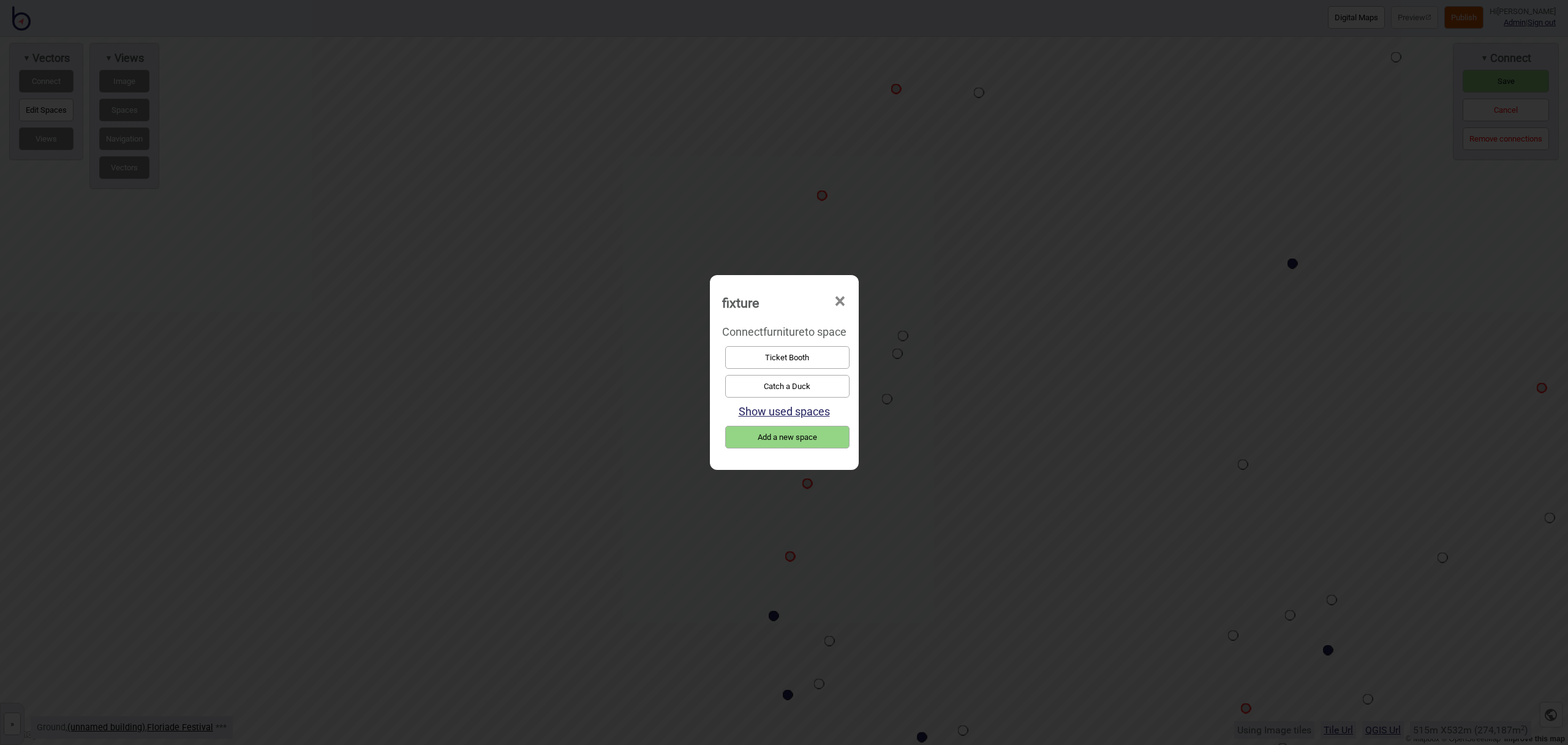
click at [790, 380] on button "Catch a Duck" at bounding box center [787, 386] width 124 height 23
click at [784, 357] on button "Ticket Booth" at bounding box center [787, 357] width 124 height 23
click at [787, 357] on button "Fantasy Cups" at bounding box center [787, 357] width 124 height 23
click at [786, 384] on button "Nostalgic Carousel" at bounding box center [787, 386] width 124 height 23
click at [785, 383] on button "Flying Elephants" at bounding box center [787, 386] width 124 height 23
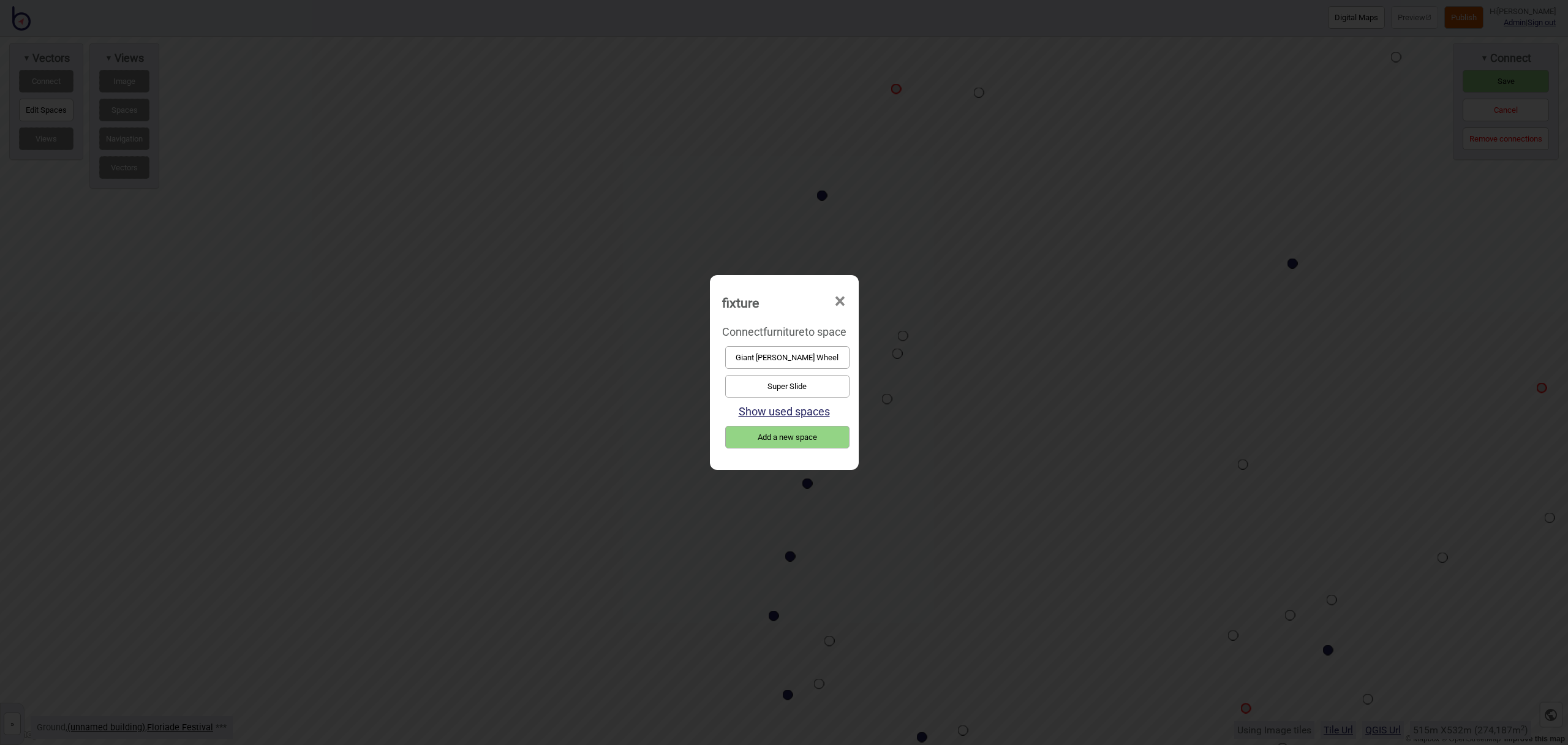
click at [788, 364] on button "Giant [PERSON_NAME] Wheel" at bounding box center [787, 357] width 124 height 23
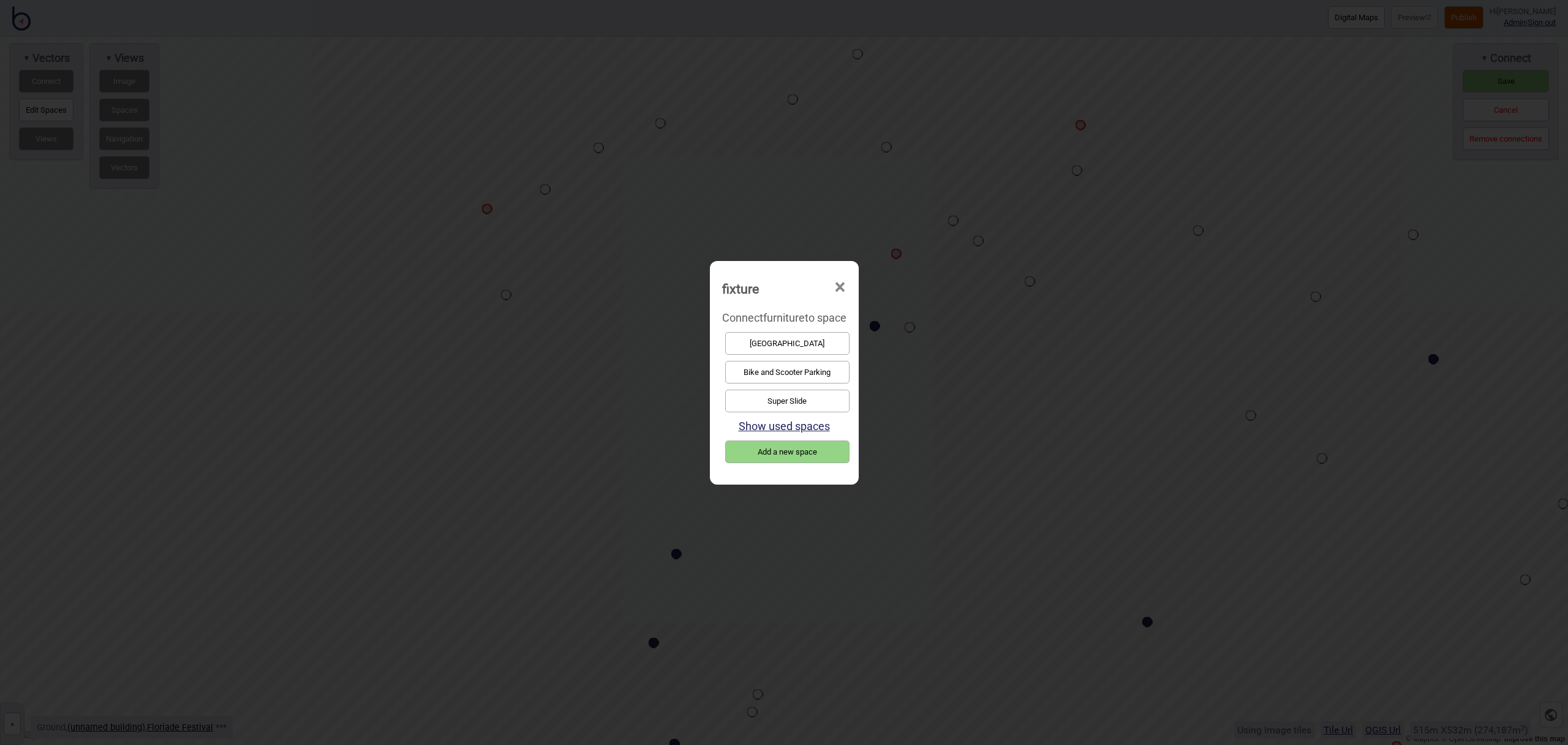
click at [791, 396] on button "Super Slide" at bounding box center [787, 401] width 124 height 23
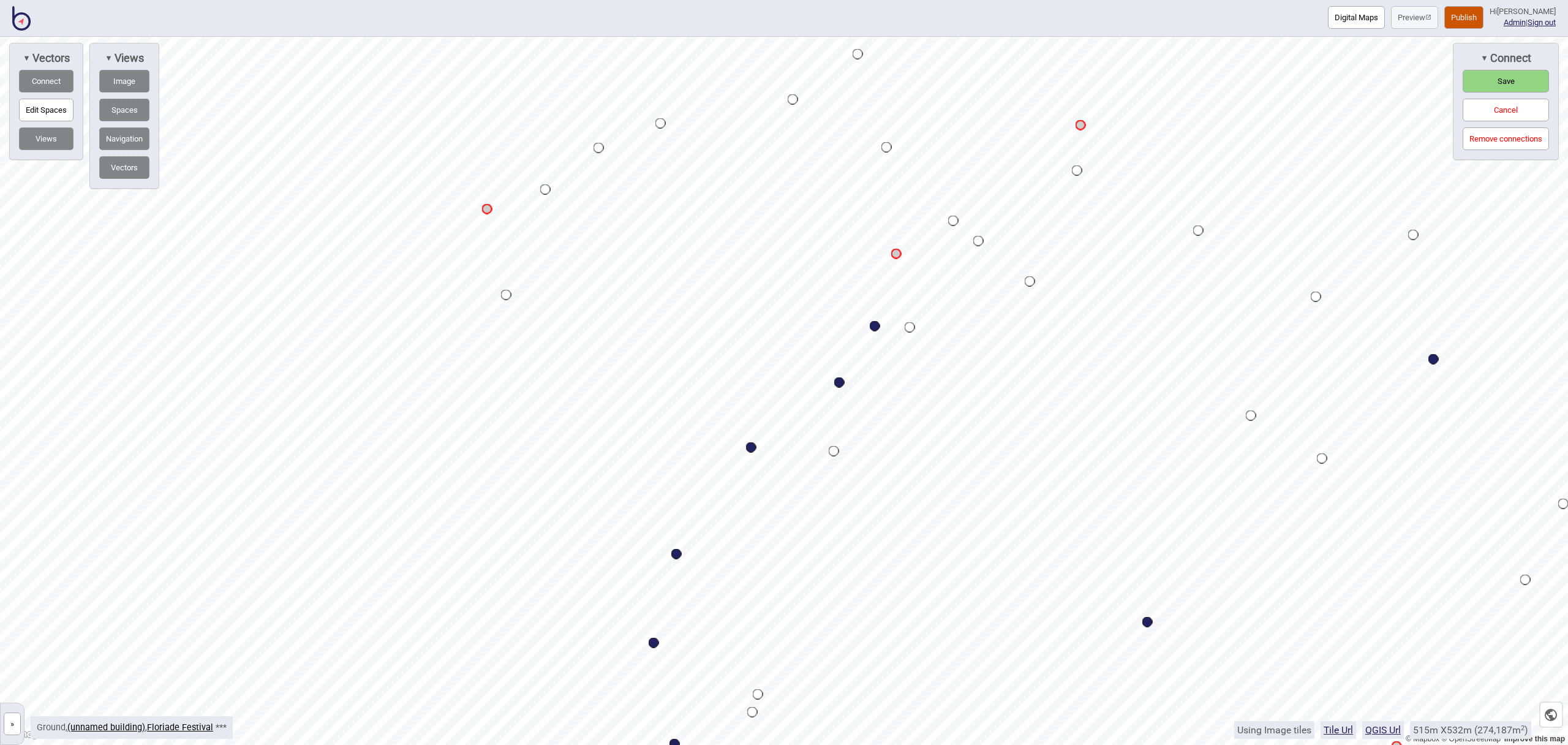
click at [1482, 21] on button "Publish" at bounding box center [1464, 17] width 39 height 23
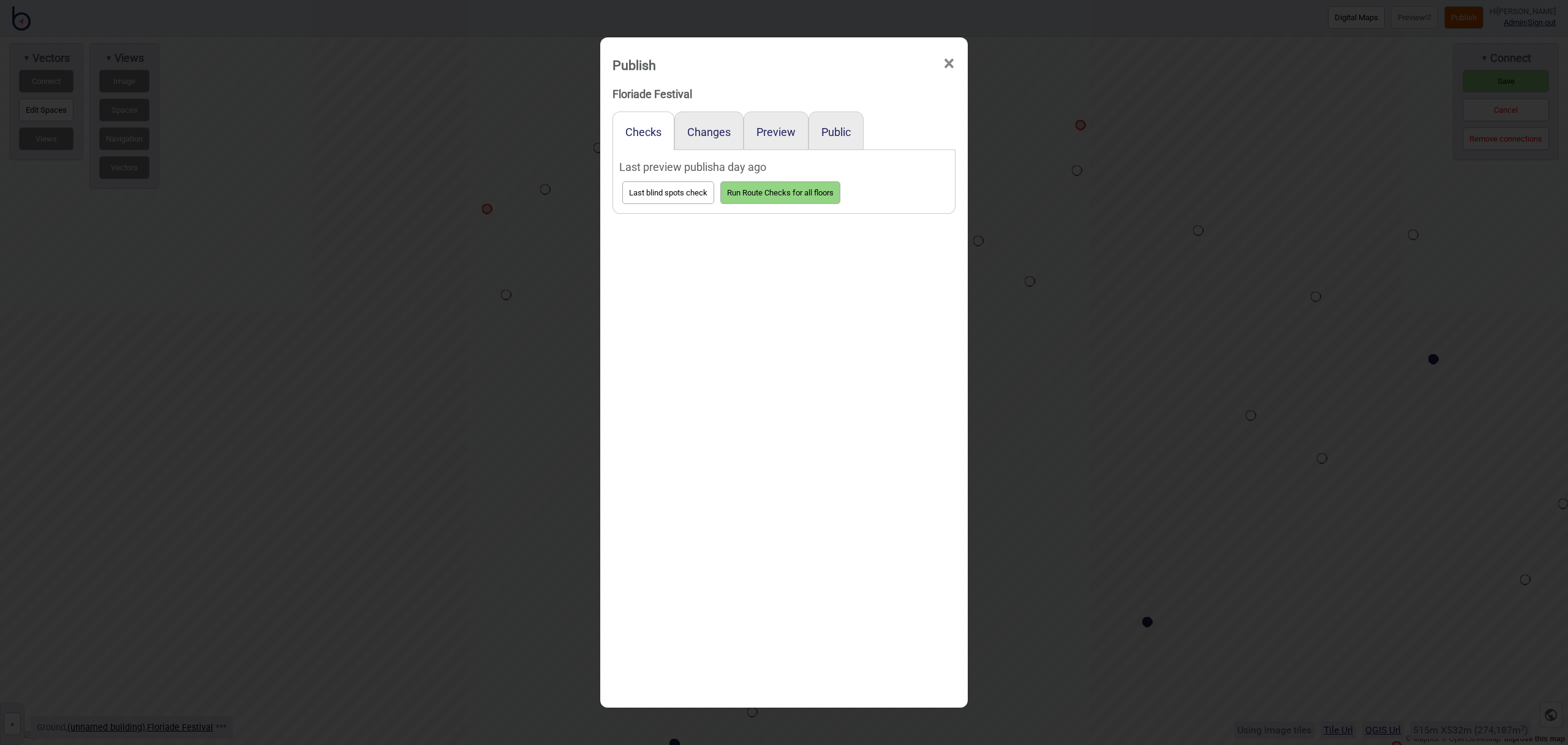
click at [952, 63] on span "×" at bounding box center [949, 63] width 13 height 41
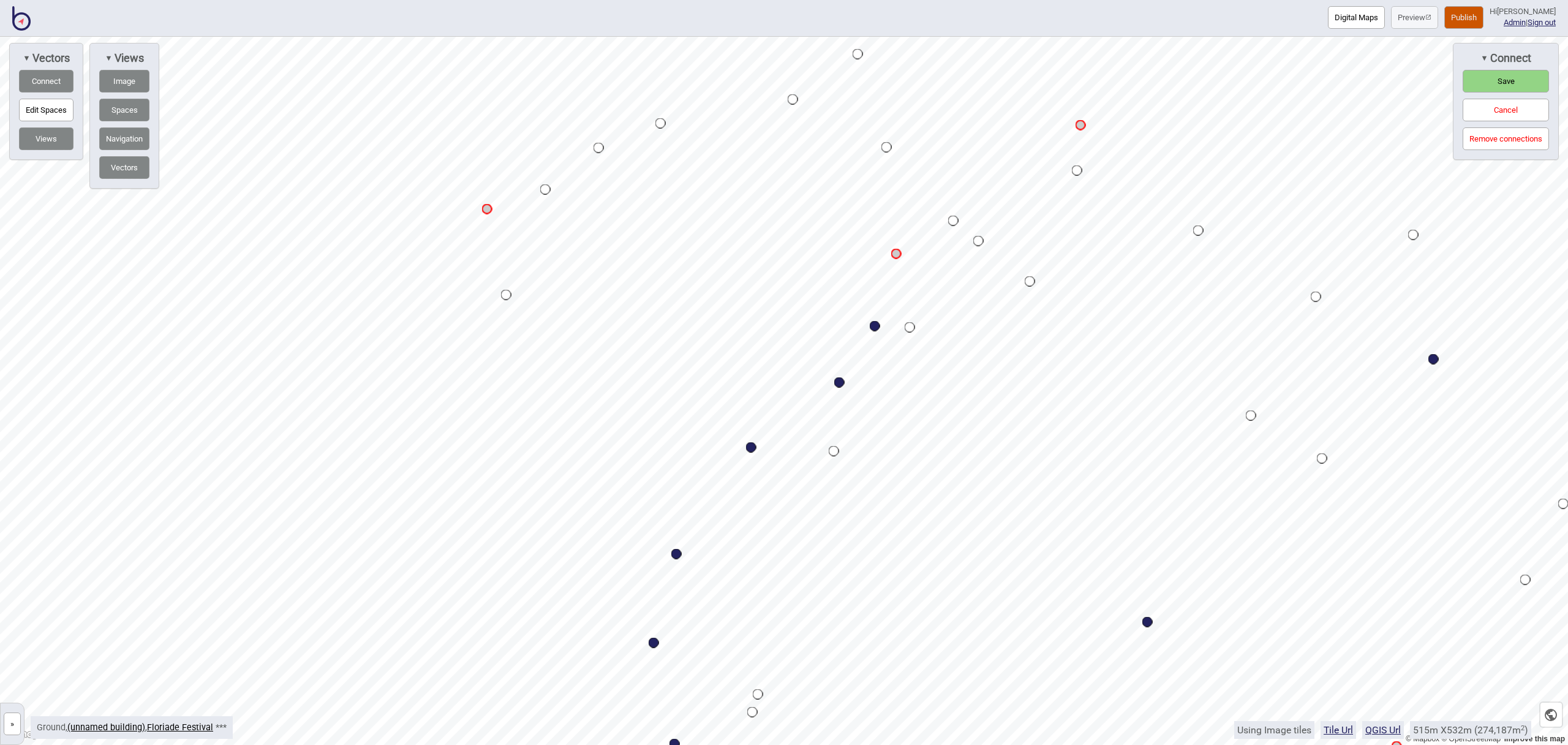
click at [1512, 78] on span "Save" at bounding box center [1506, 81] width 17 height 9
click at [1465, 14] on button "Publish" at bounding box center [1464, 17] width 39 height 23
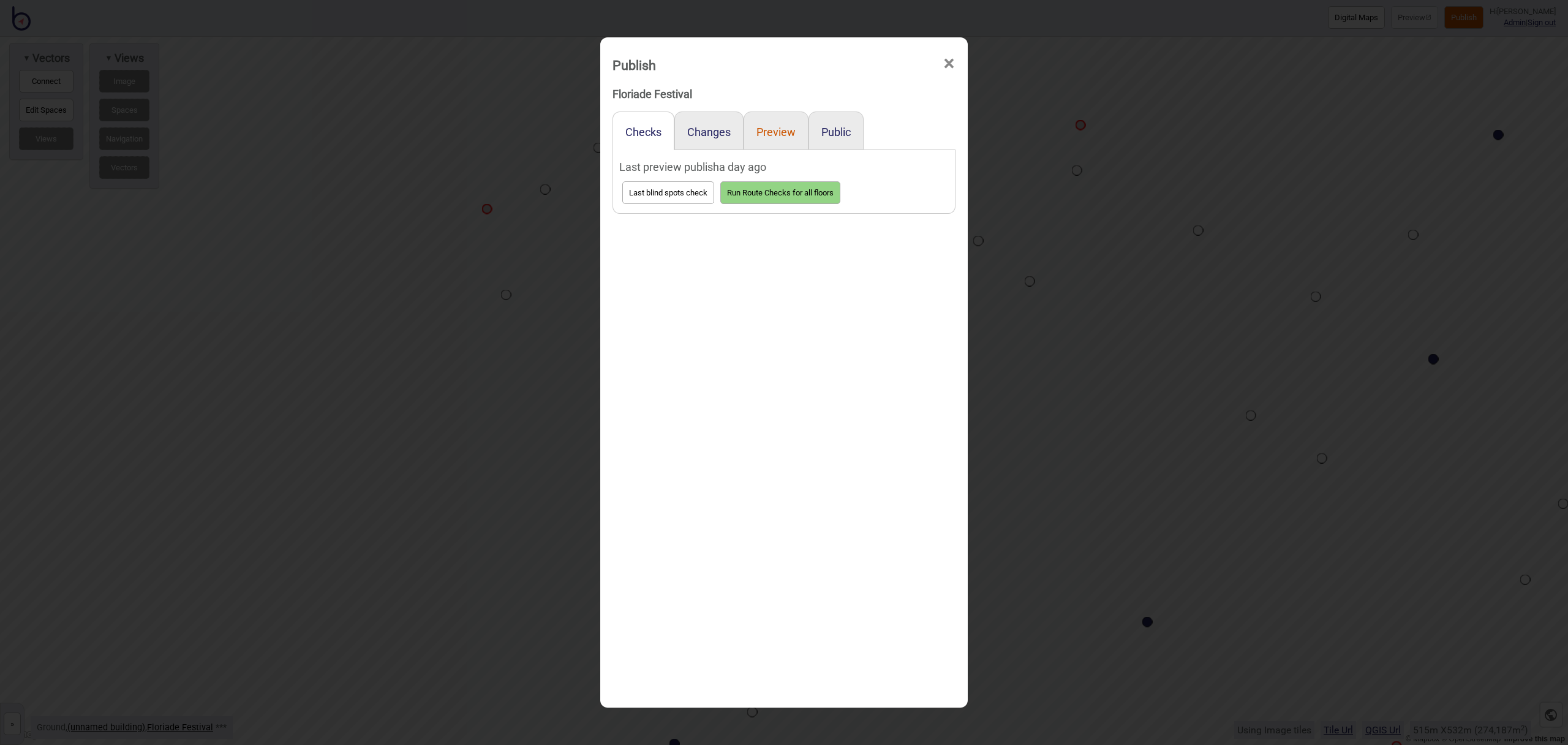
click at [772, 130] on button "Preview" at bounding box center [776, 132] width 39 height 13
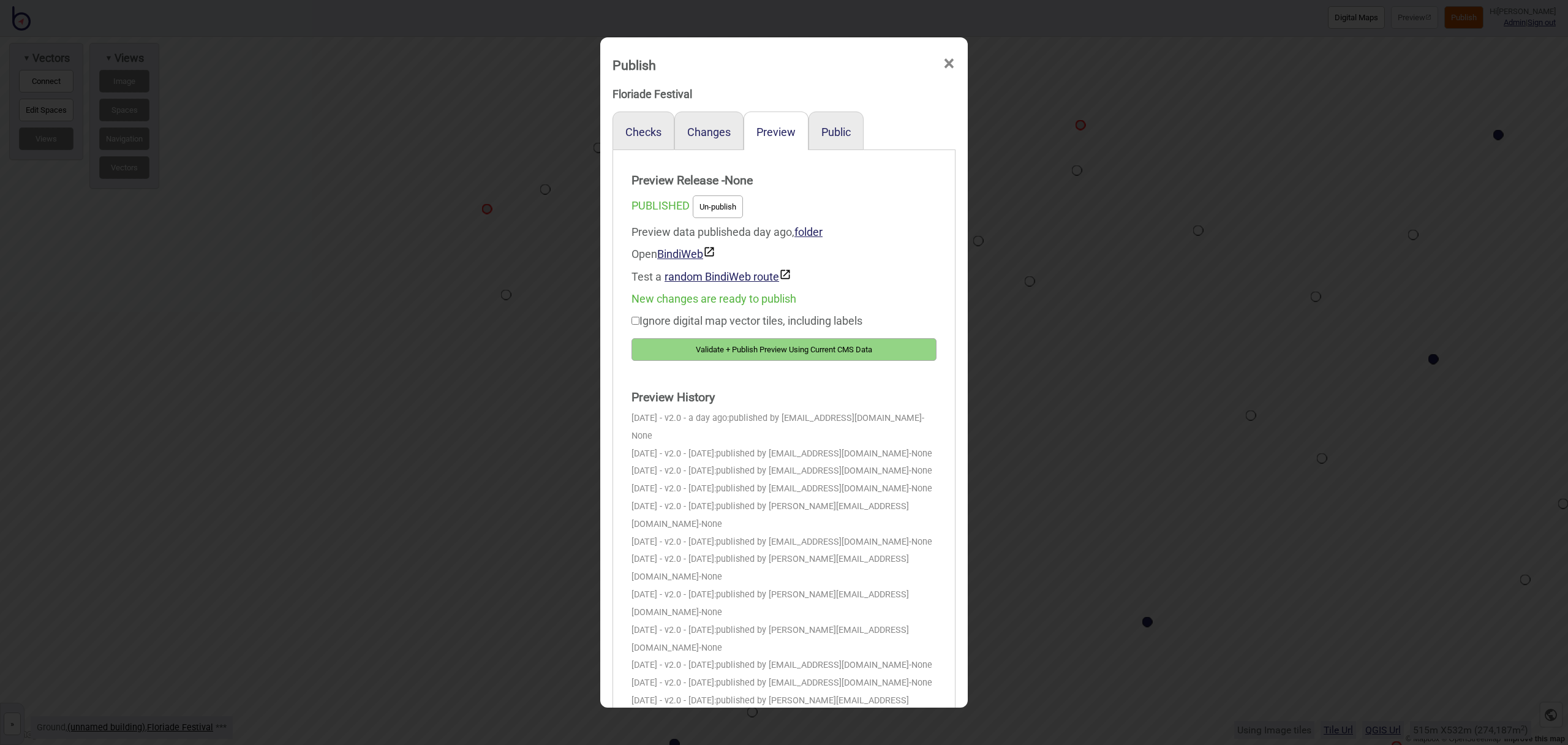
click at [794, 344] on button "Validate + Publish Preview Using Current CMS Data" at bounding box center [784, 349] width 305 height 23
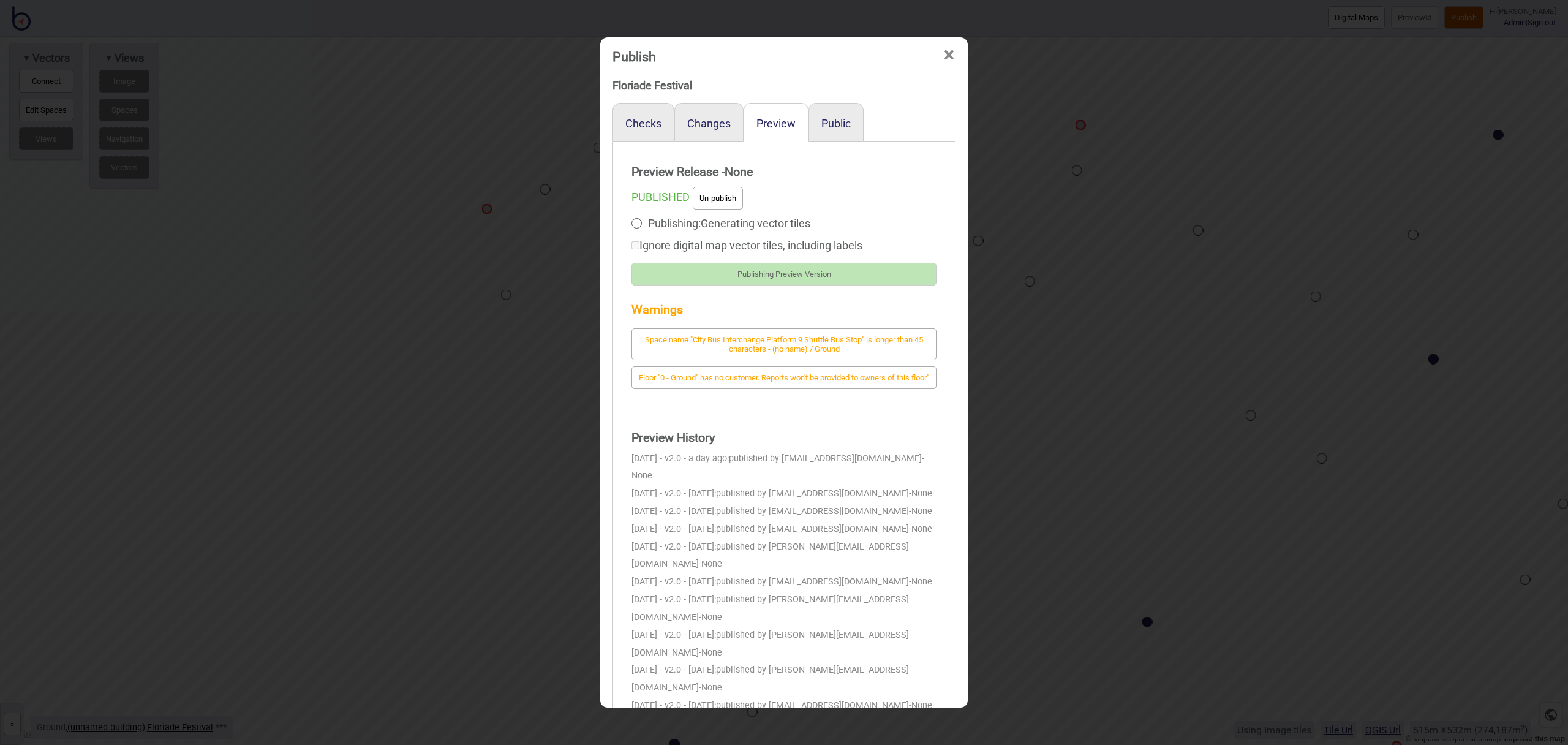
scroll to position [9, 0]
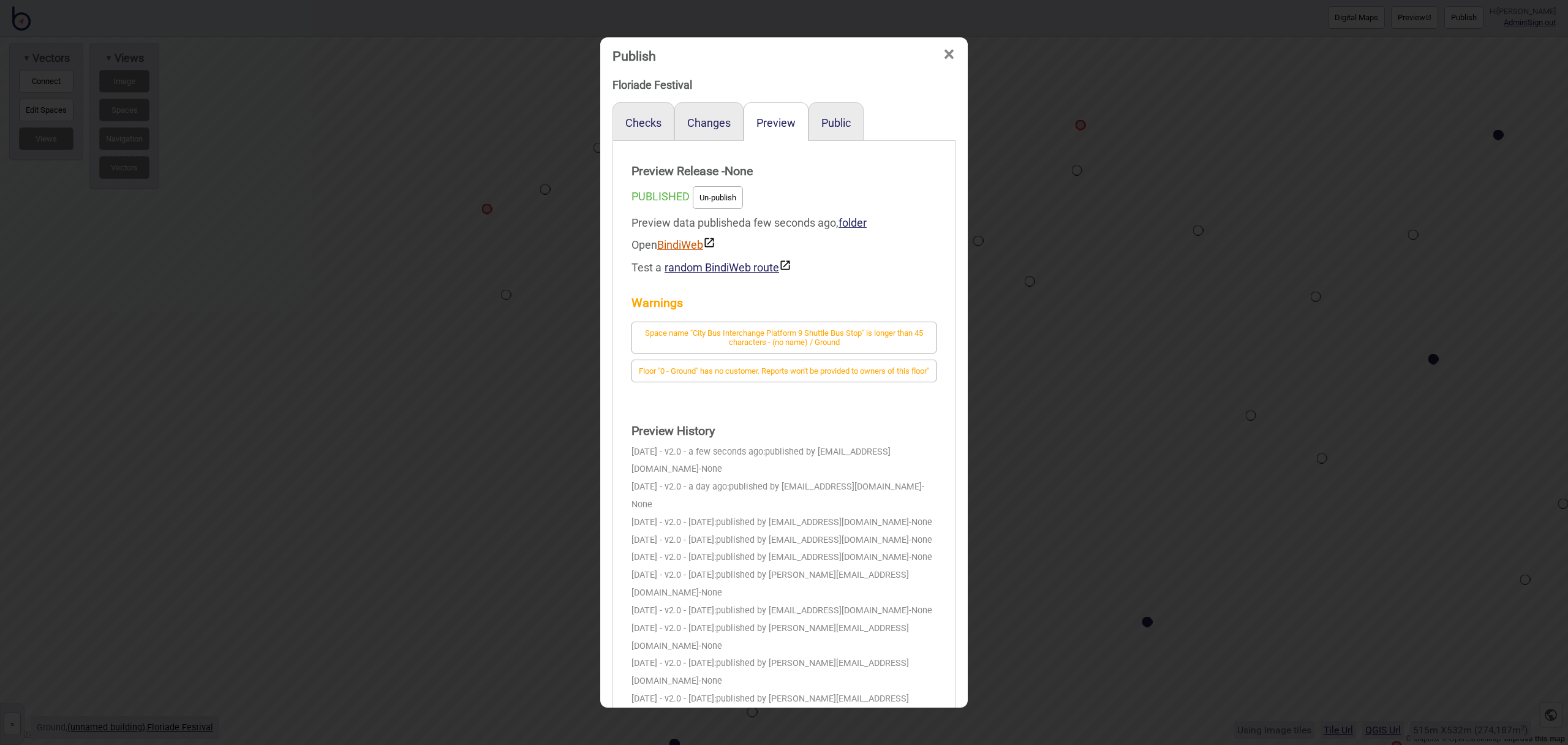
click at [676, 244] on link "BindiWeb" at bounding box center [686, 245] width 58 height 13
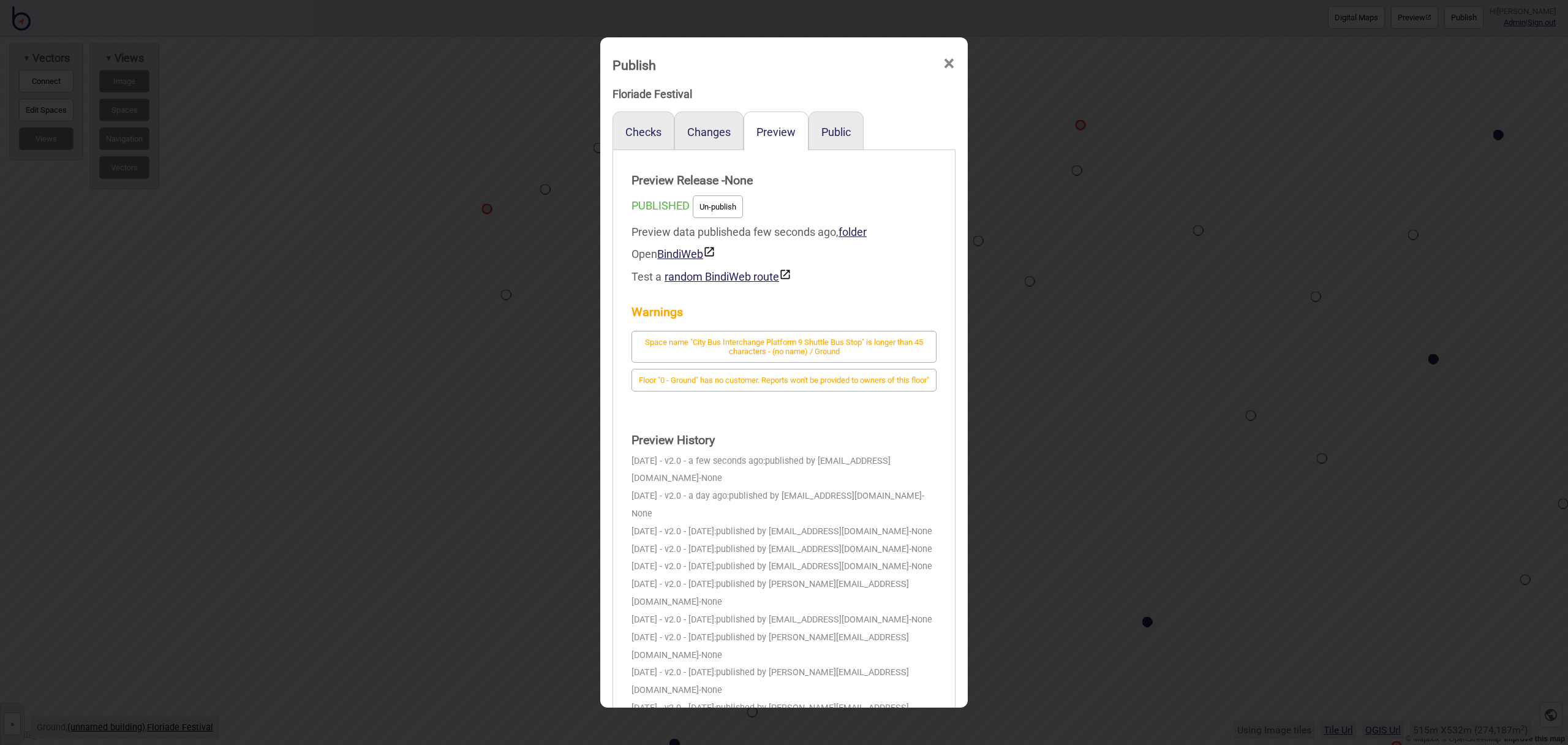
scroll to position [9, 0]
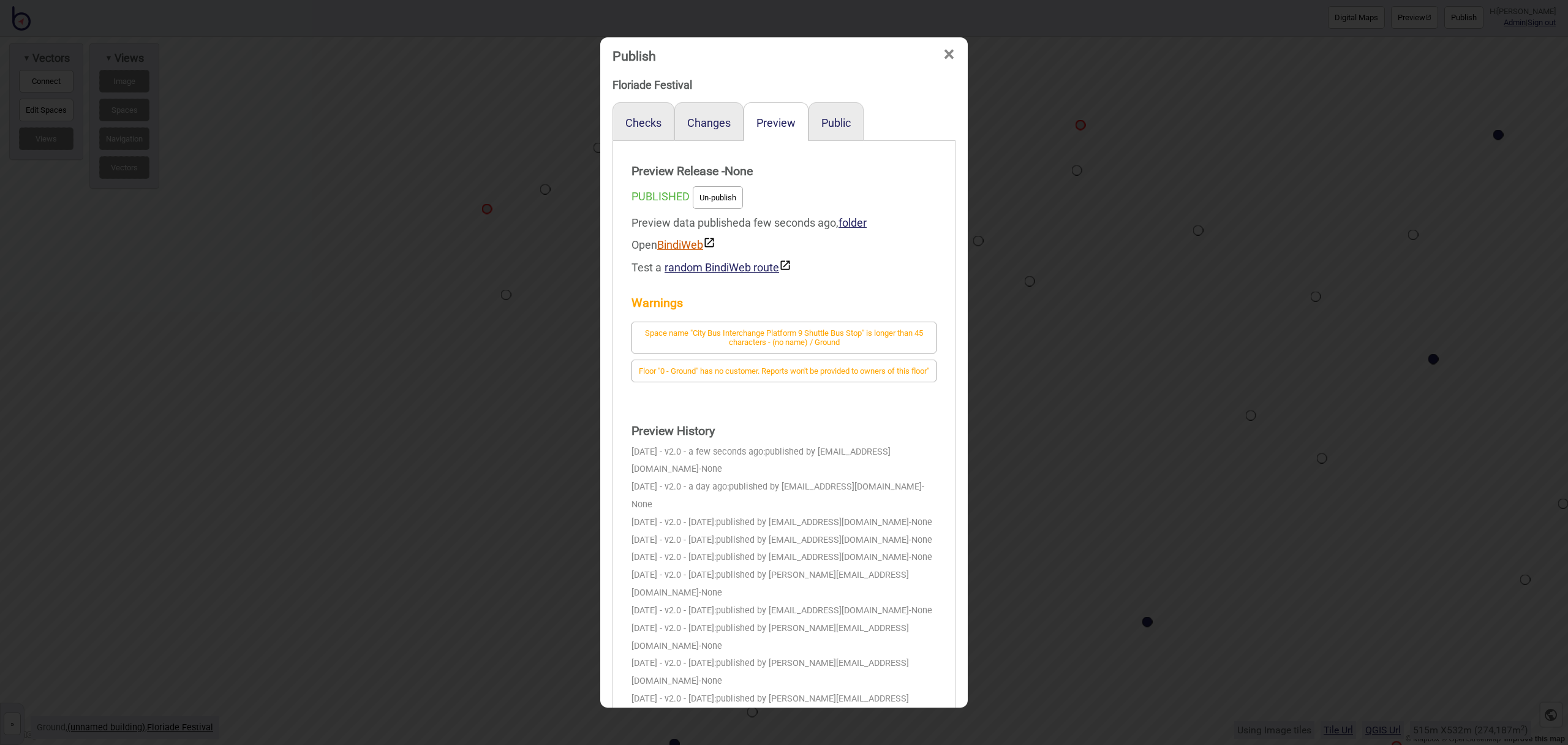
click at [694, 242] on link "BindiWeb" at bounding box center [686, 245] width 58 height 13
click at [947, 51] on span "×" at bounding box center [949, 54] width 13 height 41
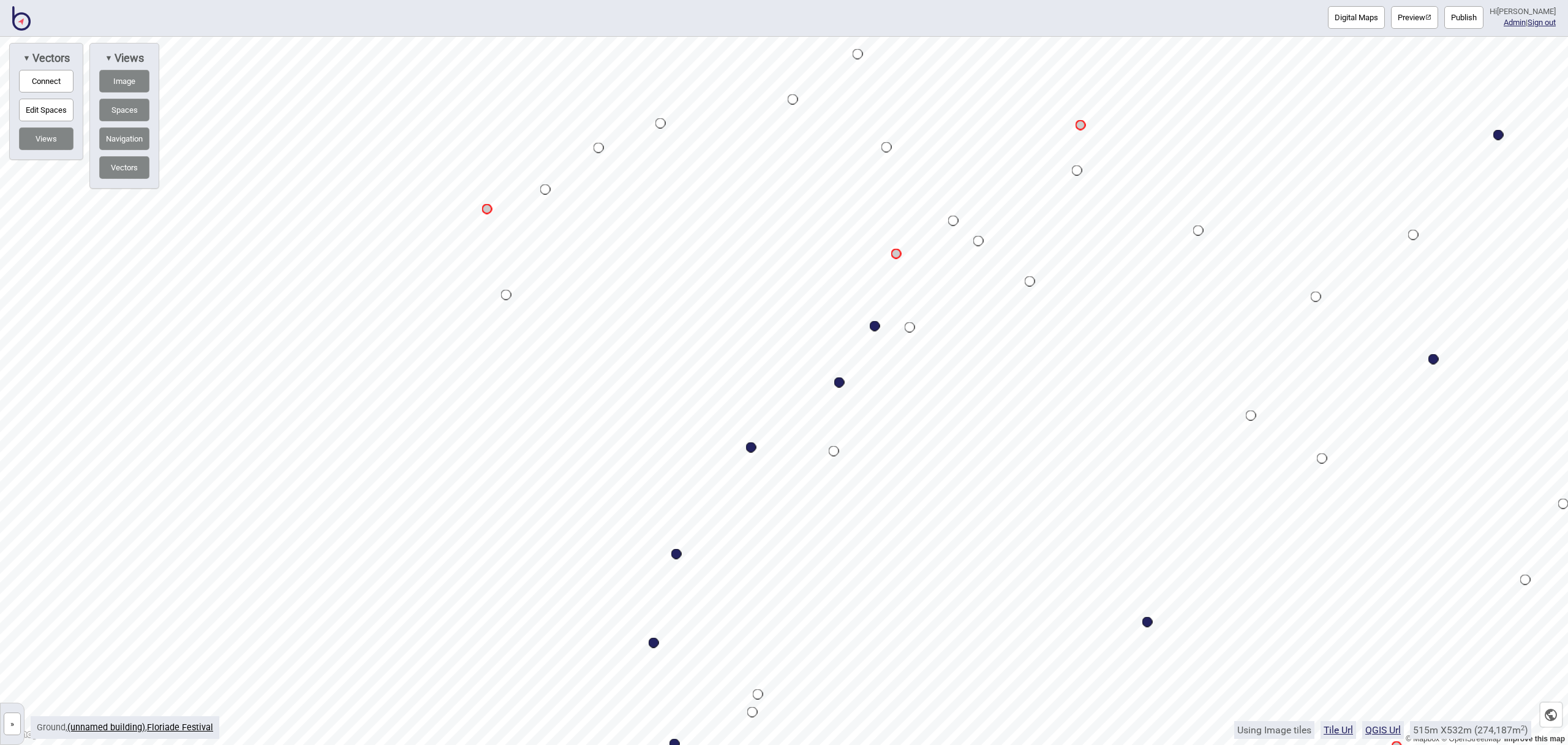
click at [1376, 14] on button "Digital Maps" at bounding box center [1356, 17] width 57 height 23
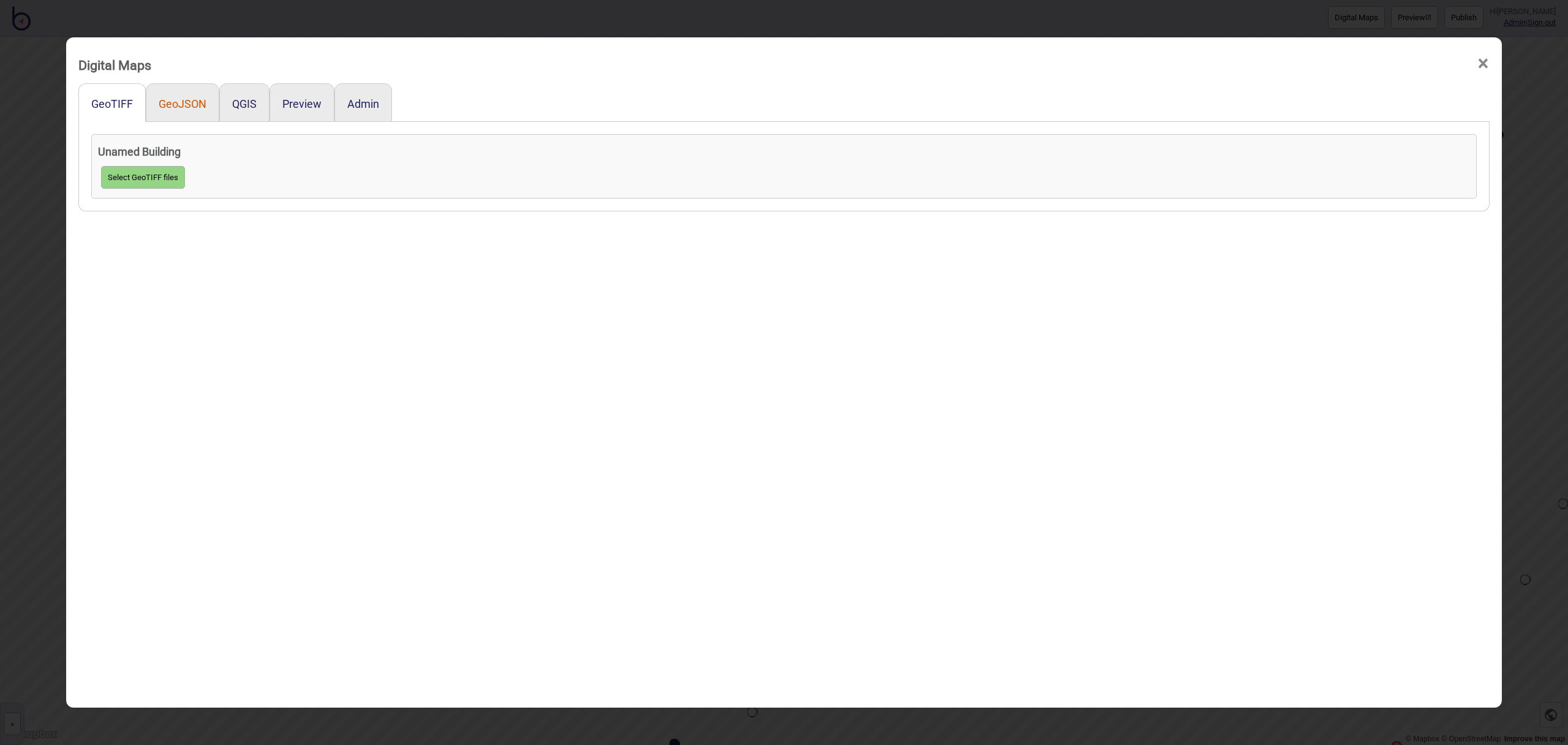
click at [191, 105] on button "GeoJSON" at bounding box center [182, 103] width 48 height 13
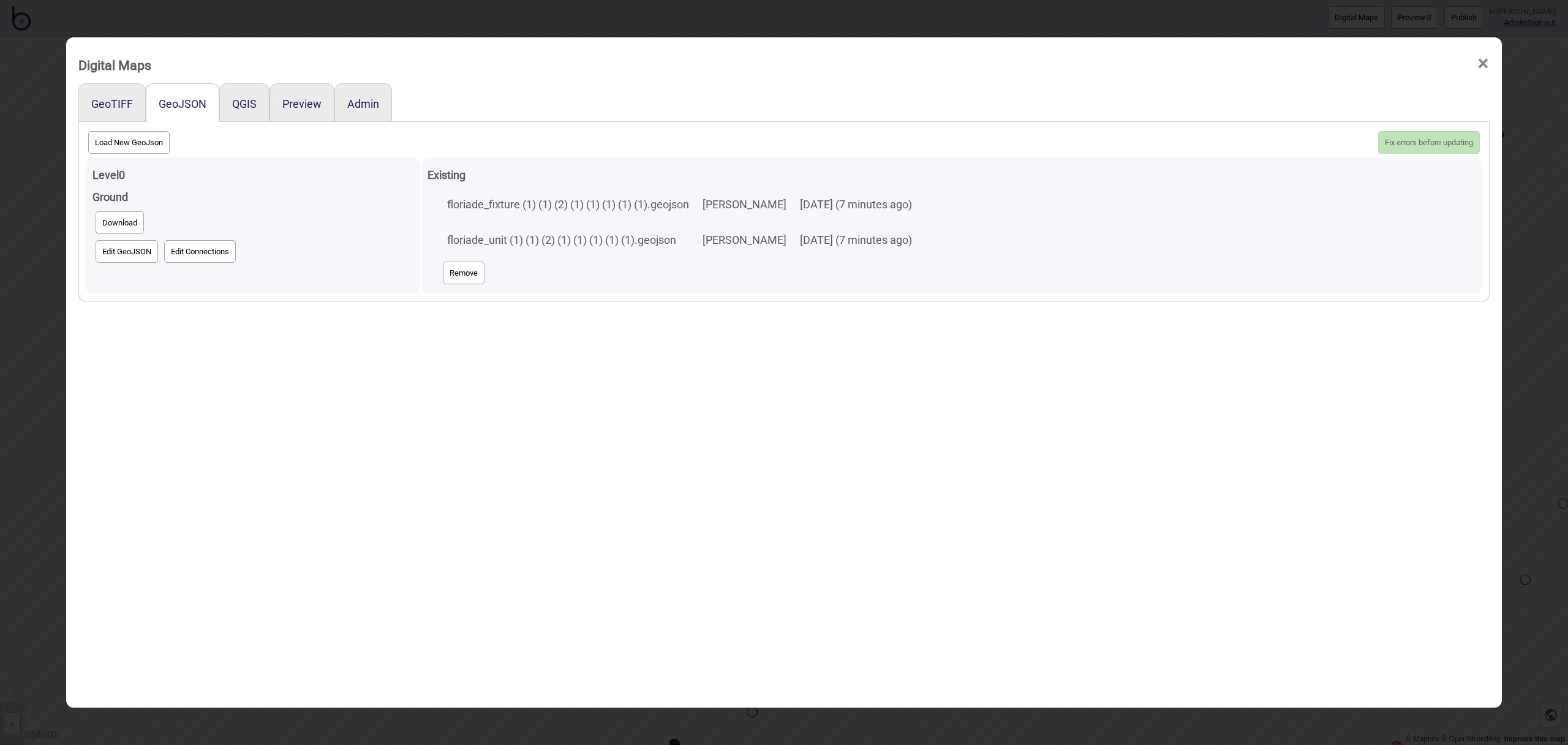
scroll to position [3, 0]
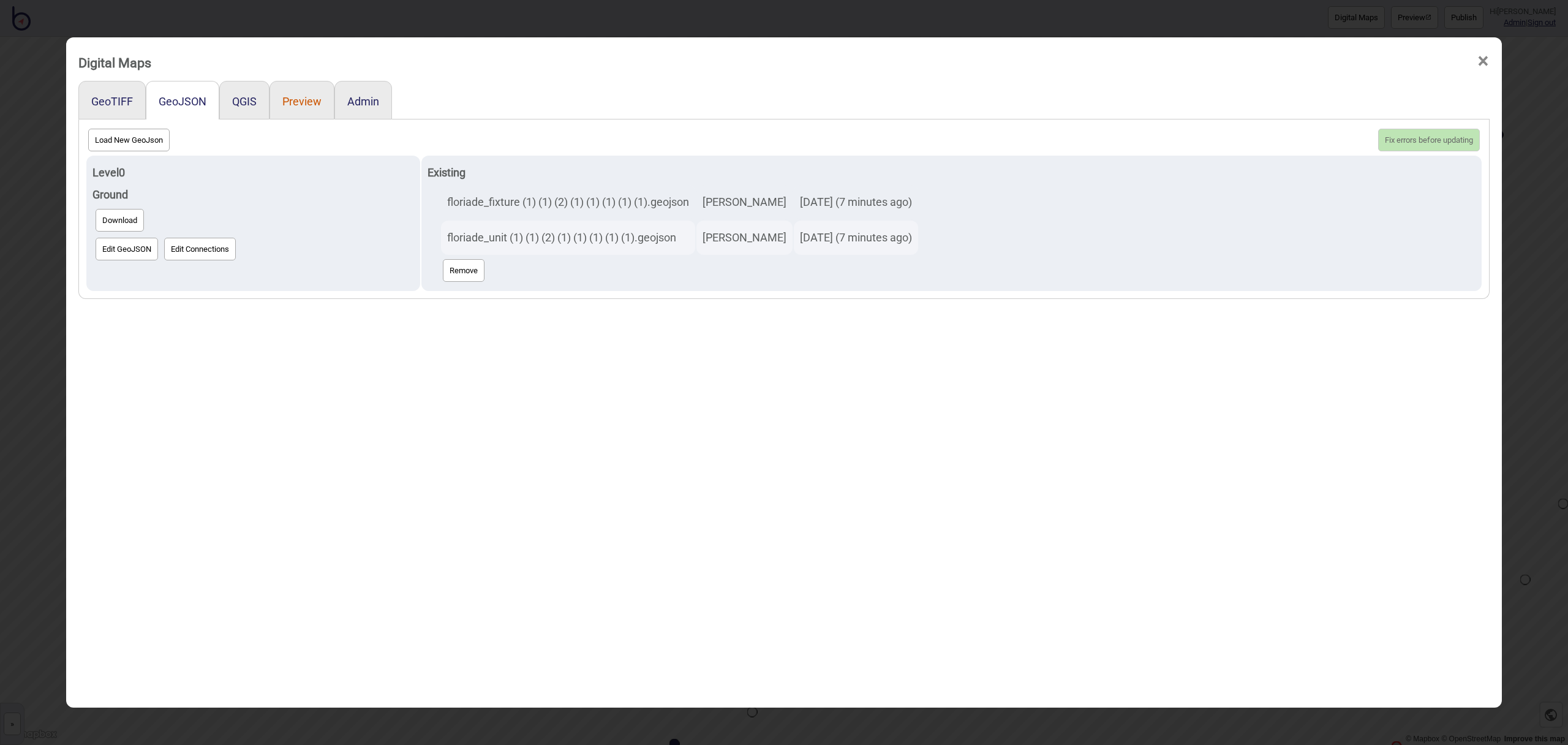
click at [299, 103] on button "Preview" at bounding box center [302, 101] width 39 height 13
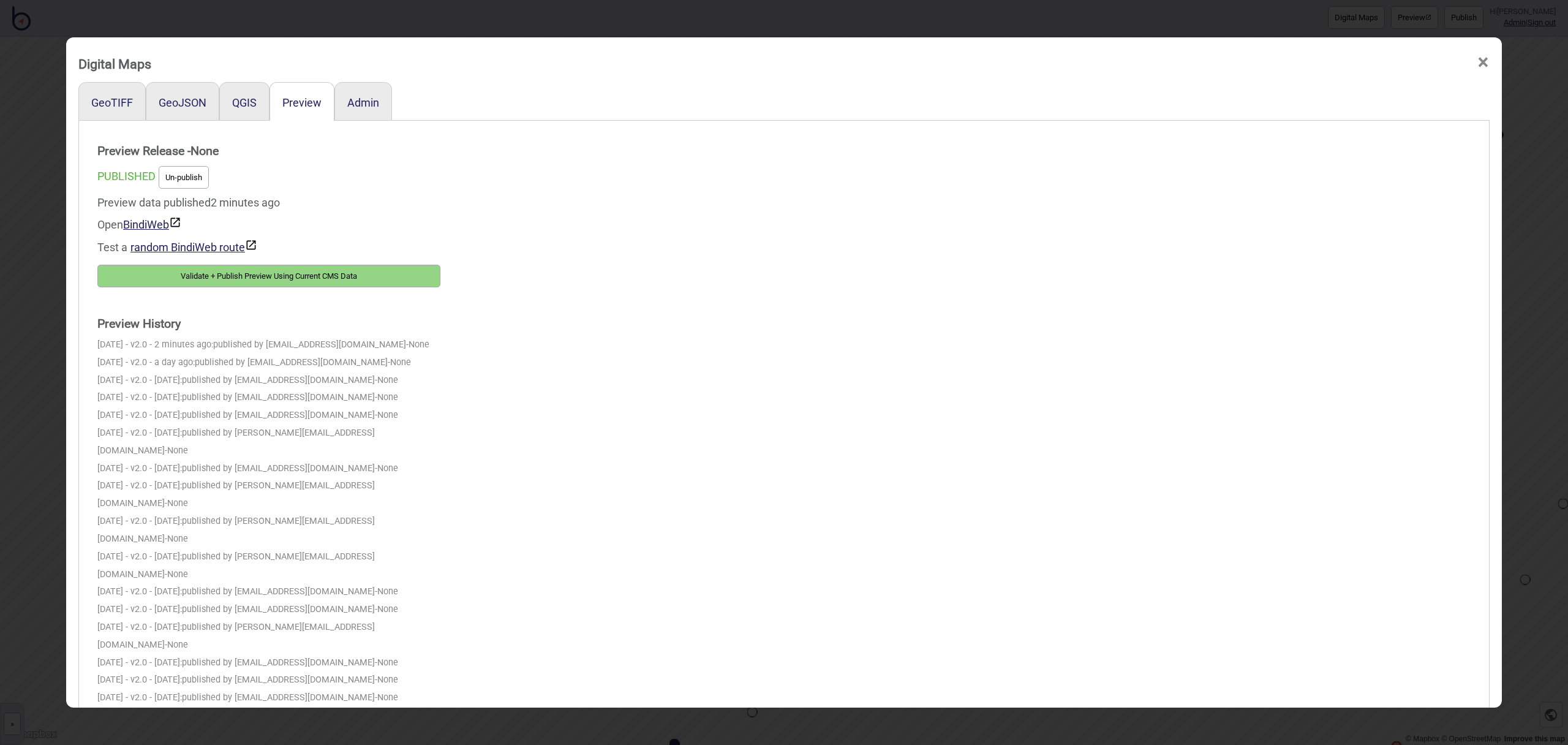
click at [279, 274] on button "Validate + Publish Preview Using Current CMS Data" at bounding box center [268, 276] width 343 height 23
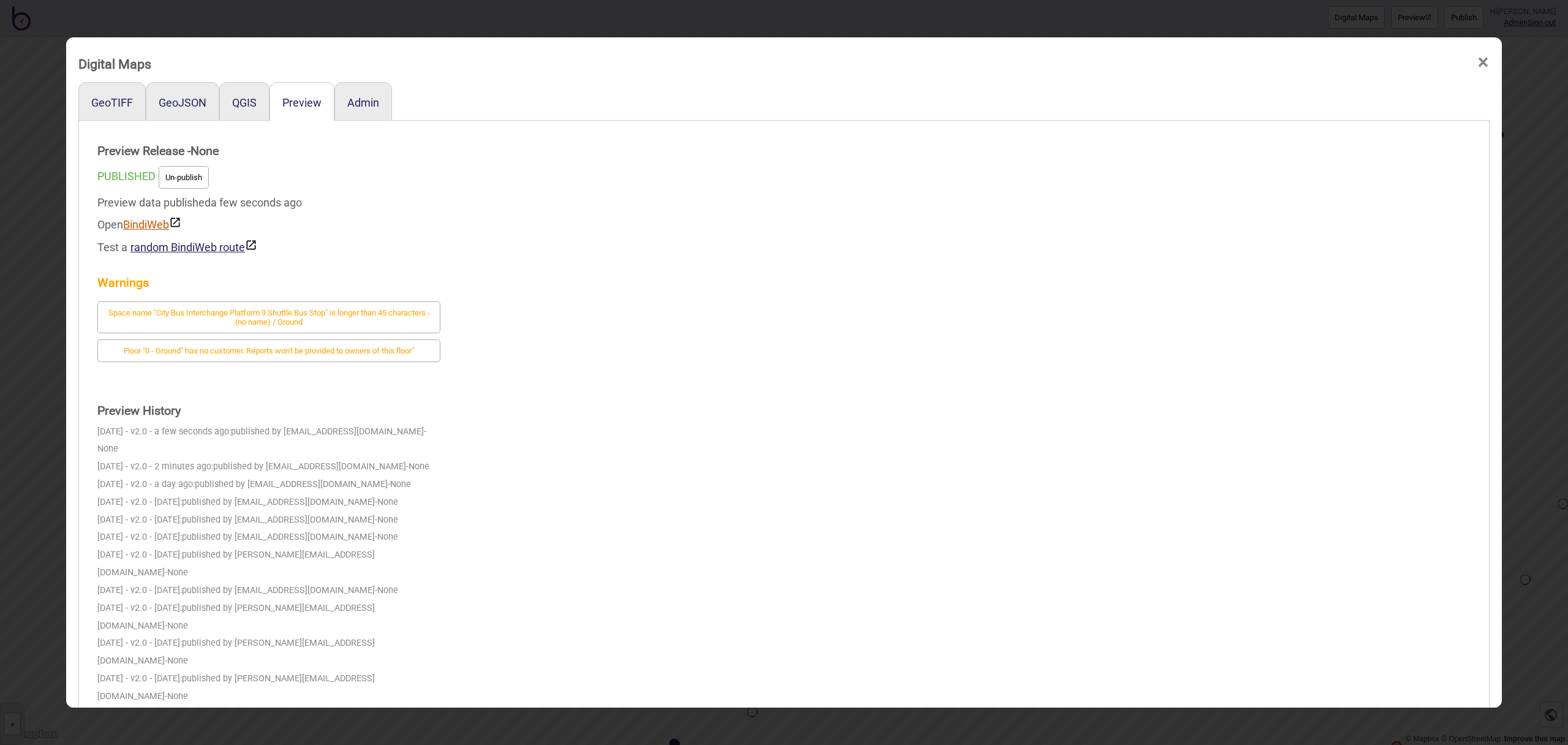
click at [154, 225] on link "BindiWeb" at bounding box center [152, 224] width 58 height 13
click at [1485, 62] on span "×" at bounding box center [1483, 62] width 13 height 41
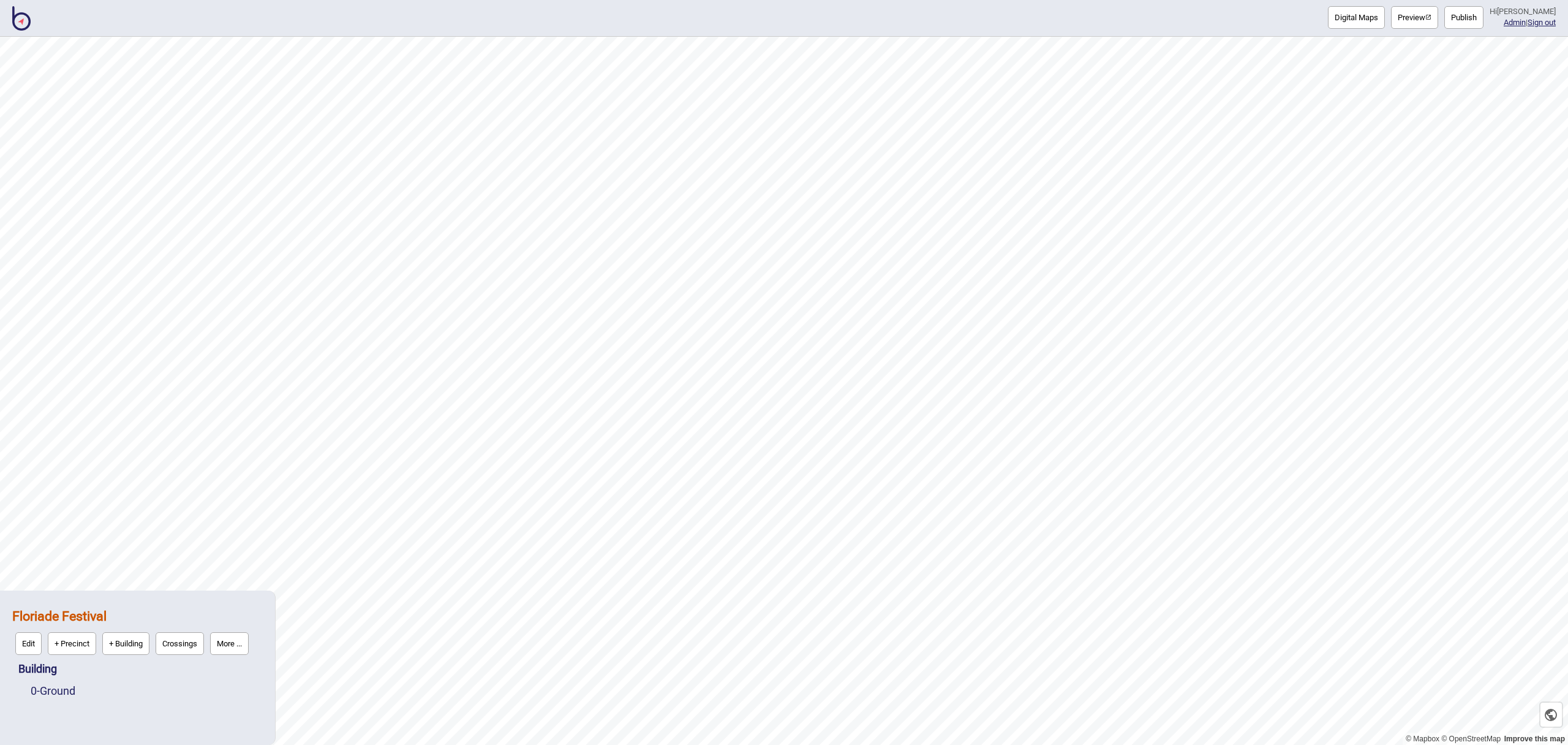
click at [242, 638] on button "More ..." at bounding box center [230, 644] width 39 height 23
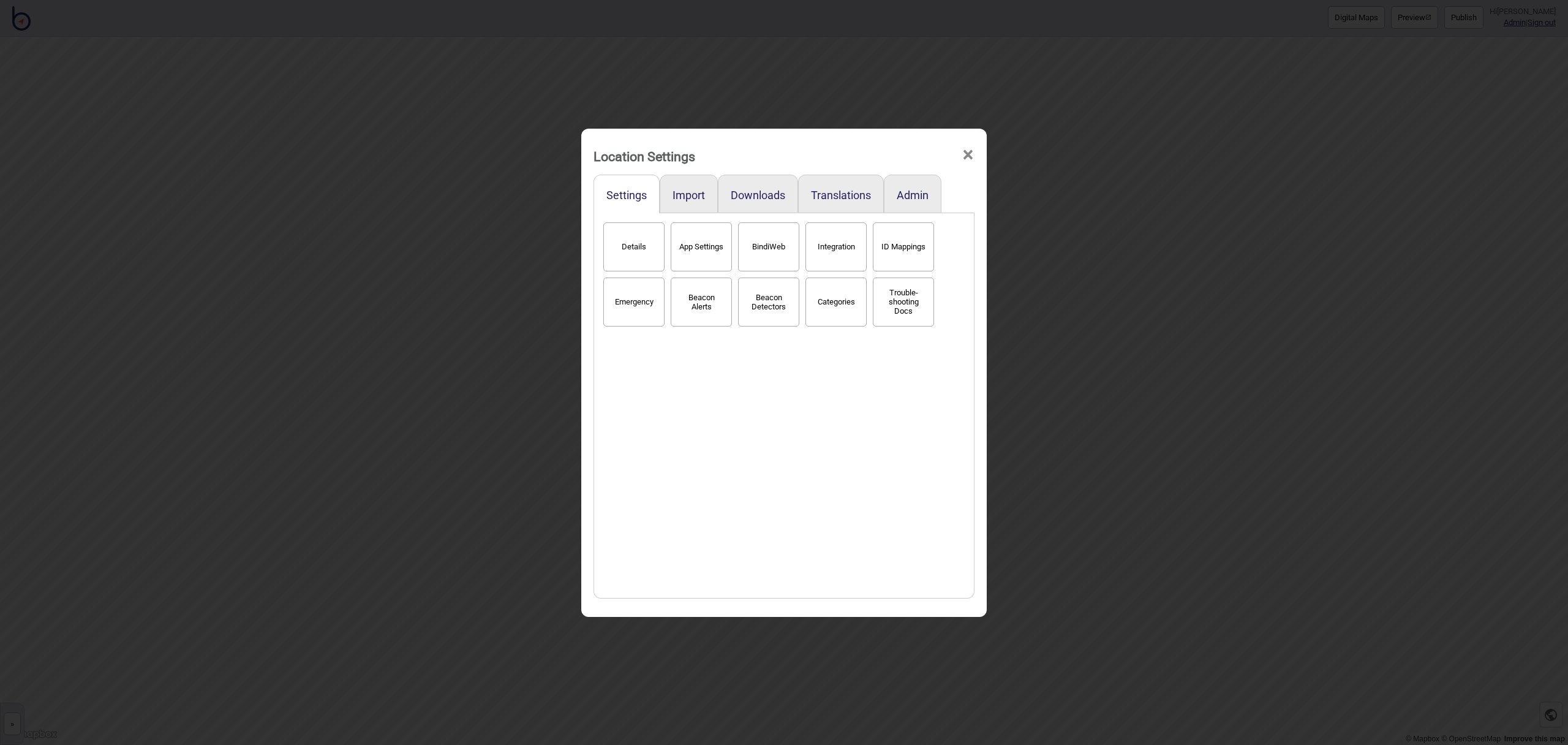
click at [762, 244] on button "BindiWeb" at bounding box center [768, 246] width 61 height 49
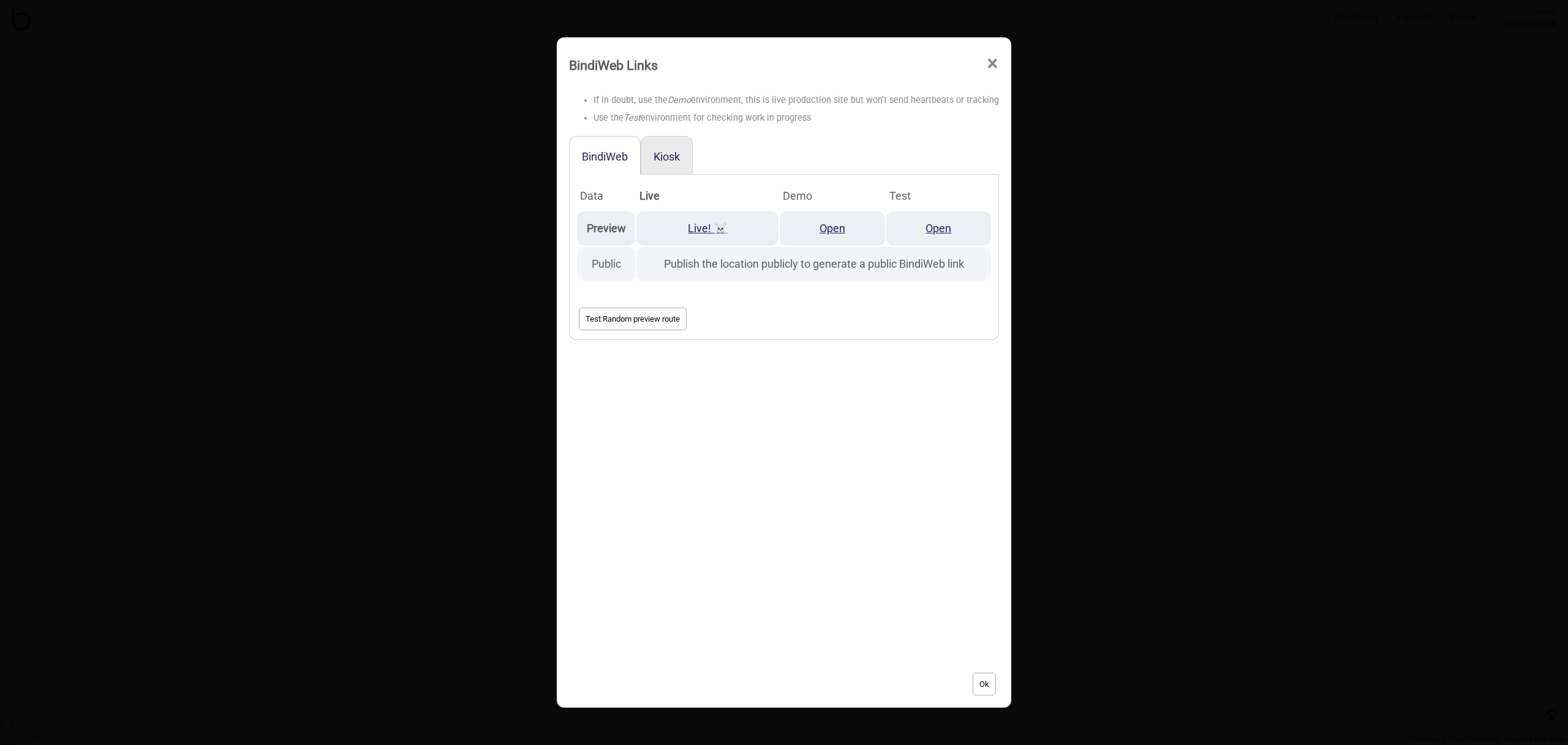
click at [986, 68] on span "×" at bounding box center [992, 63] width 13 height 41
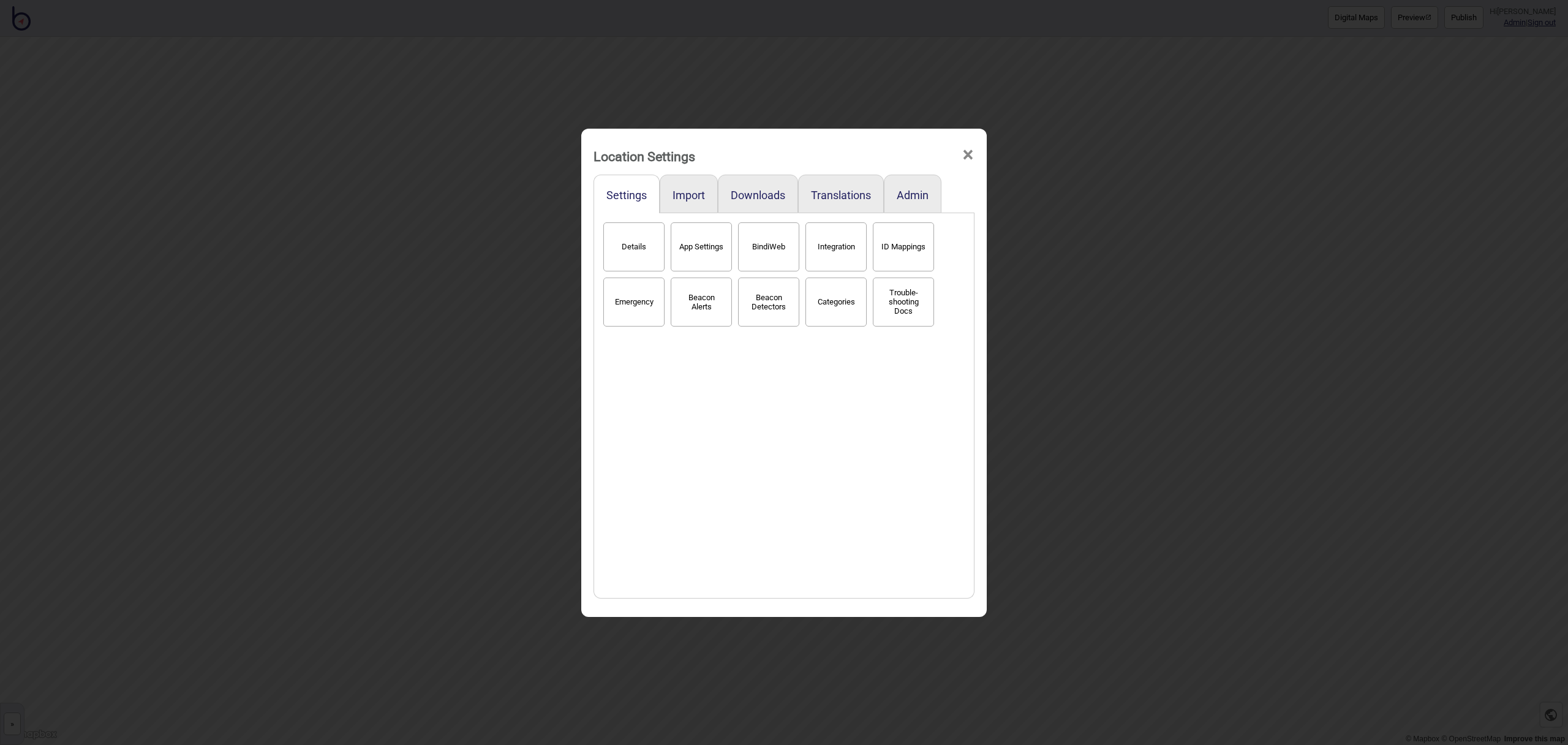
click at [972, 154] on span "×" at bounding box center [968, 155] width 13 height 41
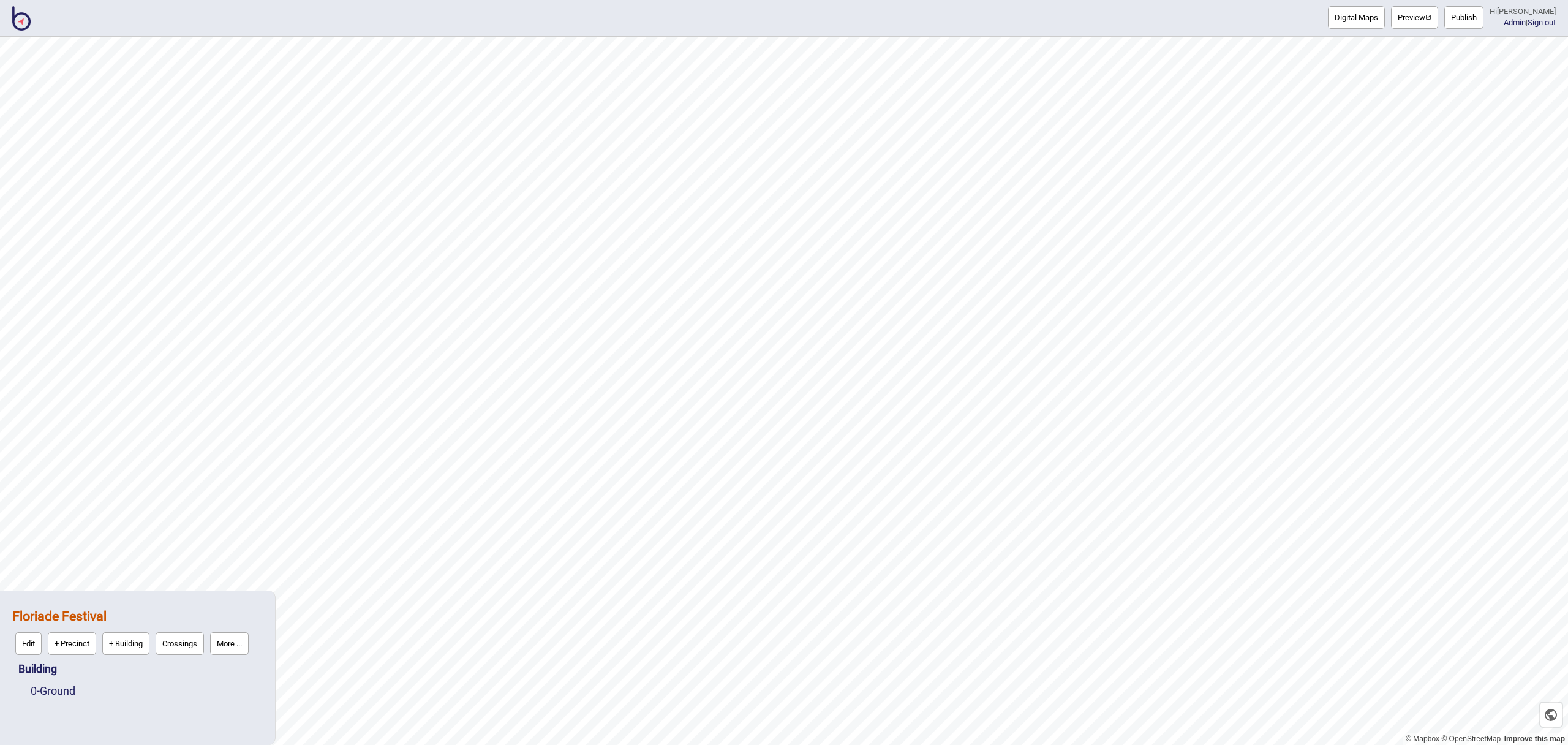
click at [1475, 26] on button "Publish" at bounding box center [1464, 17] width 39 height 23
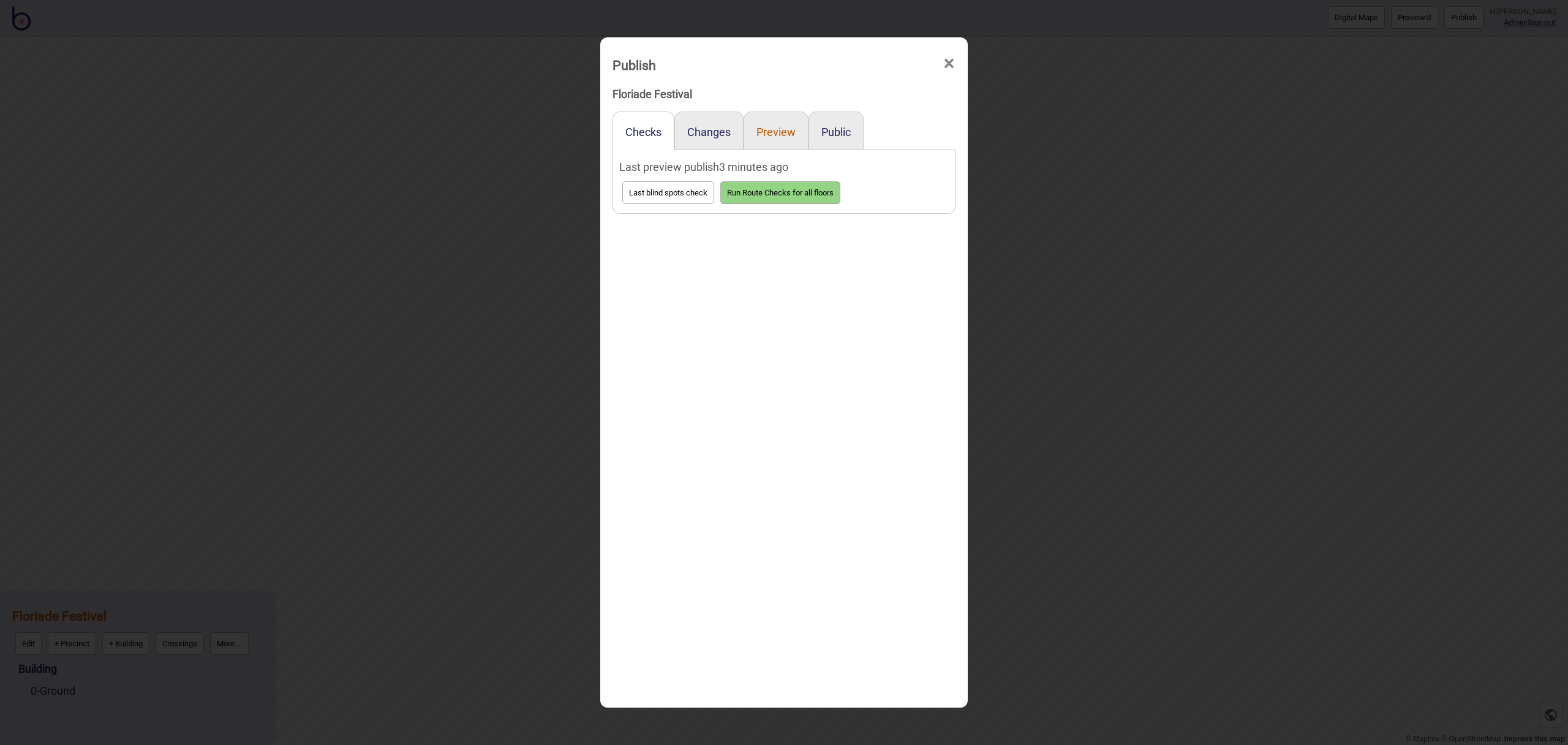
click at [776, 138] on button "Preview" at bounding box center [776, 132] width 39 height 13
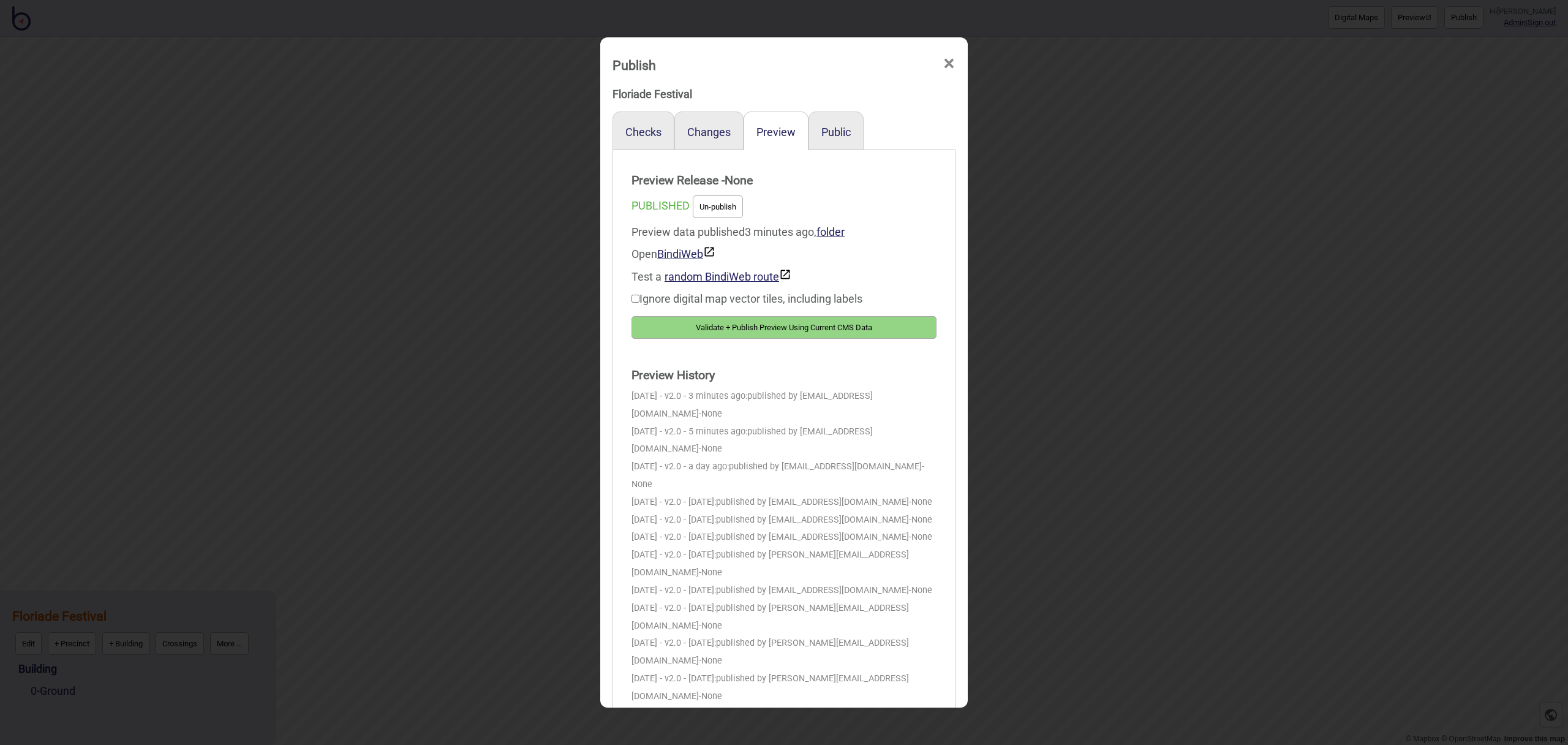
click at [825, 329] on button "Validate + Publish Preview Using Current CMS Data" at bounding box center [784, 327] width 305 height 23
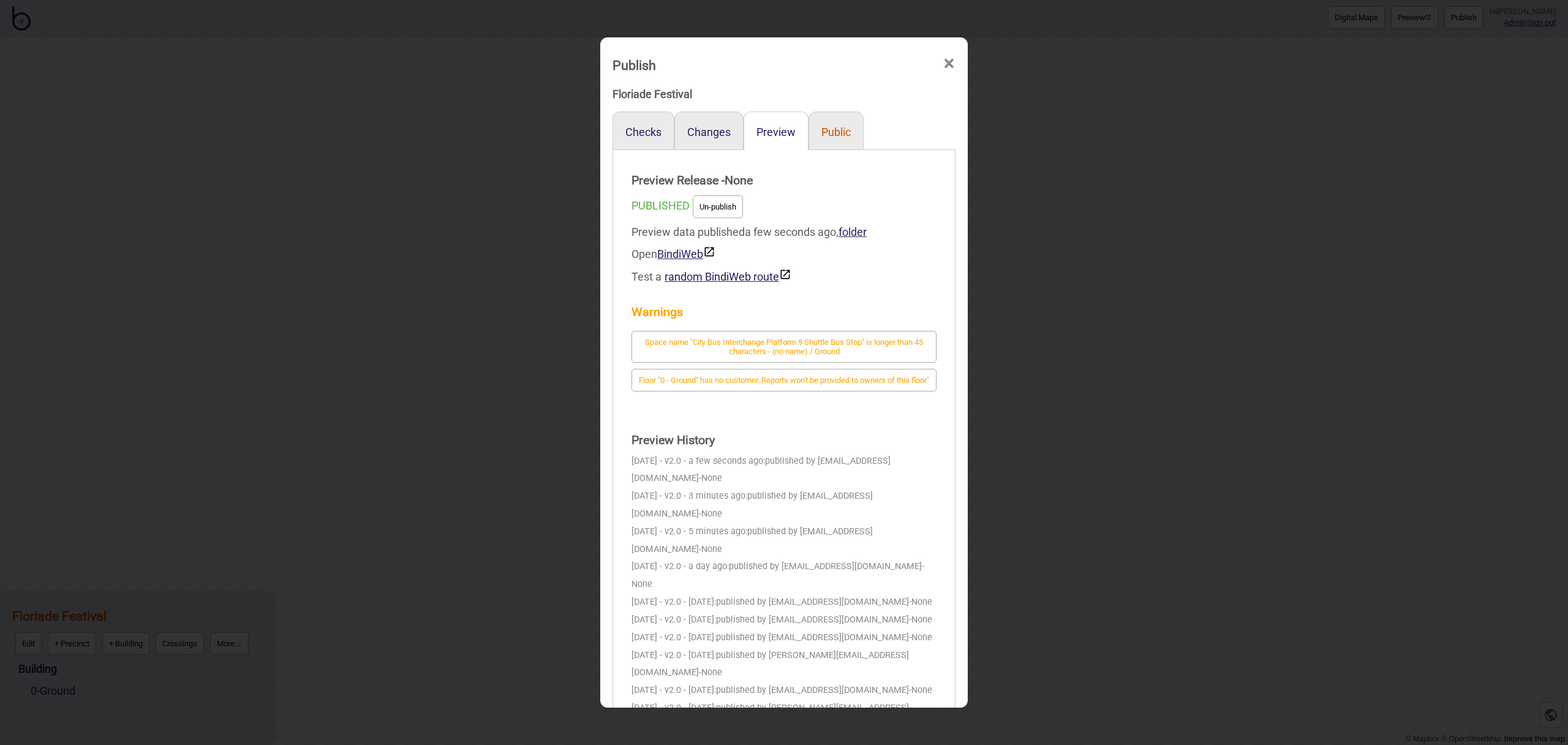
click at [838, 133] on button "Public" at bounding box center [836, 132] width 30 height 13
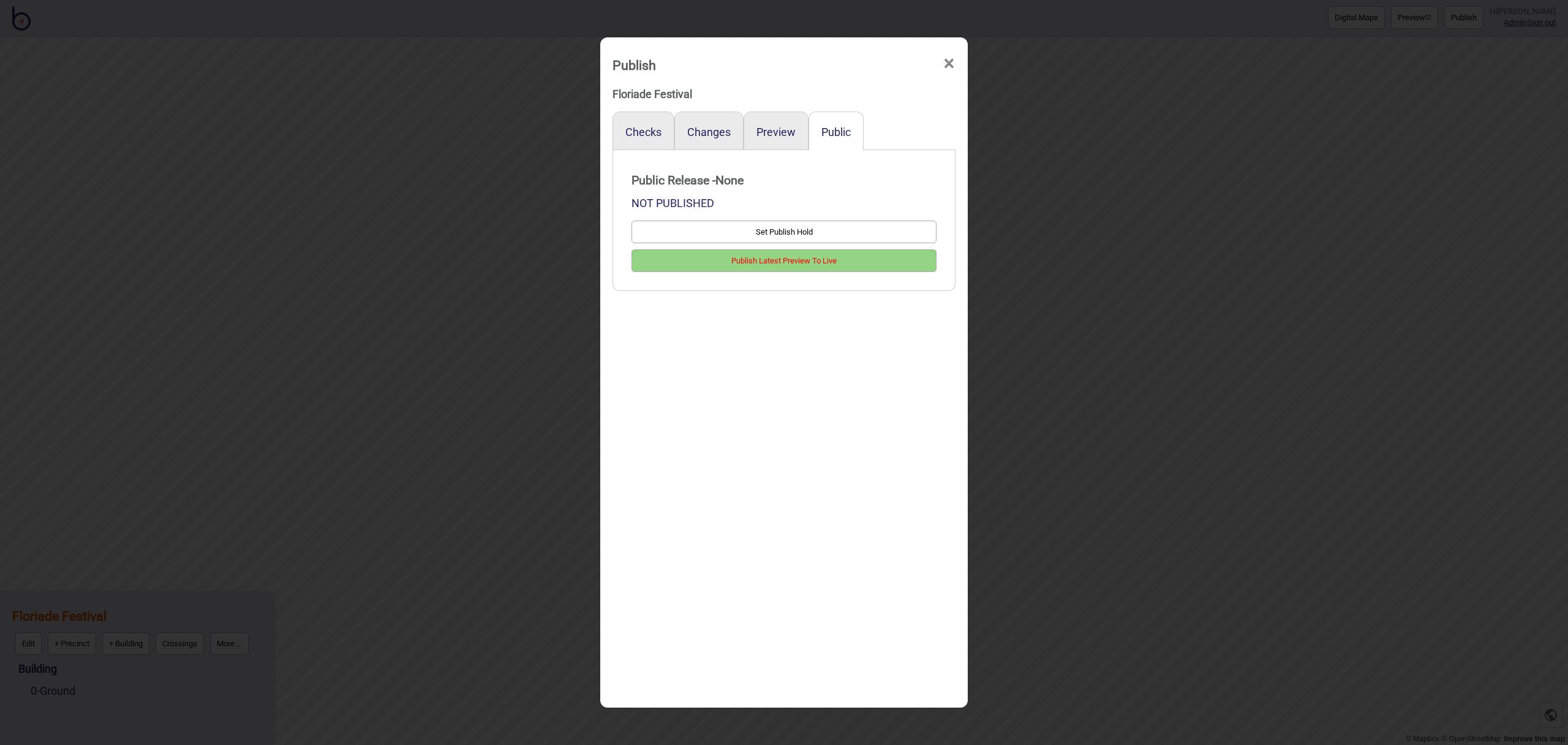
click at [808, 265] on button "Publish Latest Preview To Live" at bounding box center [784, 261] width 305 height 23
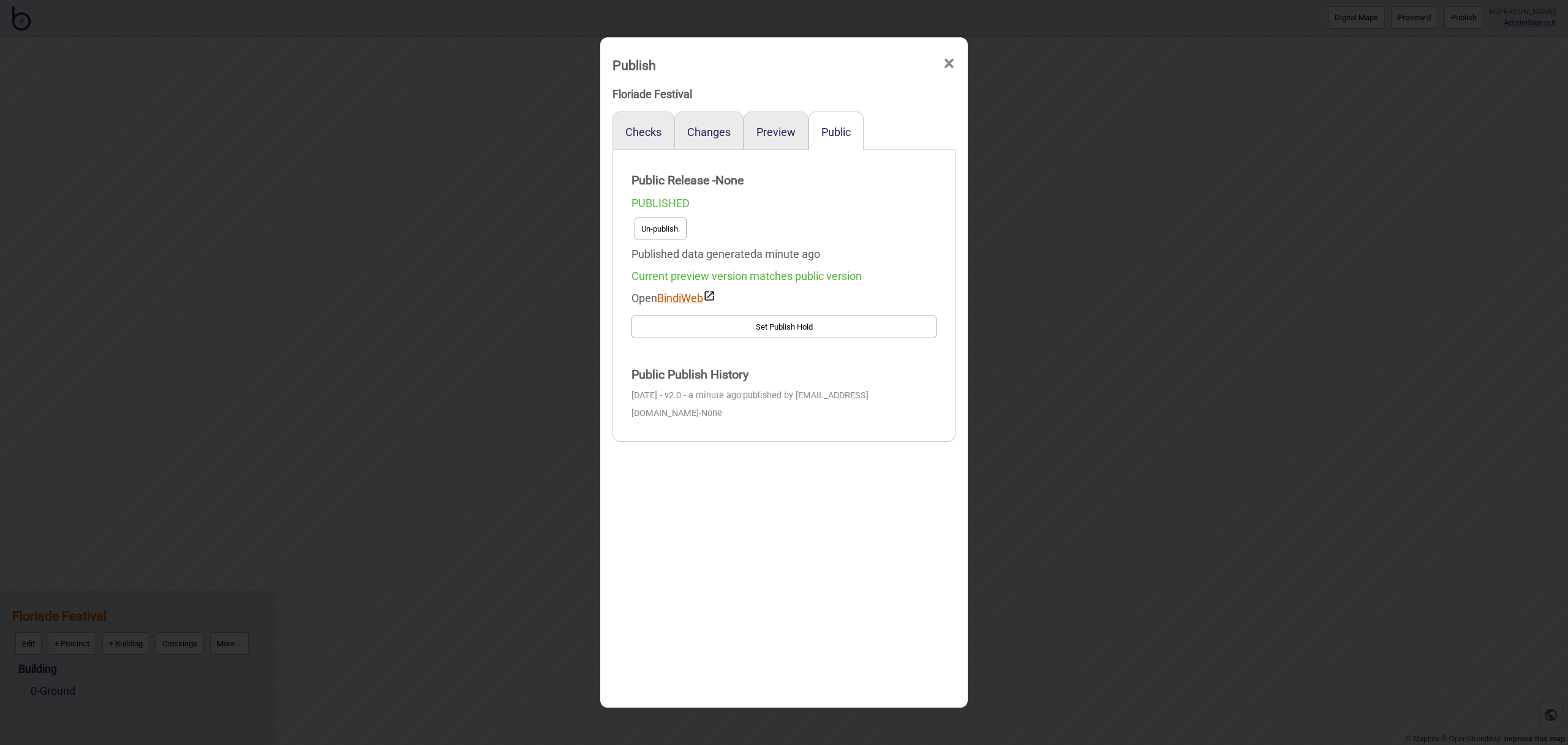
click at [694, 299] on link "BindiWeb" at bounding box center [686, 298] width 58 height 13
click at [952, 62] on span "×" at bounding box center [949, 63] width 13 height 41
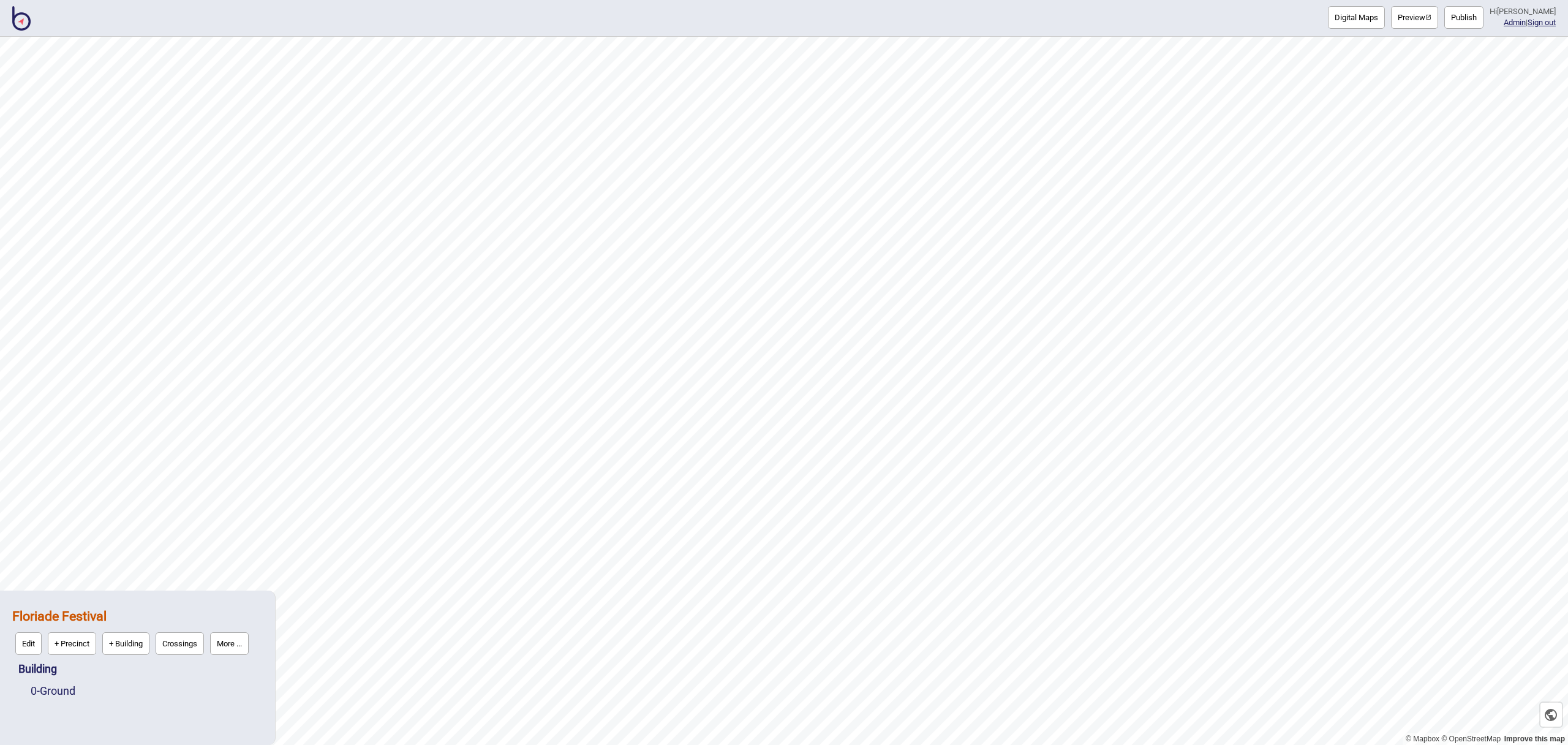
click at [214, 645] on button "More ..." at bounding box center [230, 644] width 39 height 23
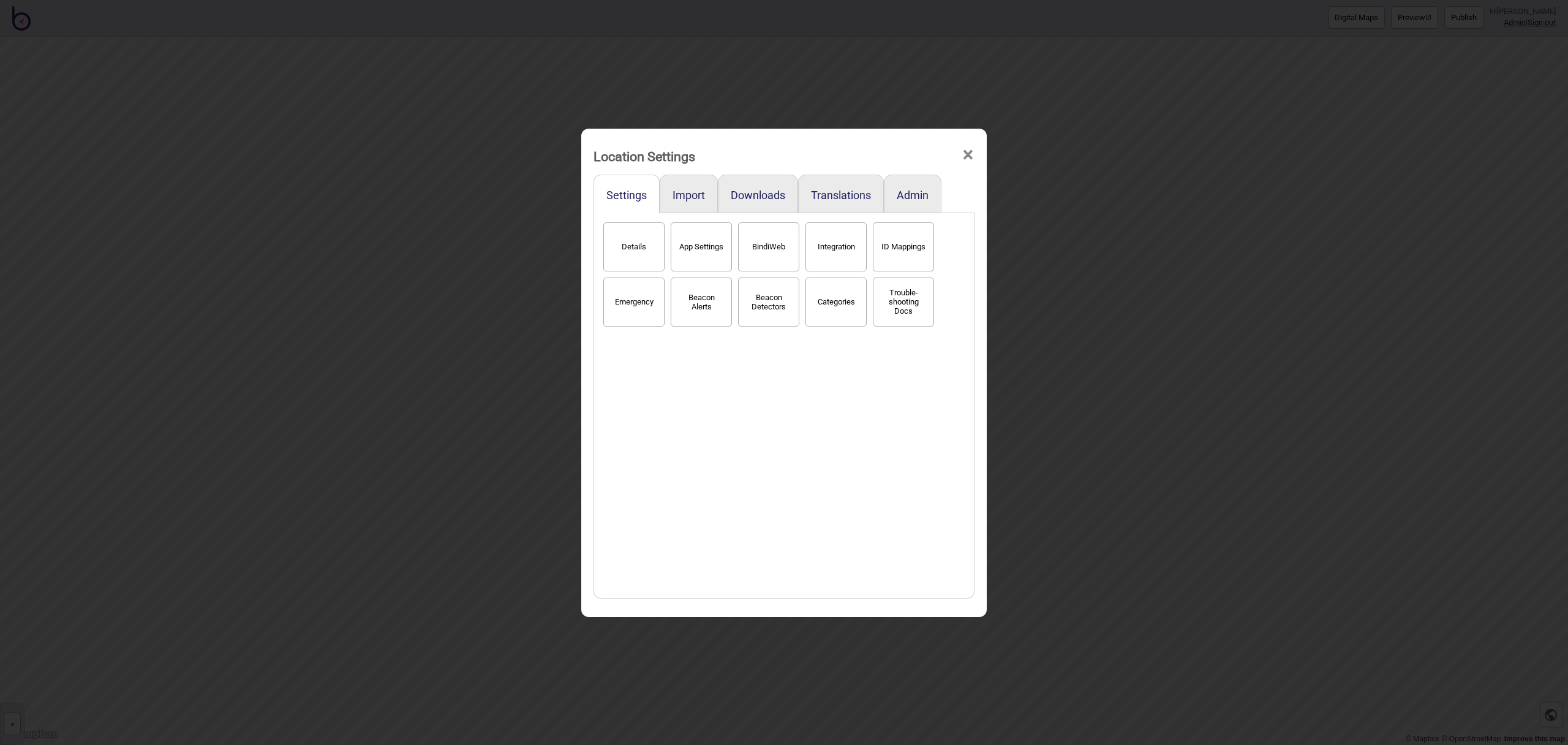
click at [776, 245] on button "BindiWeb" at bounding box center [768, 246] width 61 height 49
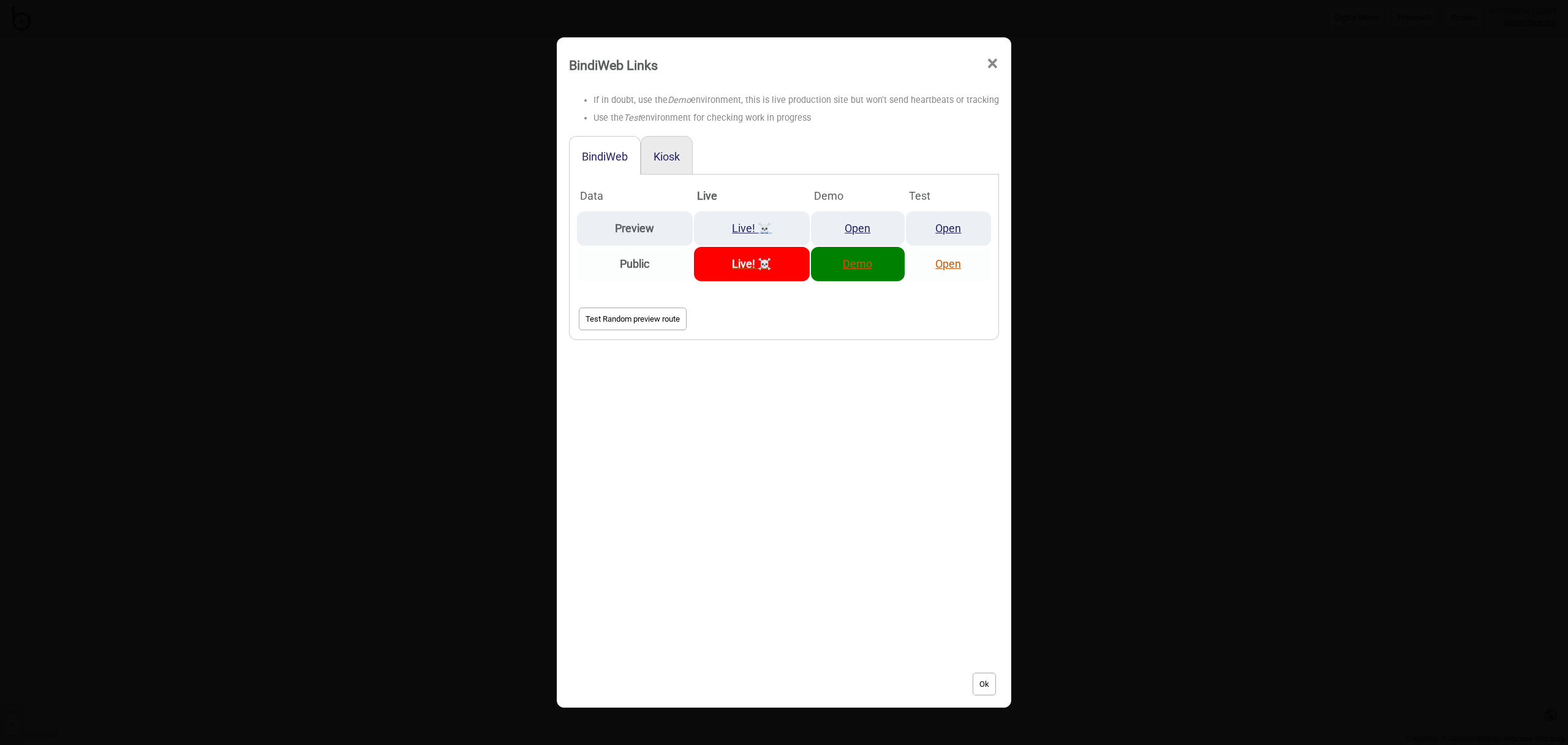
click at [747, 261] on strong "Live! ☠️" at bounding box center [752, 264] width 39 height 13
click at [986, 68] on span "×" at bounding box center [992, 63] width 13 height 41
